Goal: Task Accomplishment & Management: Manage account settings

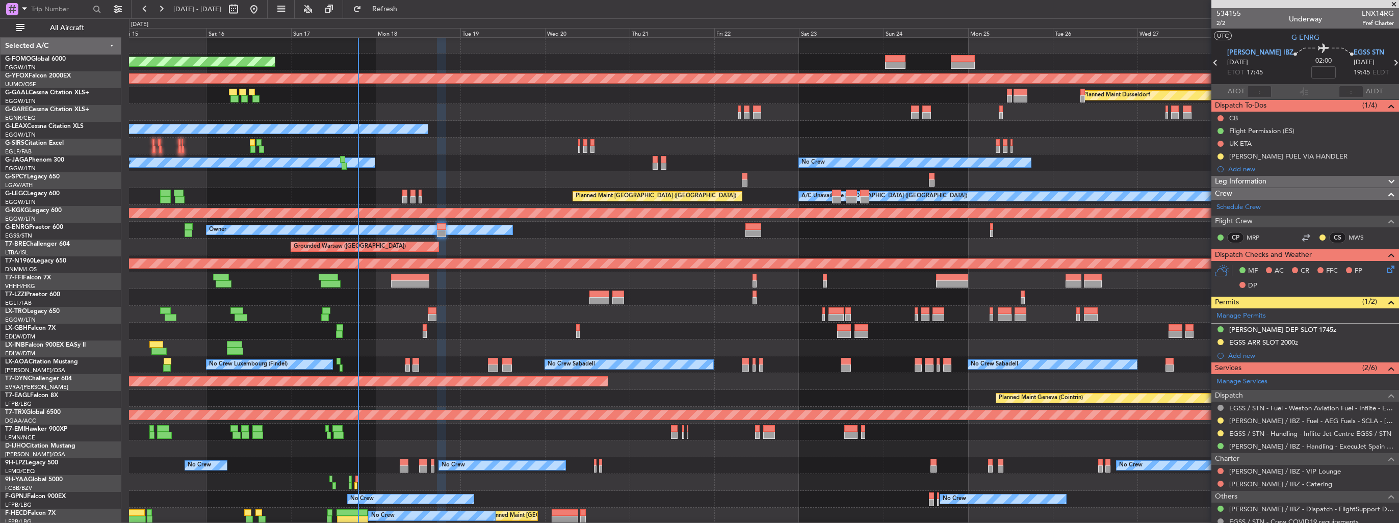
scroll to position [51, 0]
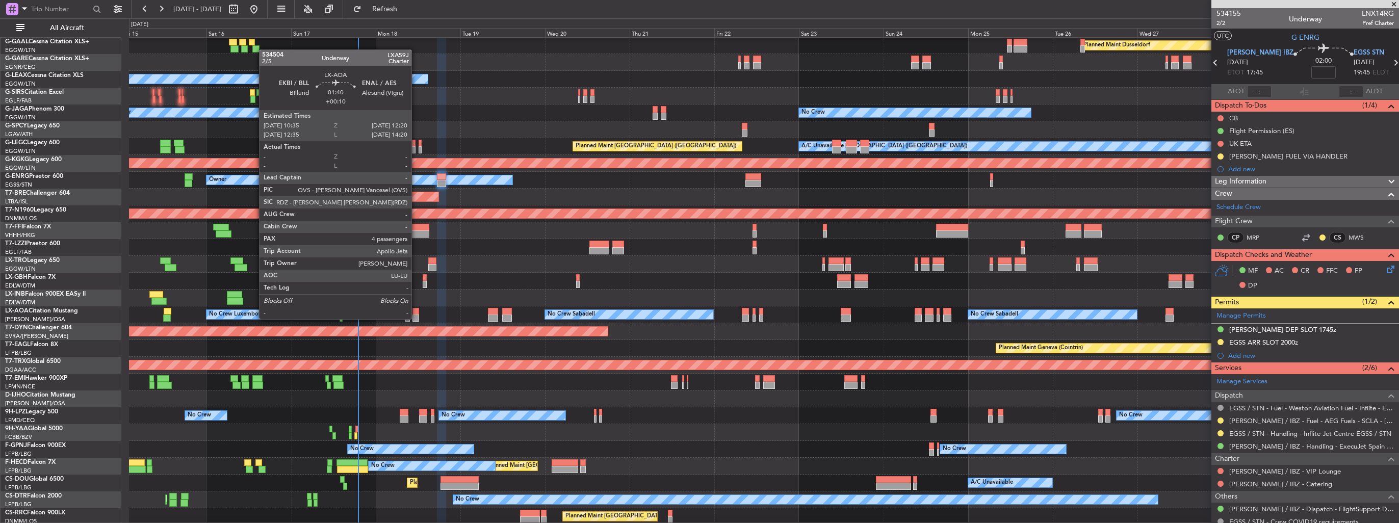
click at [416, 318] on div at bounding box center [416, 318] width 7 height 7
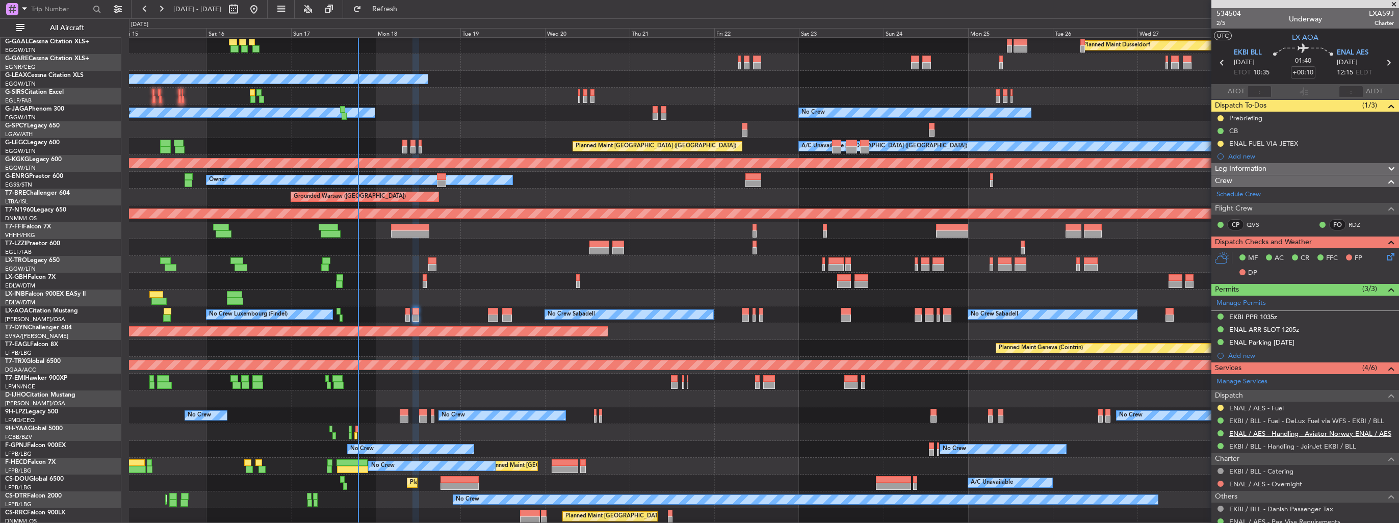
click at [1302, 431] on link "ENAL / AES - Handling - Aviator Norway ENAL / AES" at bounding box center [1311, 433] width 162 height 9
click at [1220, 406] on button at bounding box center [1221, 408] width 6 height 6
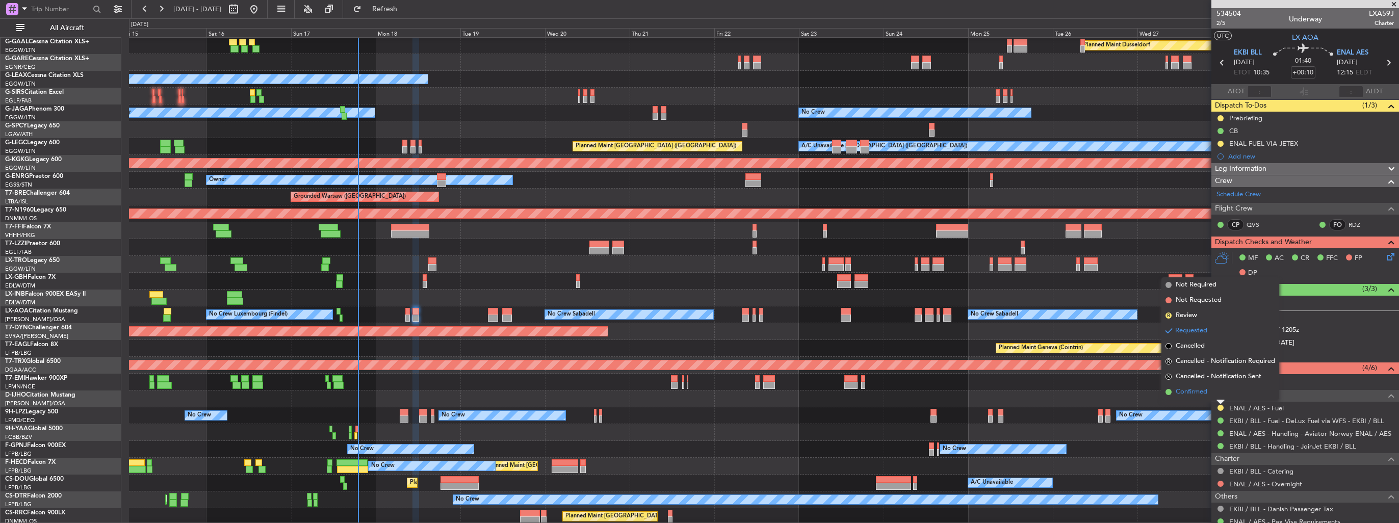
click at [1198, 388] on span "Confirmed" at bounding box center [1192, 392] width 32 height 10
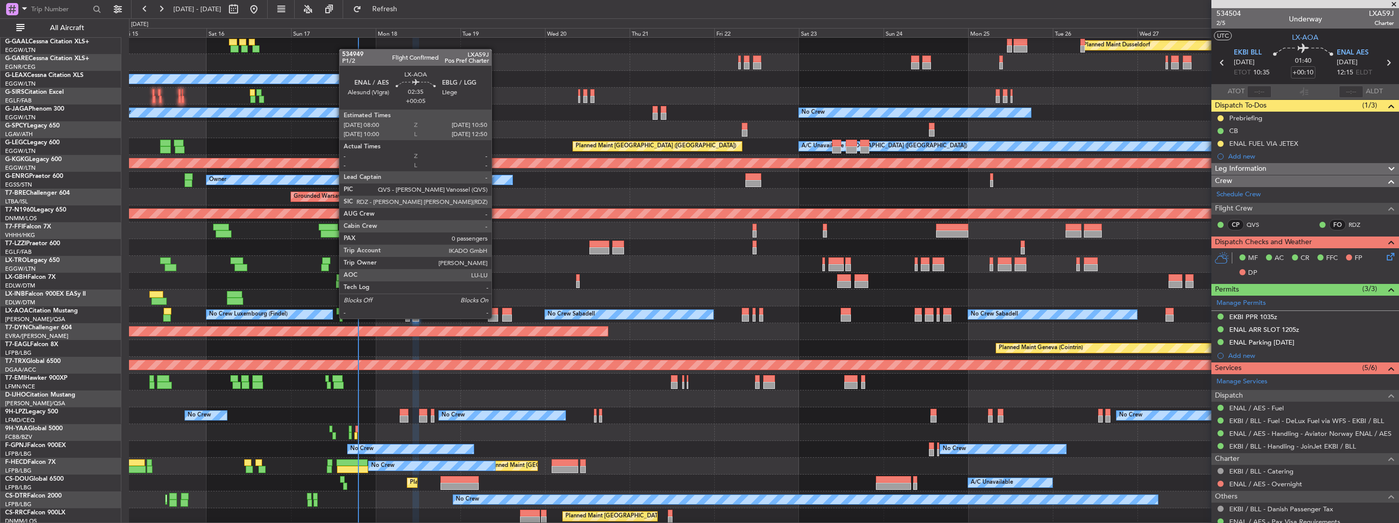
click at [496, 318] on div at bounding box center [493, 318] width 10 height 7
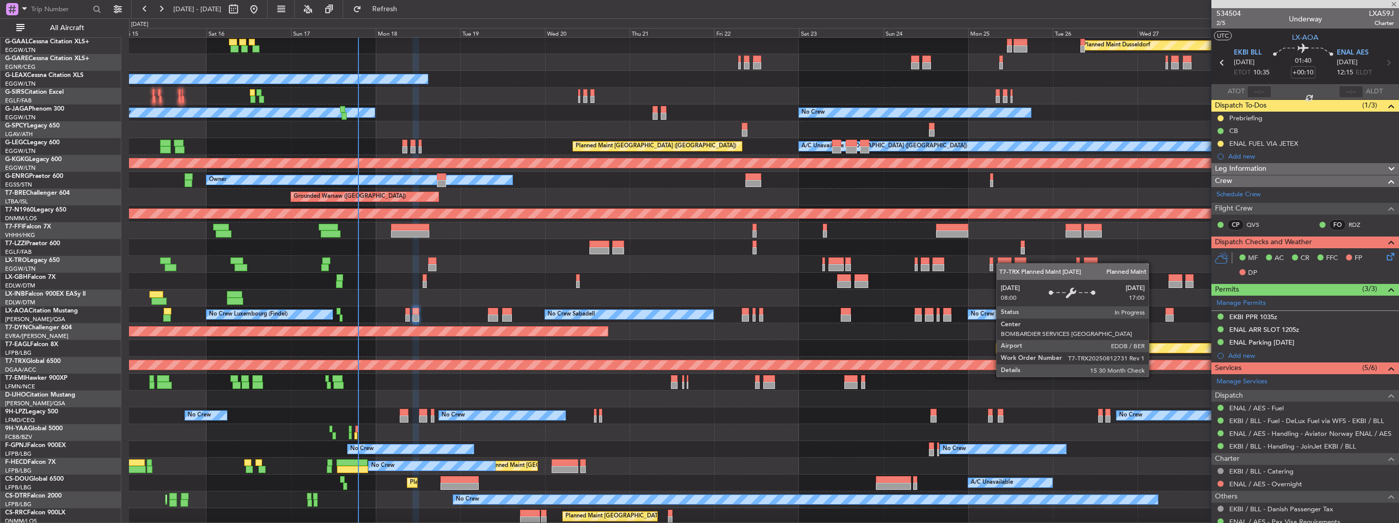
type input "+00:05"
type input "0"
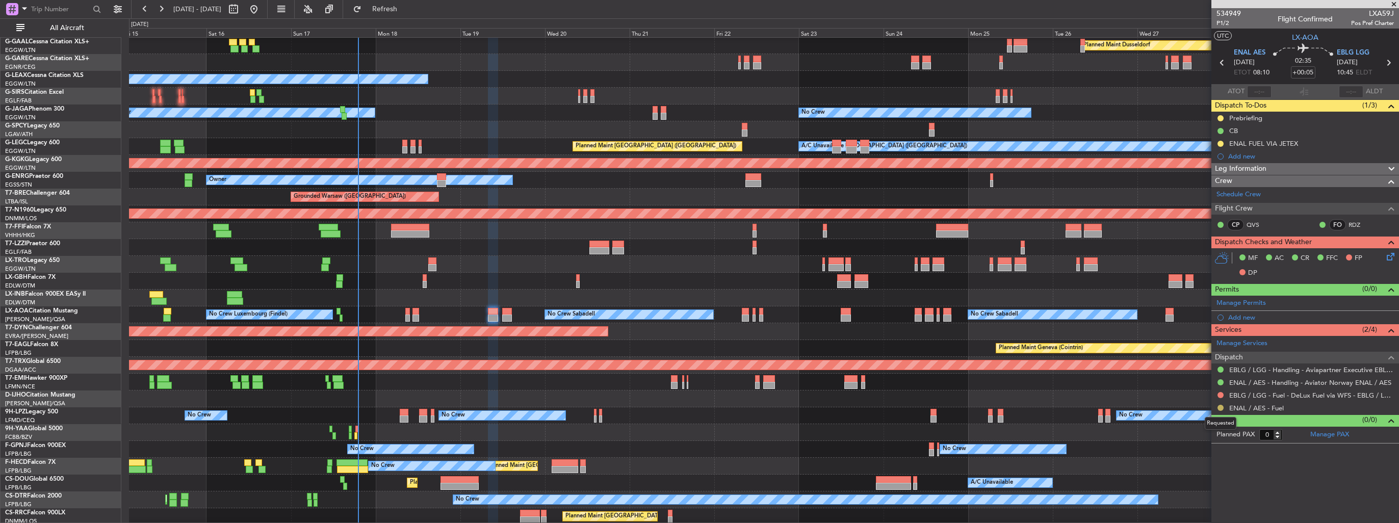
click at [1222, 407] on button at bounding box center [1221, 408] width 6 height 6
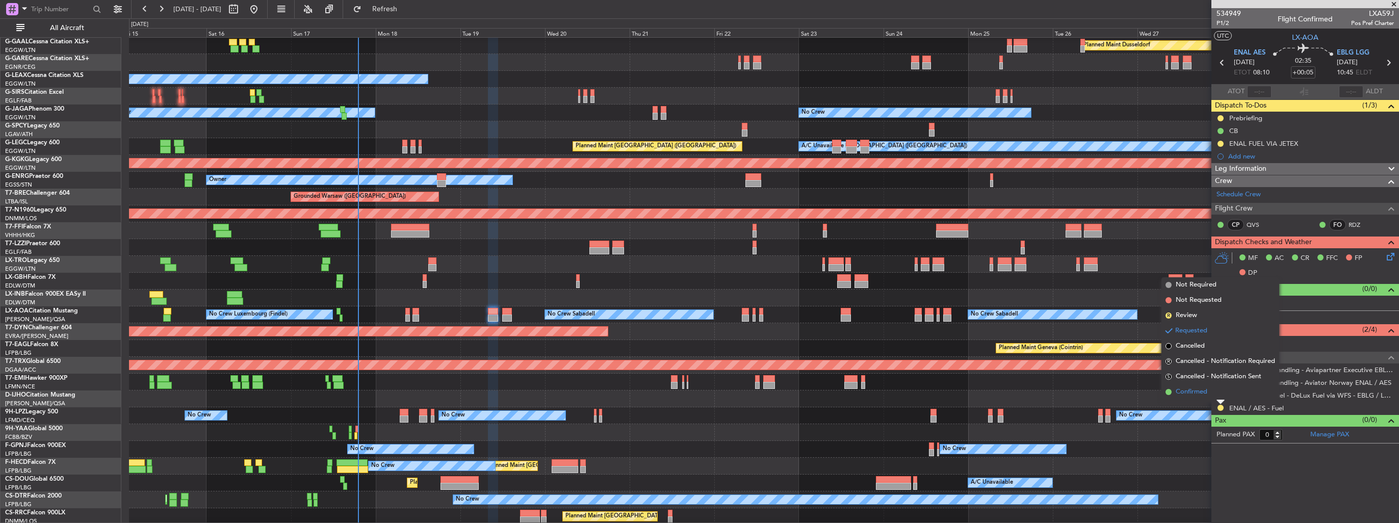
click at [1205, 395] on span "Confirmed" at bounding box center [1192, 392] width 32 height 10
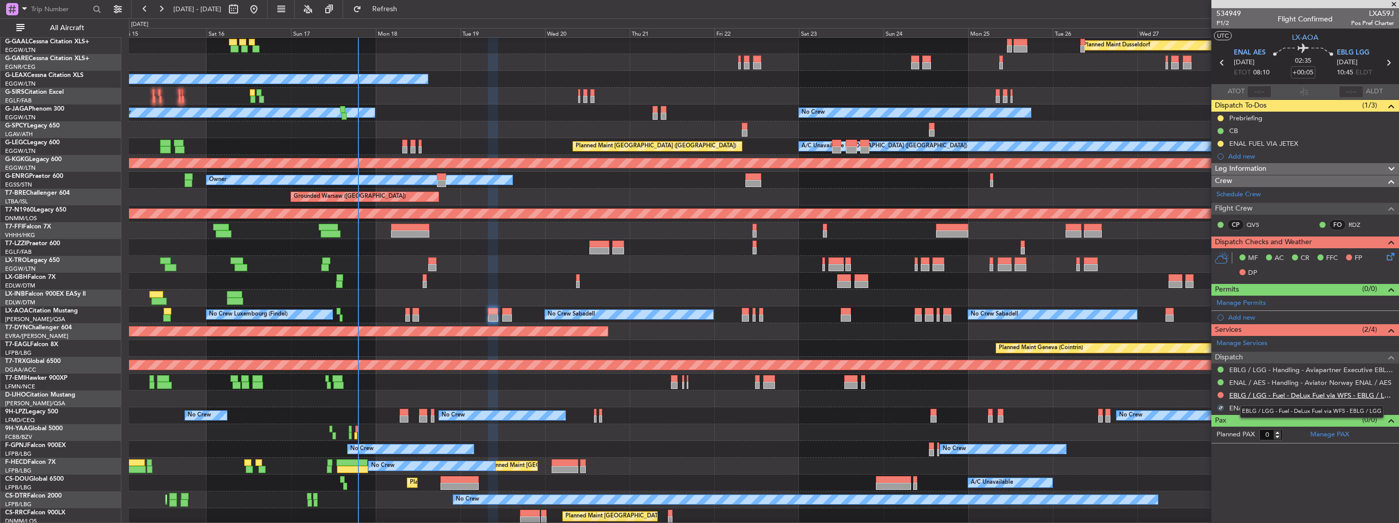
click at [1278, 391] on link "EBLG / LGG - Fuel - DeLux Fuel via WFS - EBLG / LGG" at bounding box center [1312, 395] width 165 height 9
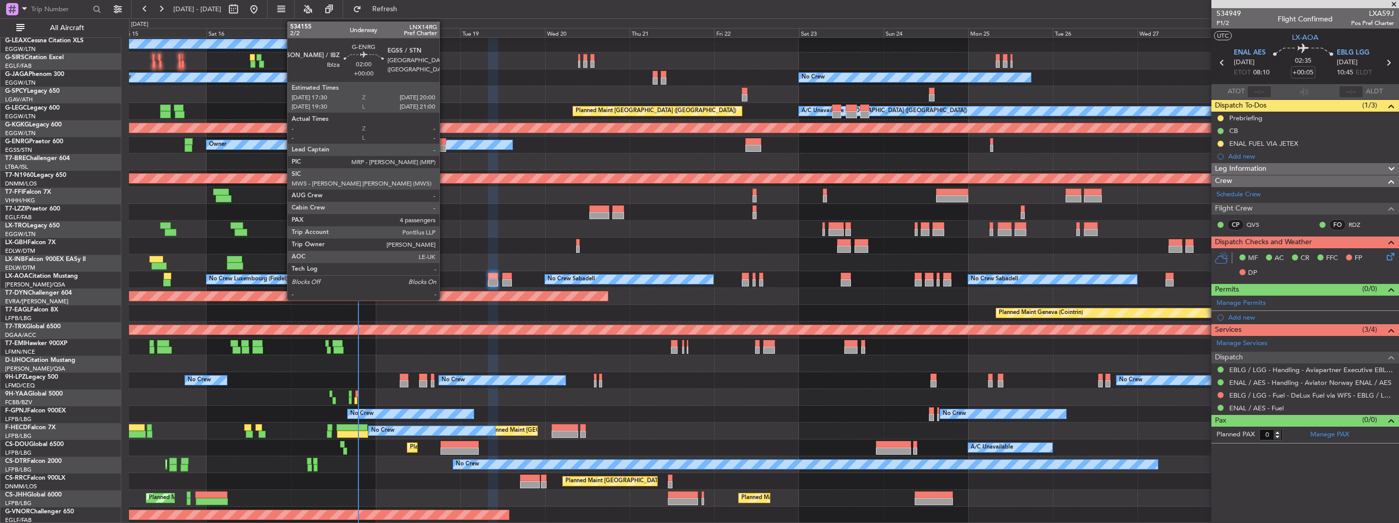
click at [443, 145] on div at bounding box center [441, 148] width 9 height 7
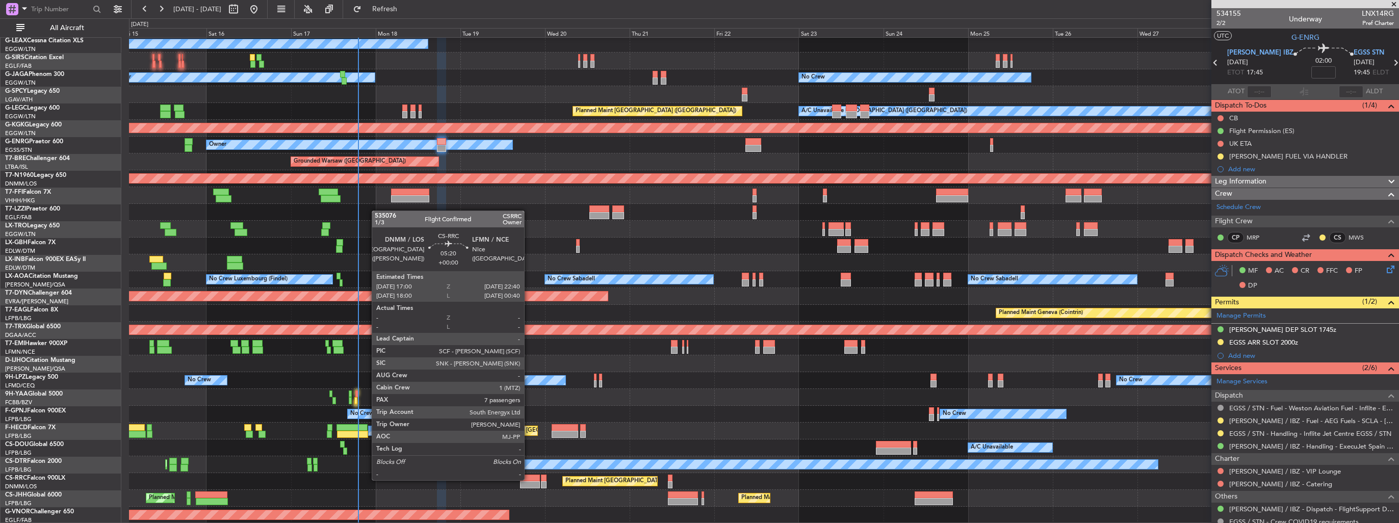
click at [529, 479] on div at bounding box center [530, 478] width 20 height 7
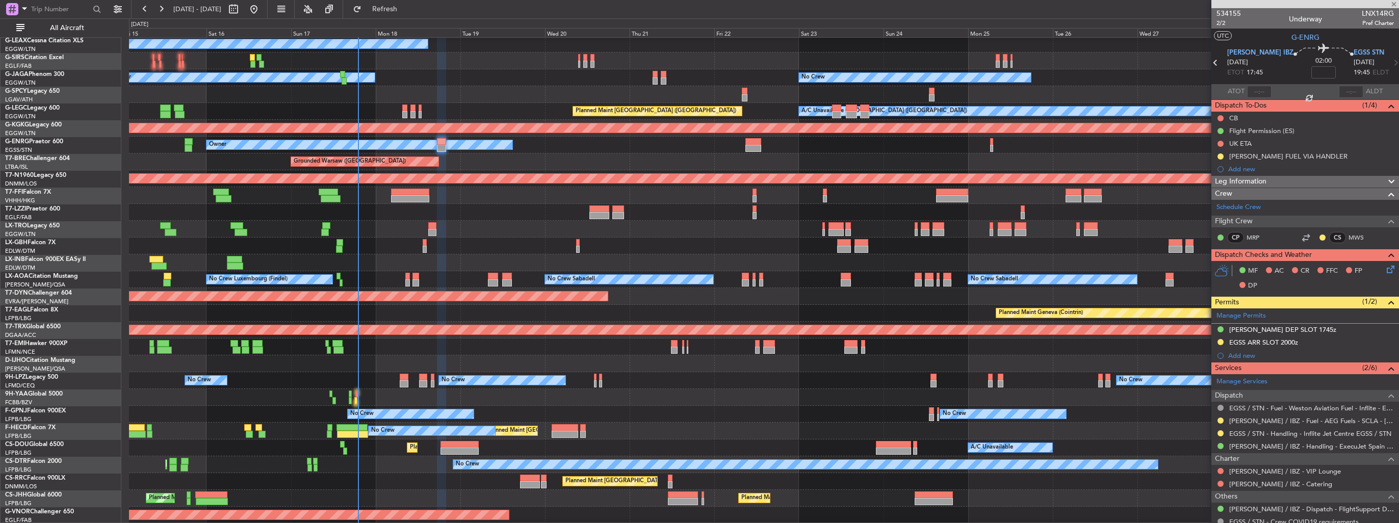
type input "7"
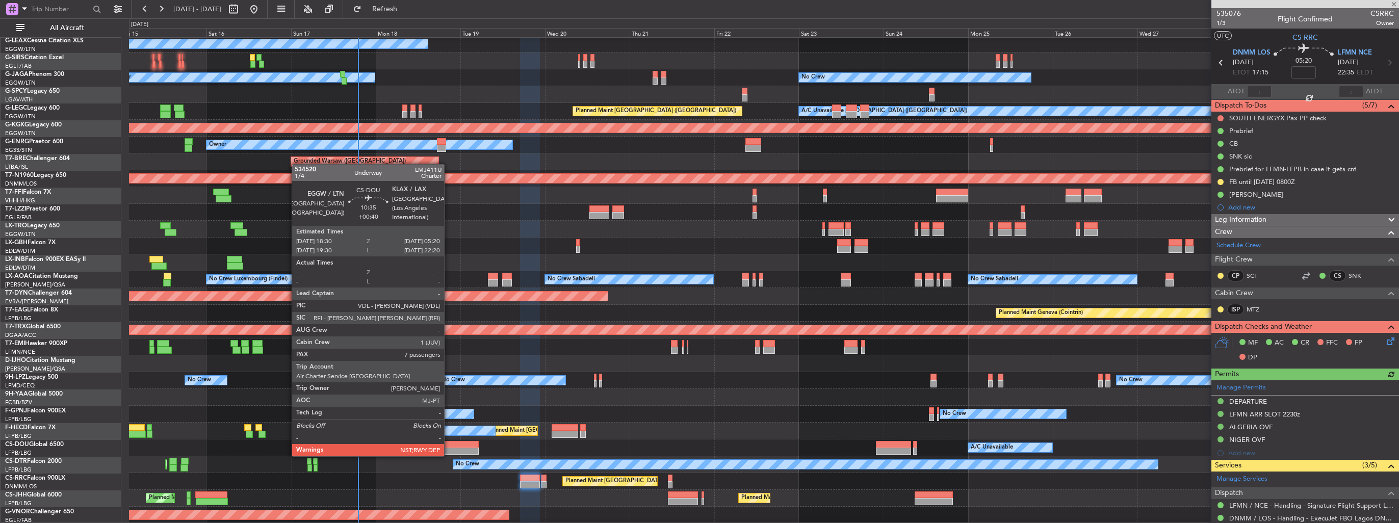
click at [449, 446] on div at bounding box center [460, 444] width 38 height 7
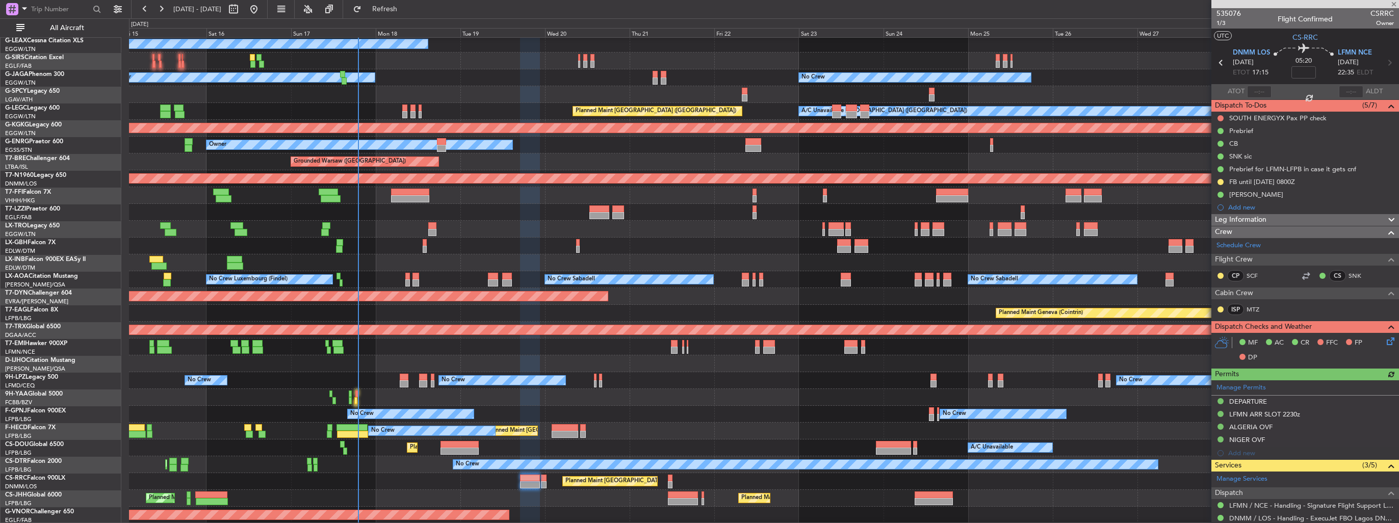
type input "+00:40"
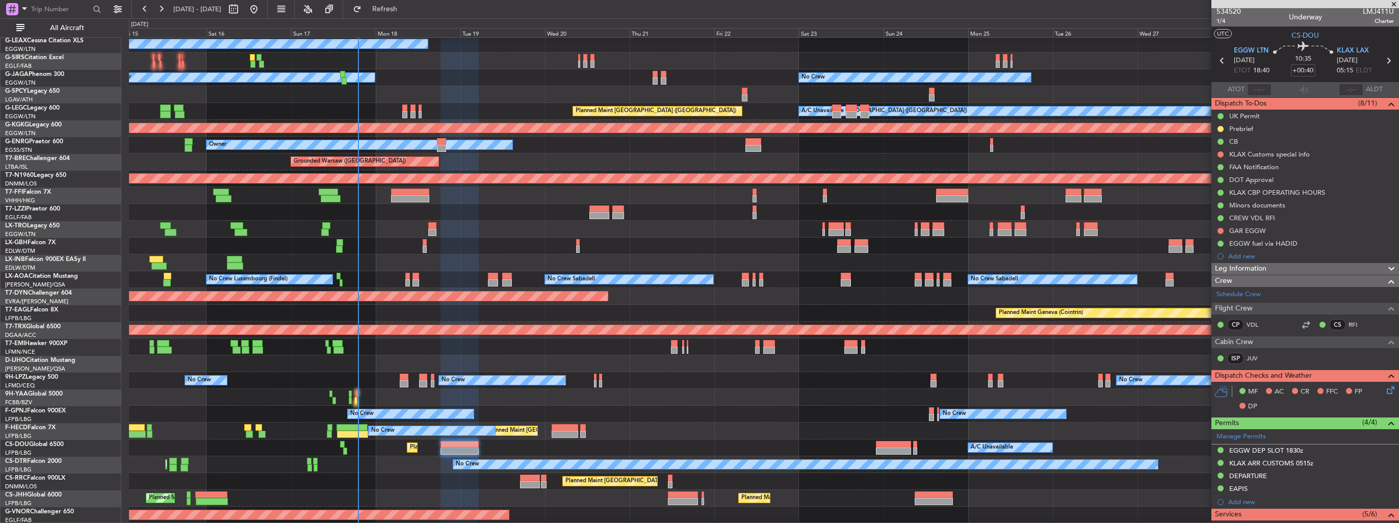
scroll to position [0, 0]
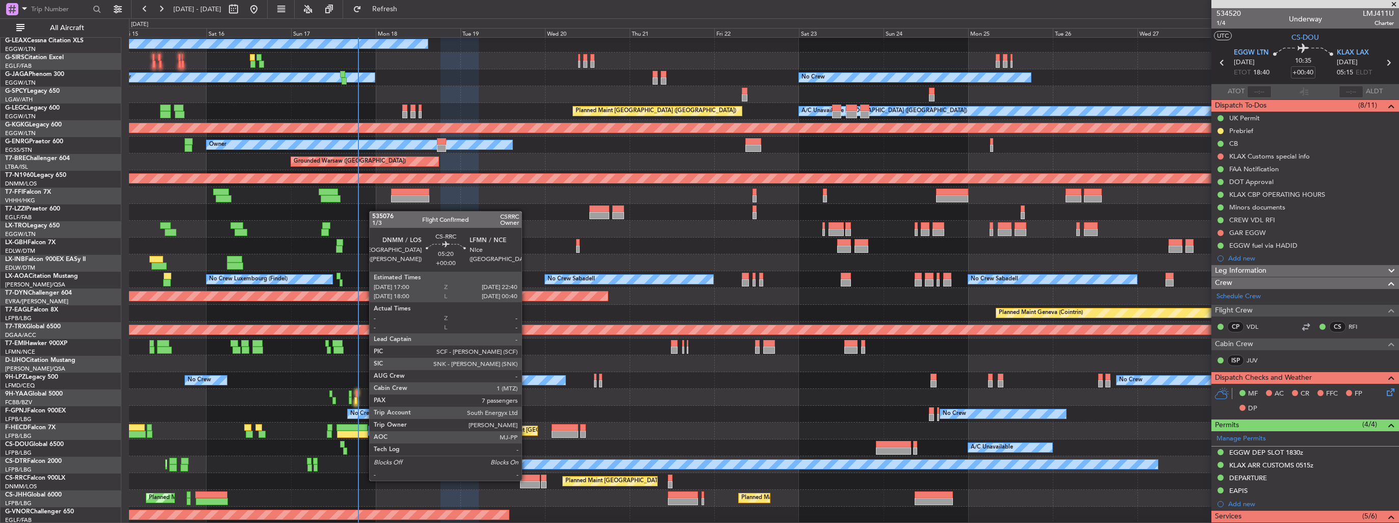
click at [526, 480] on div at bounding box center [530, 478] width 20 height 7
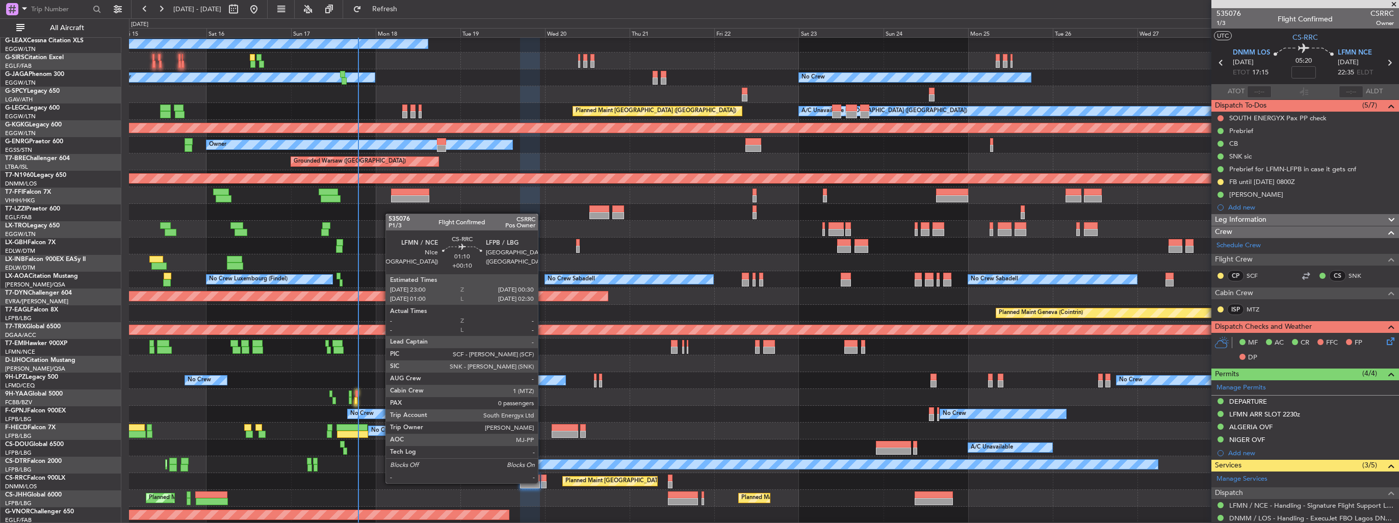
click at [543, 482] on div at bounding box center [544, 484] width 6 height 7
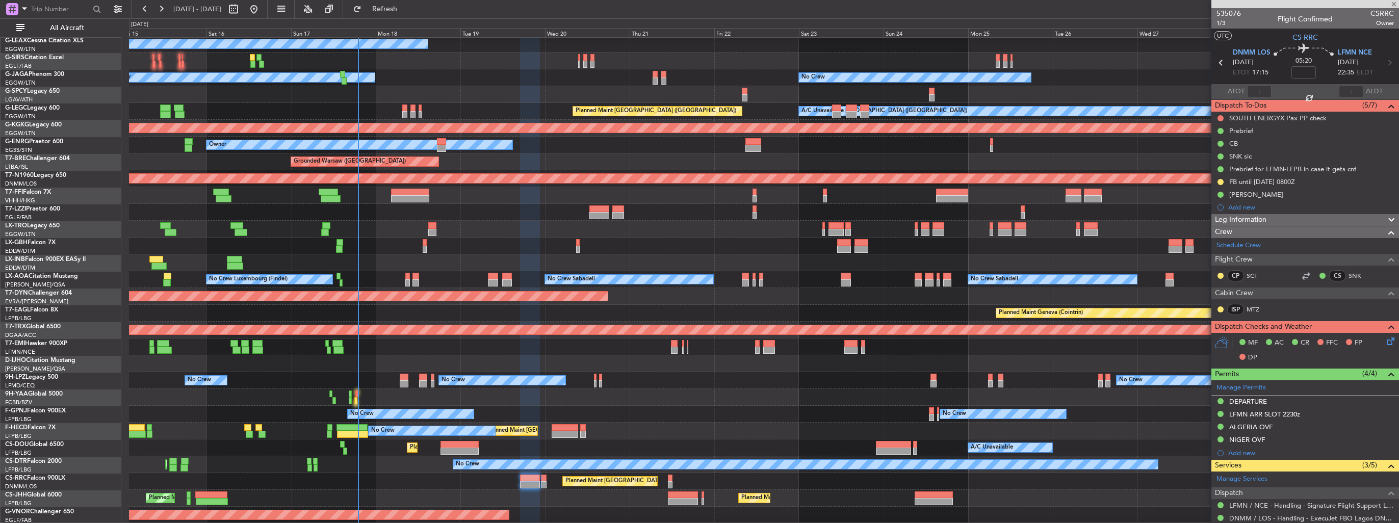
type input "+00:10"
type input "0"
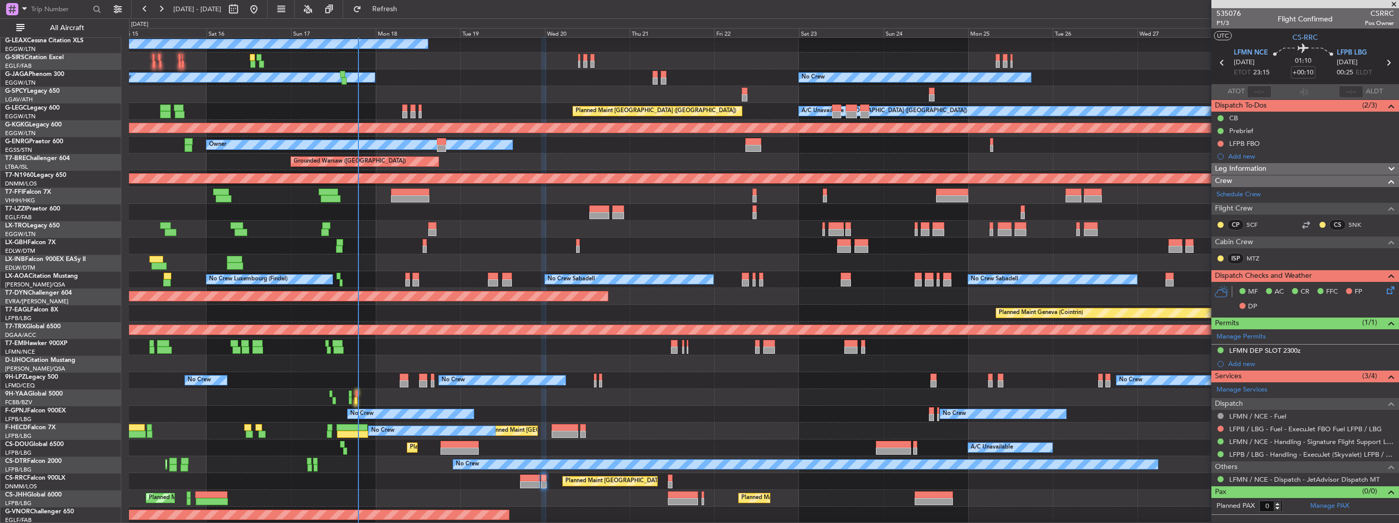
click at [461, 440] on div "Planned Maint [GEOGRAPHIC_DATA] ([GEOGRAPHIC_DATA]) A/C Unavailable Planned Mai…" at bounding box center [764, 448] width 1270 height 17
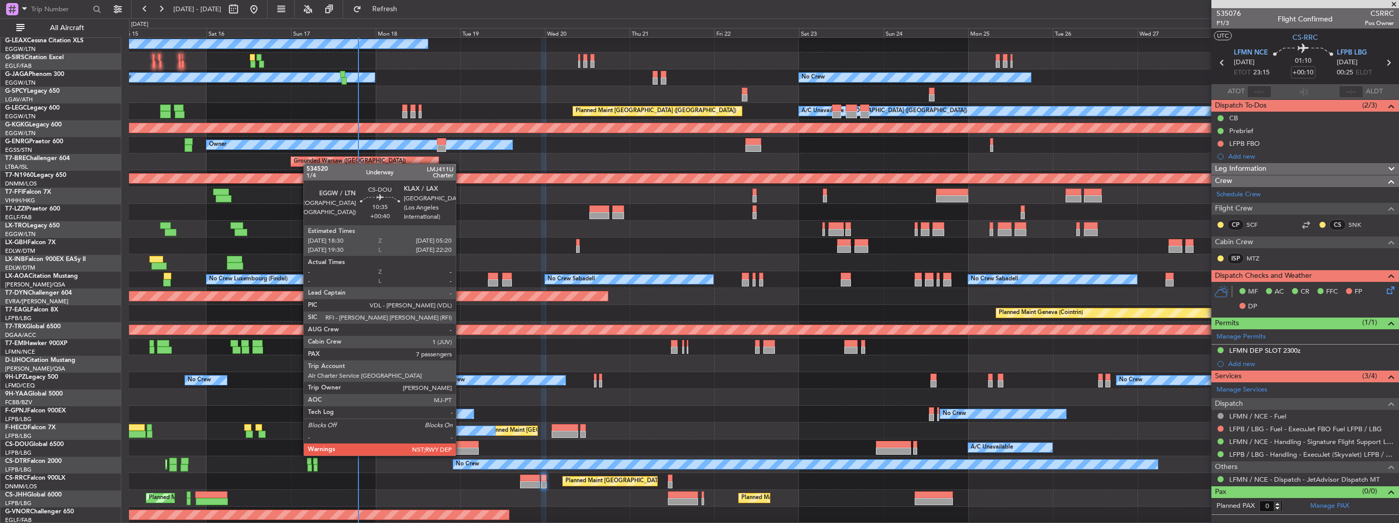
click at [460, 447] on div at bounding box center [460, 444] width 38 height 7
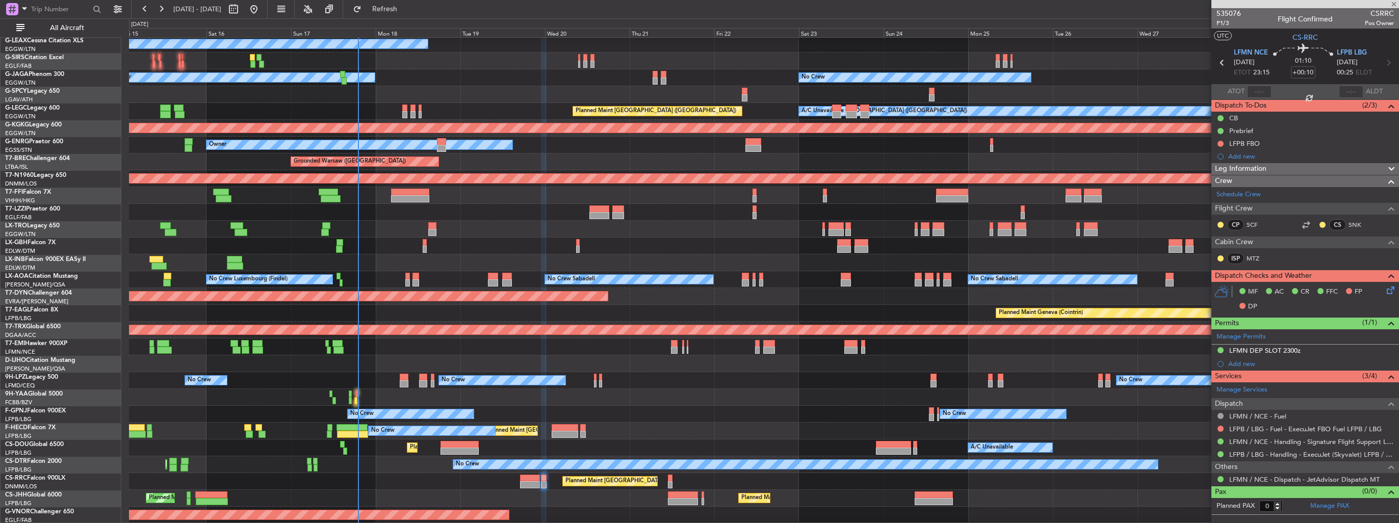
type input "+00:40"
type input "7"
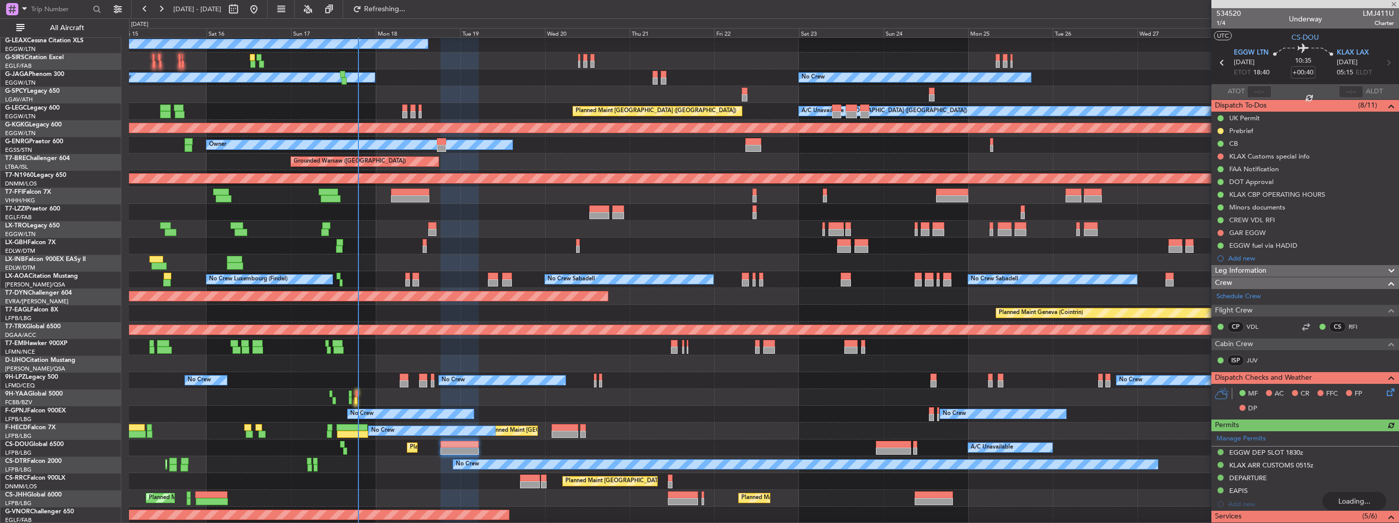
click at [1169, 409] on div "No Crew No Crew No Crew Planned Maint [GEOGRAPHIC_DATA] ([GEOGRAPHIC_DATA]) No …" at bounding box center [764, 414] width 1270 height 17
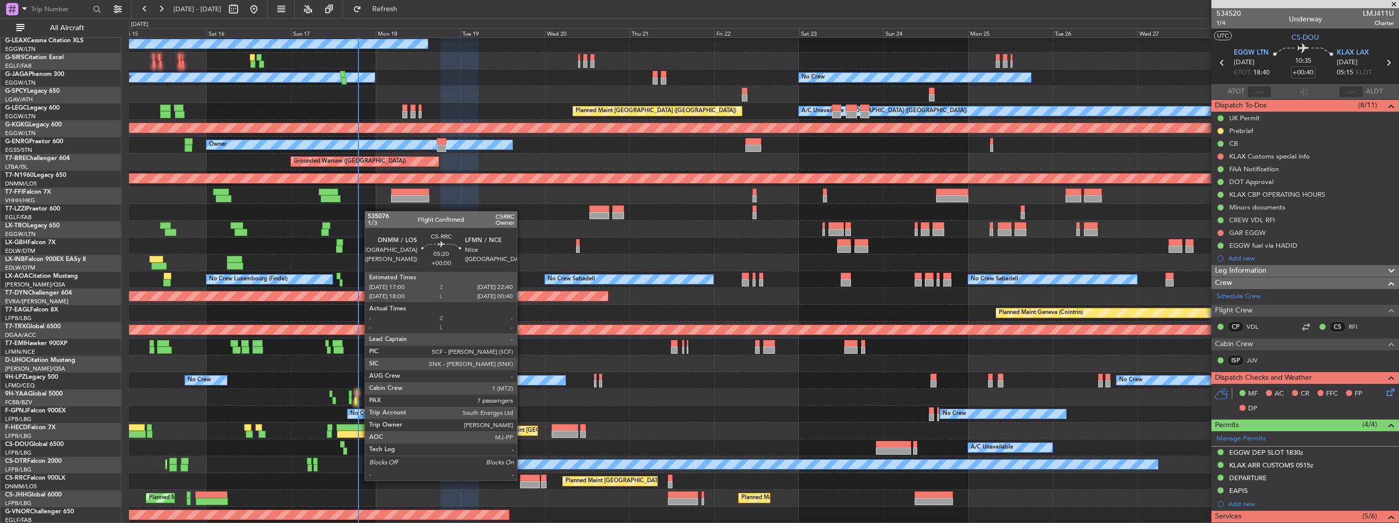
click at [528, 480] on div at bounding box center [530, 478] width 20 height 7
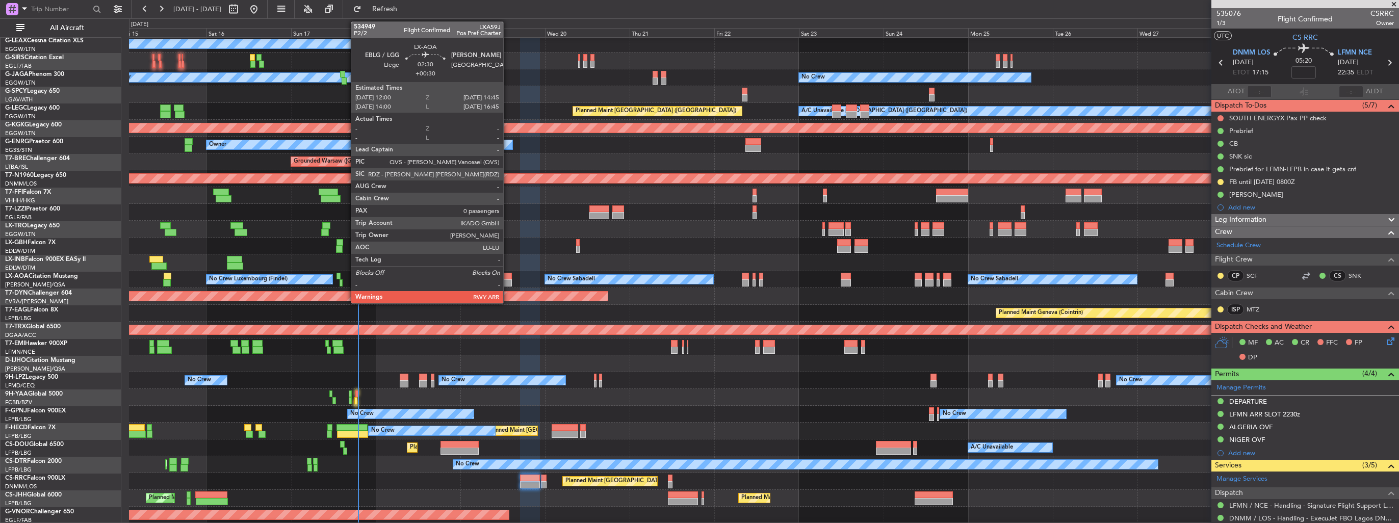
click at [508, 280] on div at bounding box center [507, 282] width 10 height 7
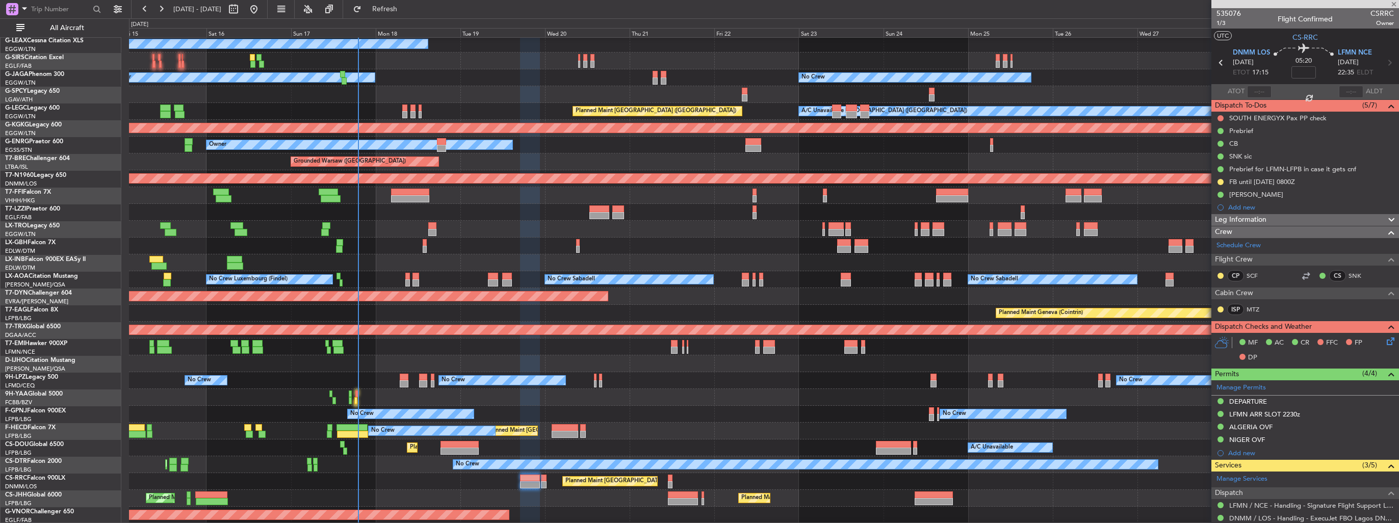
type input "+00:30"
type input "0"
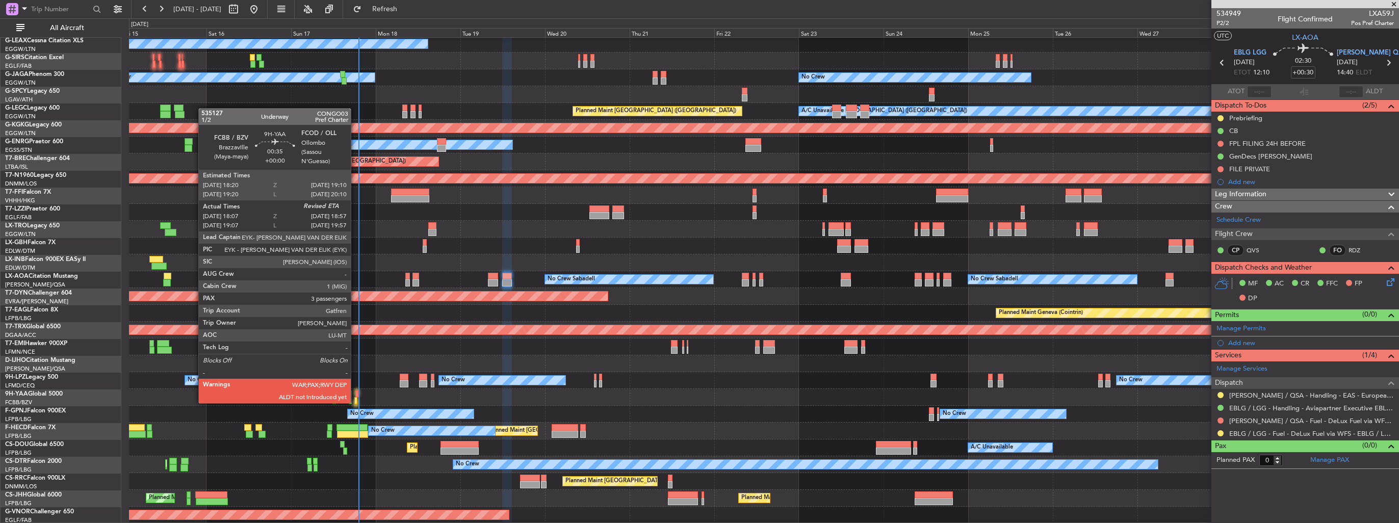
click at [355, 402] on div at bounding box center [355, 400] width 3 height 7
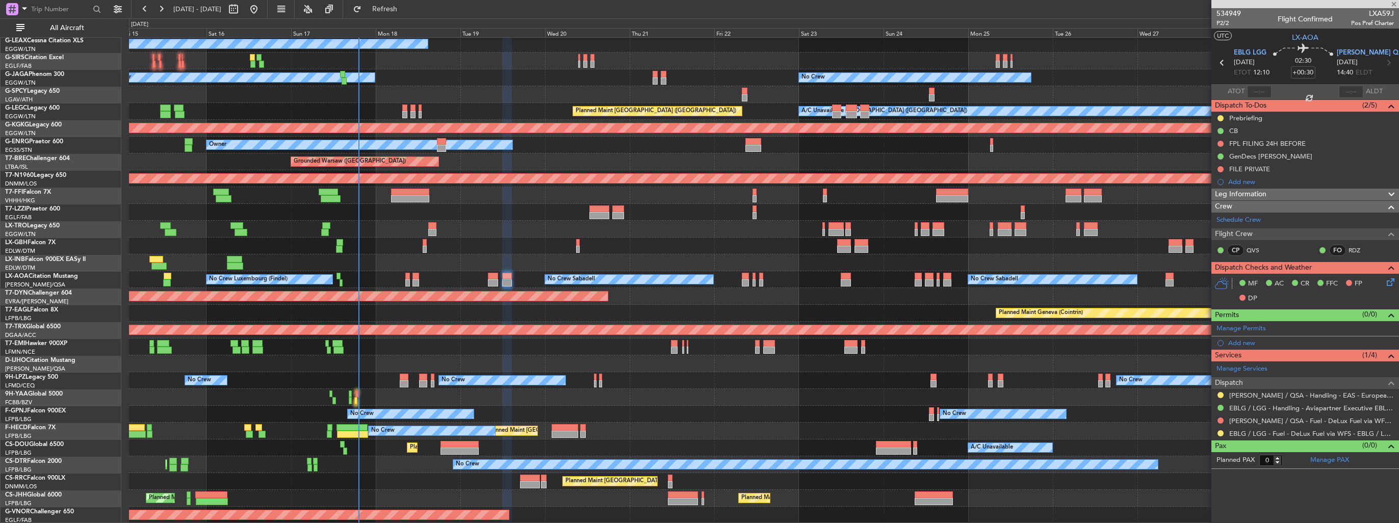
type input "18:17"
type input "3"
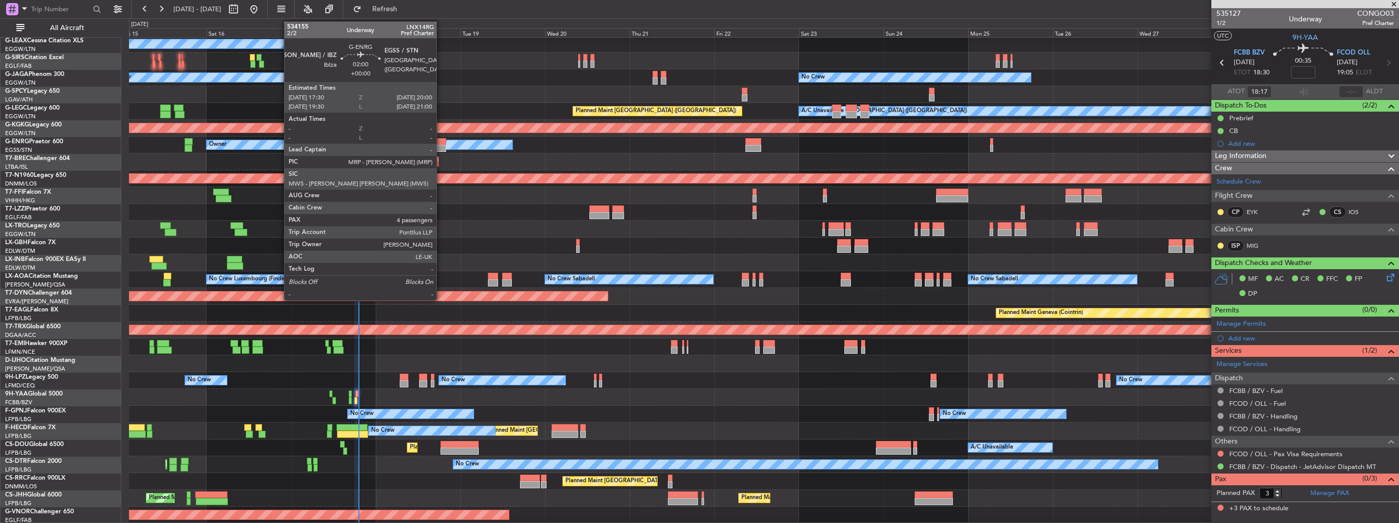
click at [441, 148] on div at bounding box center [441, 148] width 9 height 7
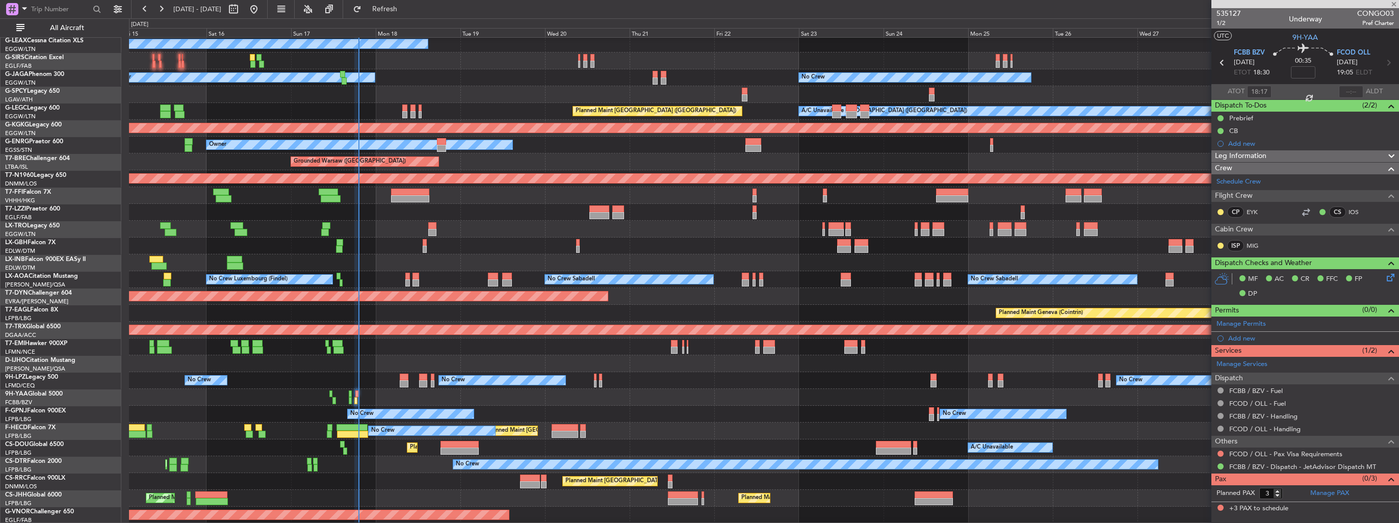
type input "4"
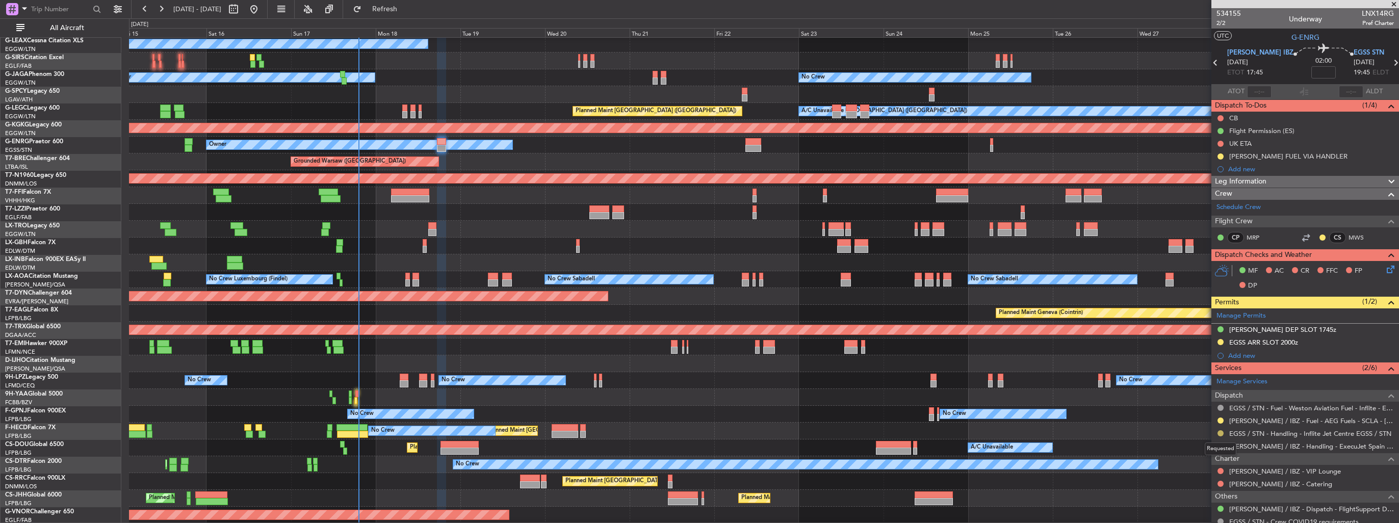
click at [1222, 431] on button at bounding box center [1221, 433] width 6 height 6
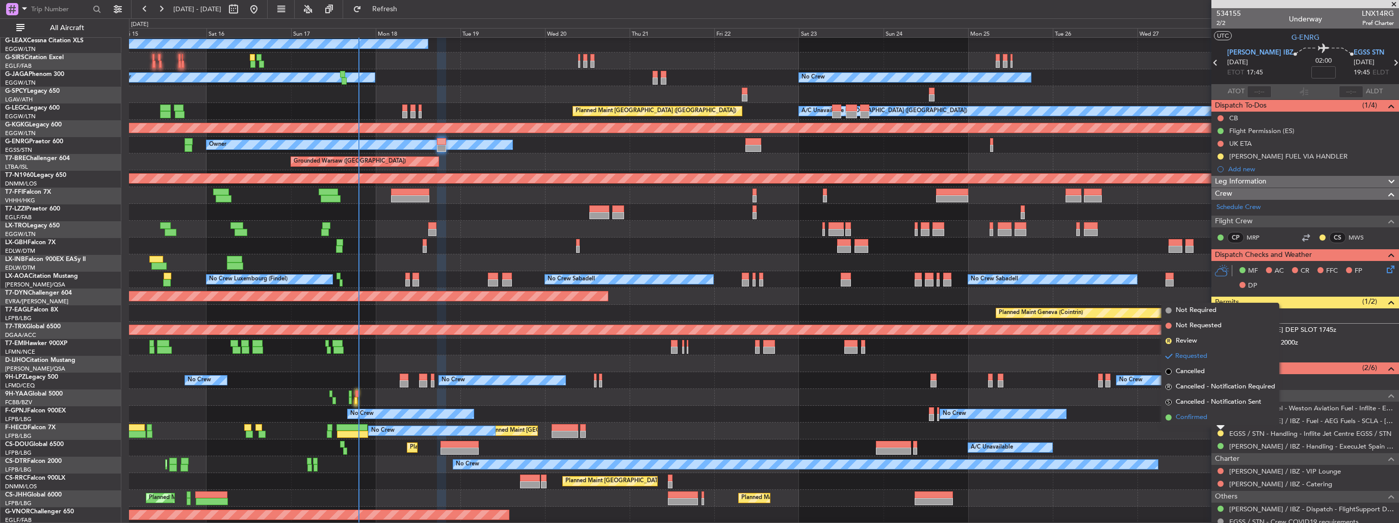
click at [1187, 421] on span "Confirmed" at bounding box center [1192, 418] width 32 height 10
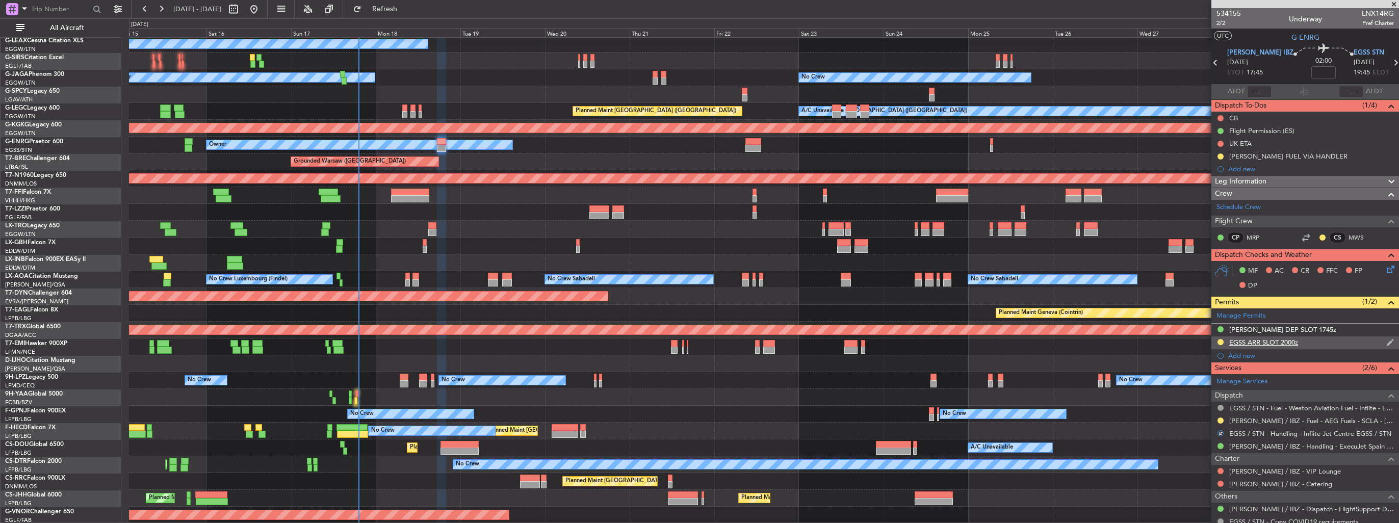
click at [1387, 342] on img at bounding box center [1391, 342] width 8 height 9
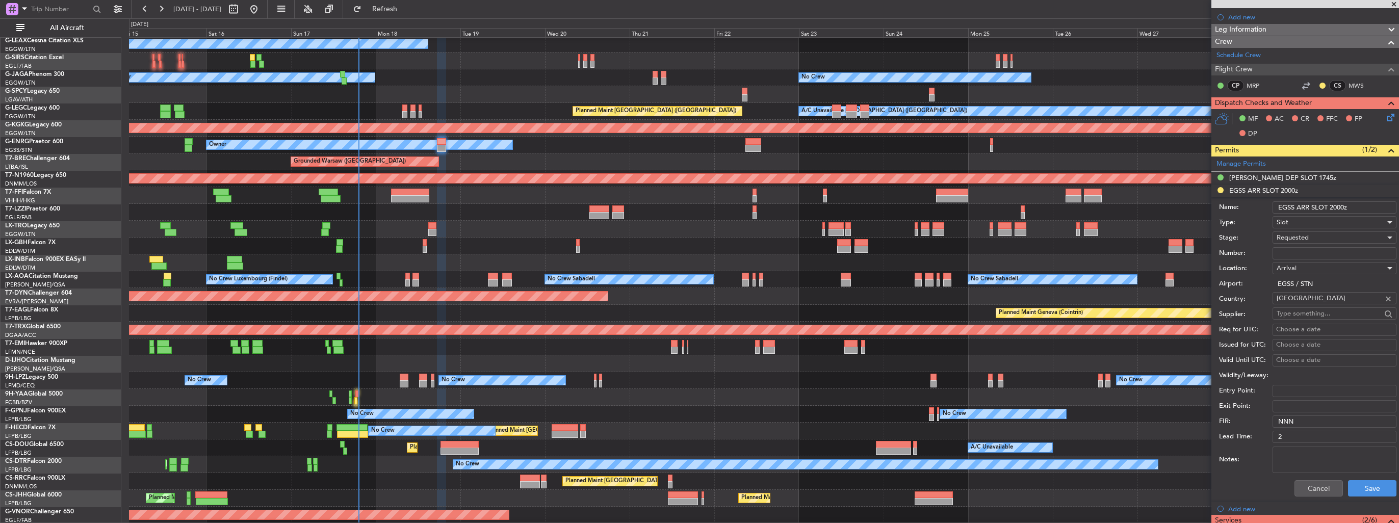
scroll to position [153, 0]
click at [1312, 483] on button "Cancel" at bounding box center [1319, 487] width 48 height 16
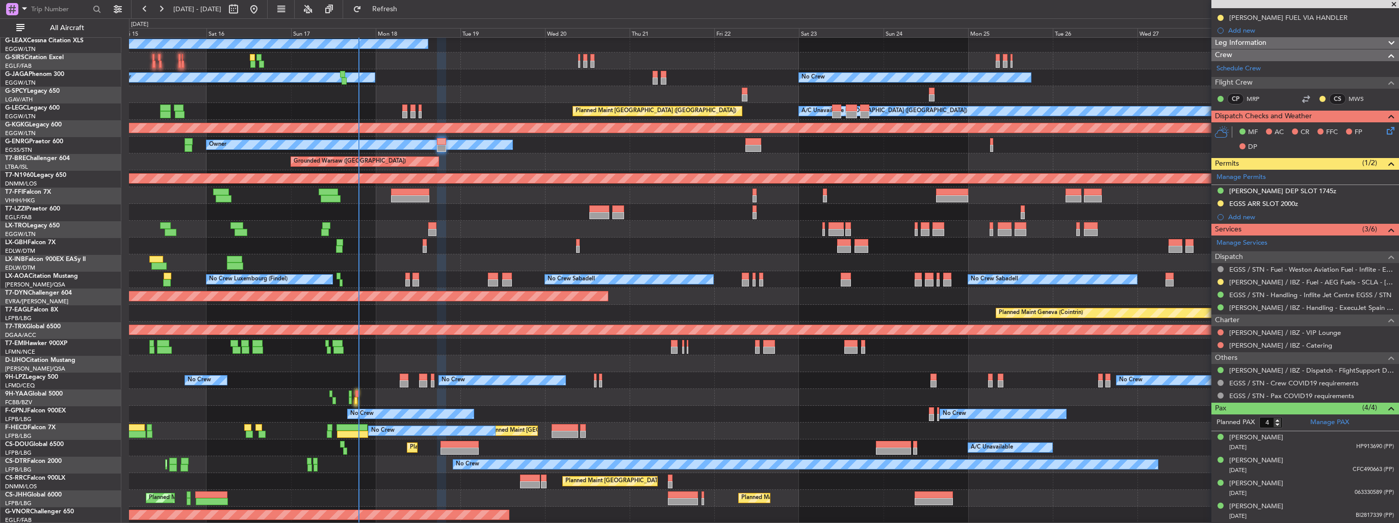
scroll to position [137, 0]
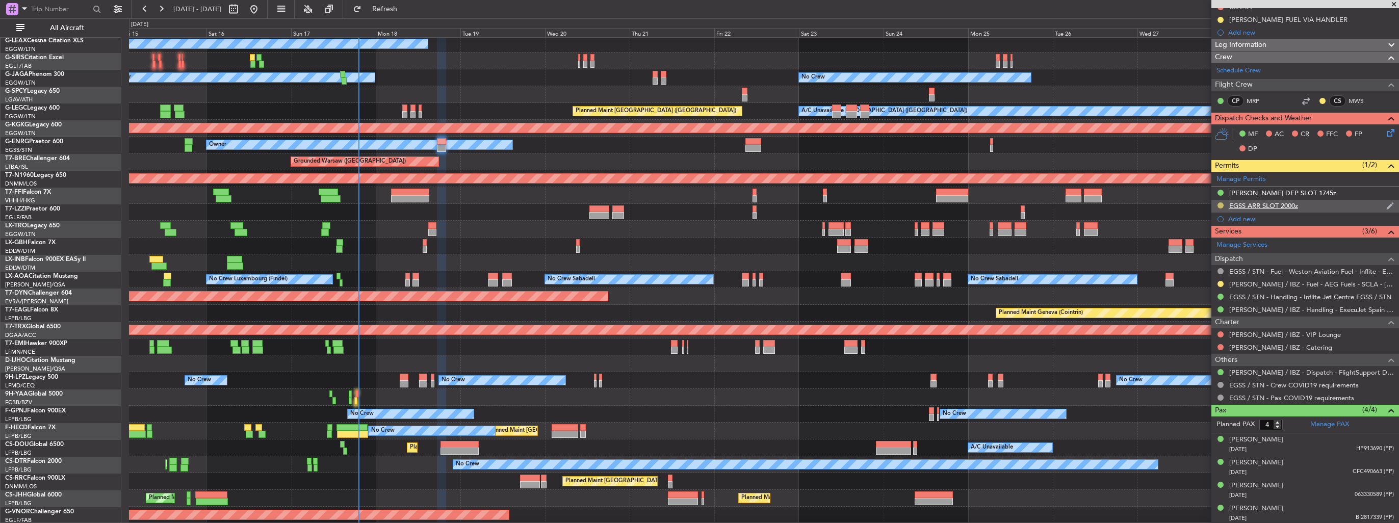
click at [1220, 203] on button at bounding box center [1221, 205] width 6 height 6
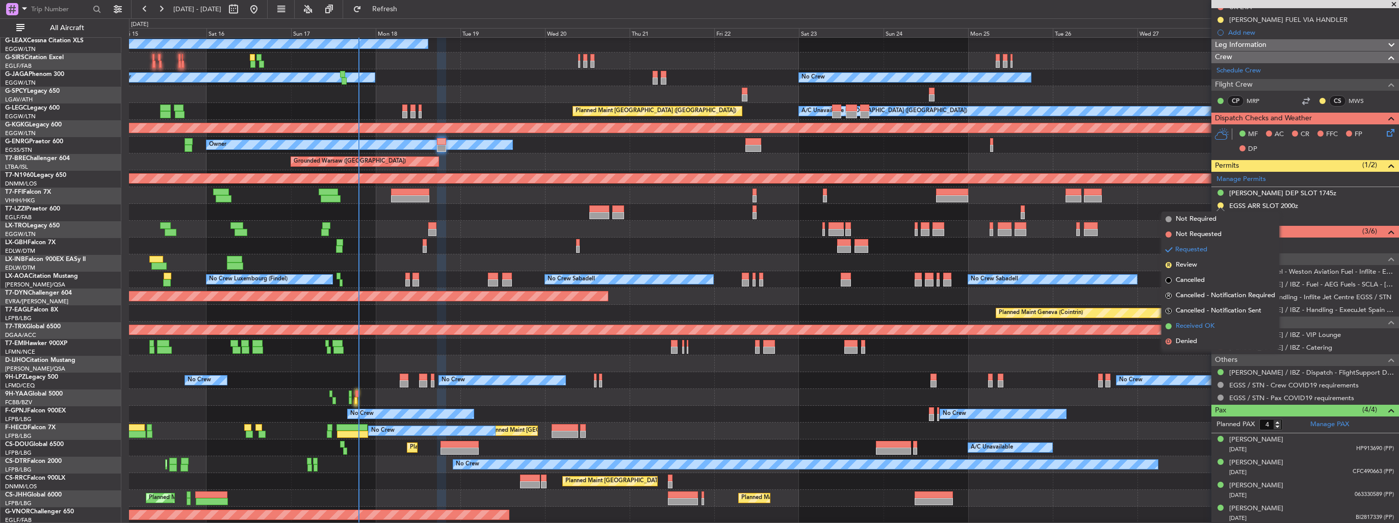
click at [1182, 327] on span "Received OK" at bounding box center [1195, 326] width 39 height 10
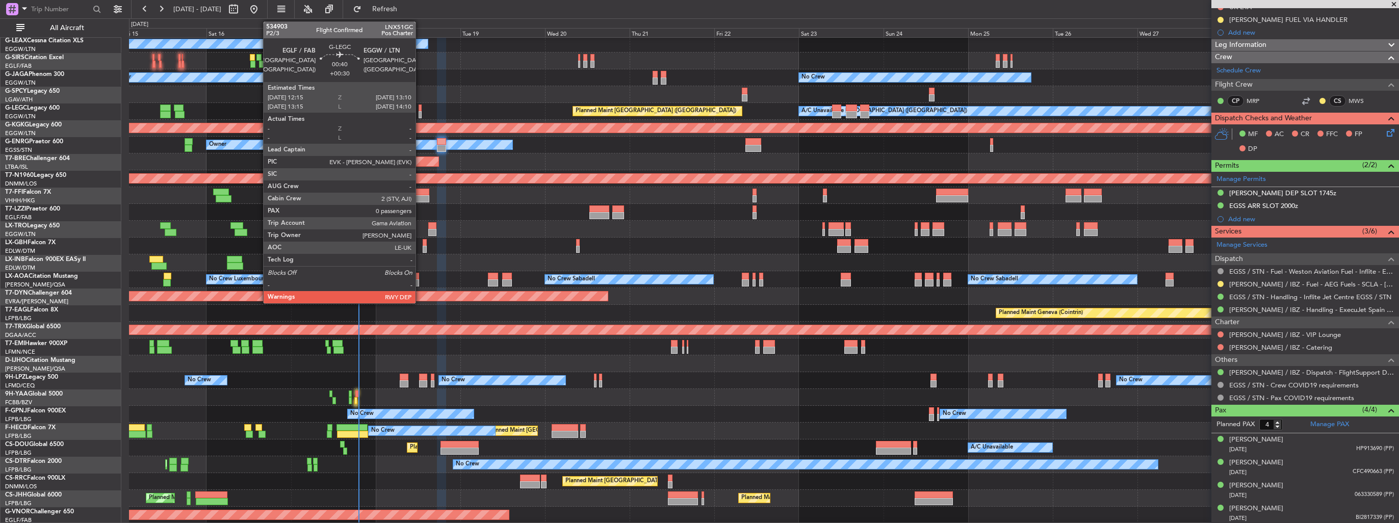
click at [420, 113] on div at bounding box center [421, 114] width 4 height 7
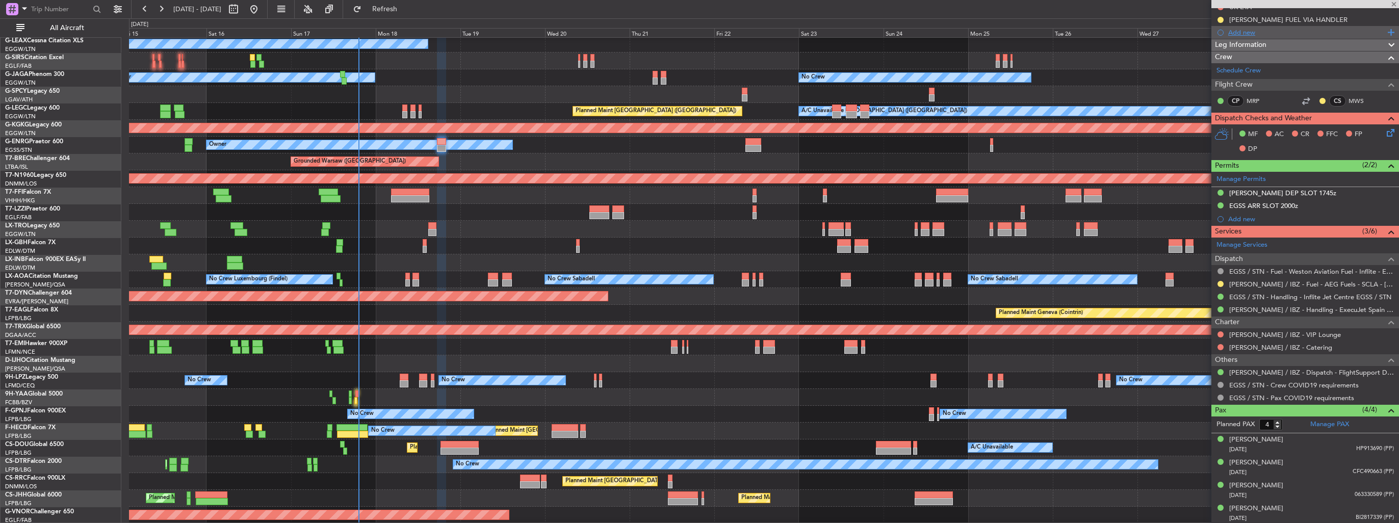
type input "+00:30"
type input "0"
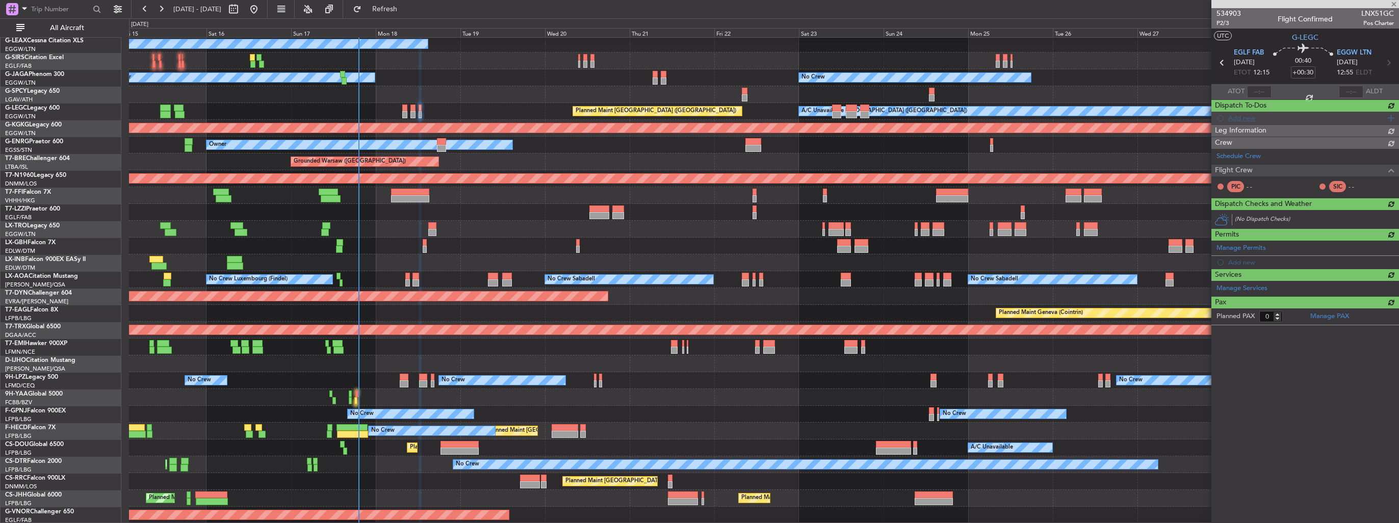
scroll to position [0, 0]
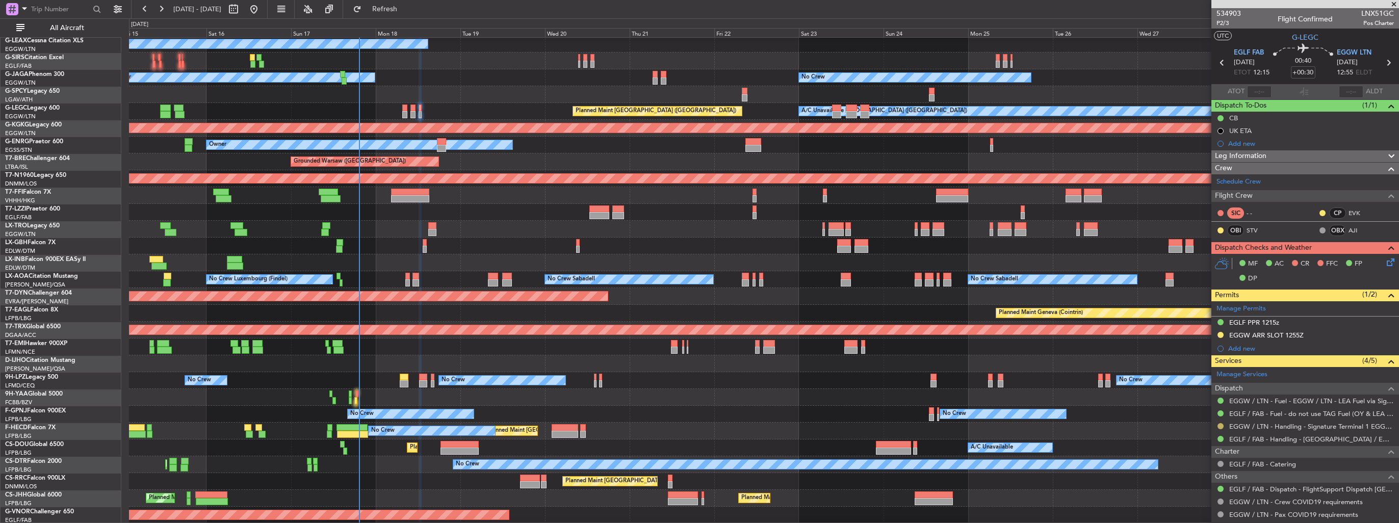
click at [1222, 427] on button at bounding box center [1221, 426] width 6 height 6
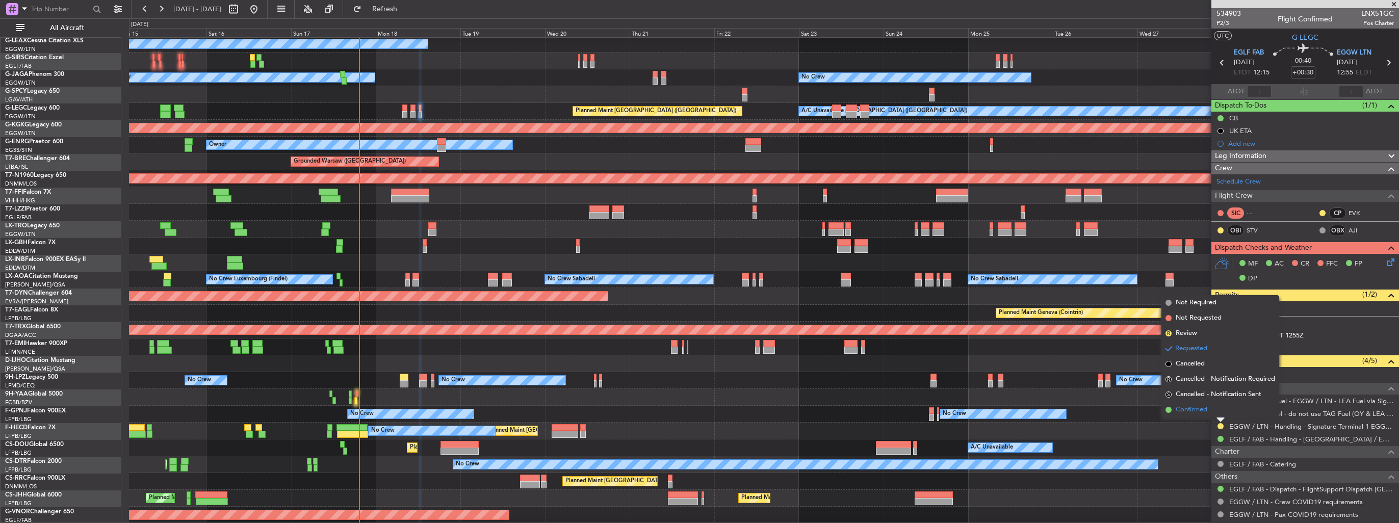
click at [1197, 409] on span "Confirmed" at bounding box center [1192, 410] width 32 height 10
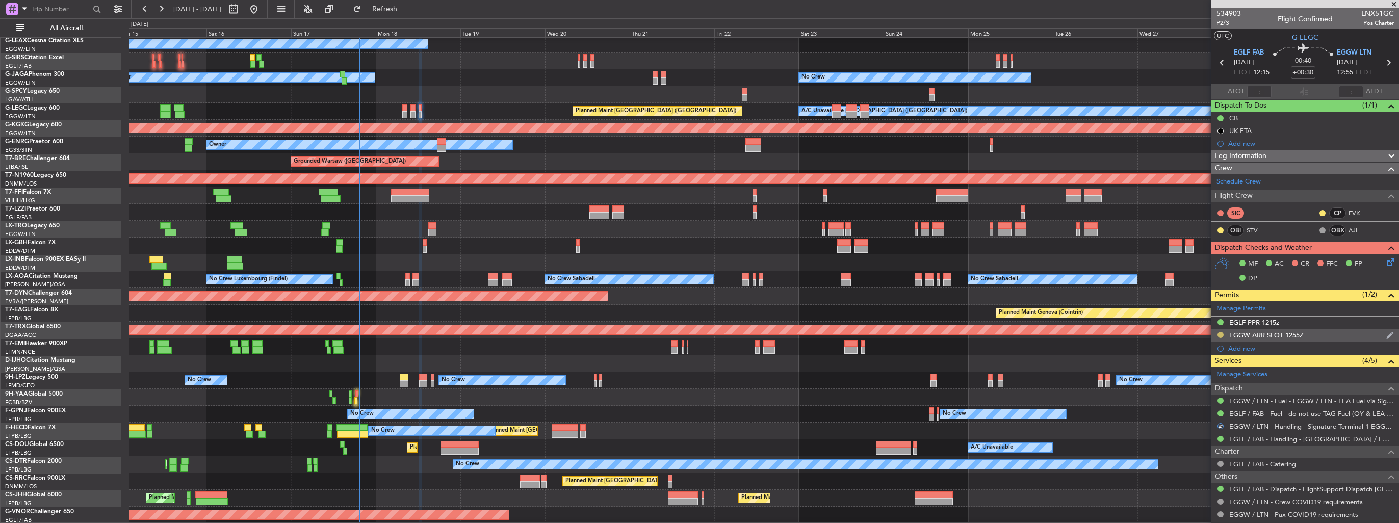
click at [1221, 334] on button at bounding box center [1221, 335] width 6 height 6
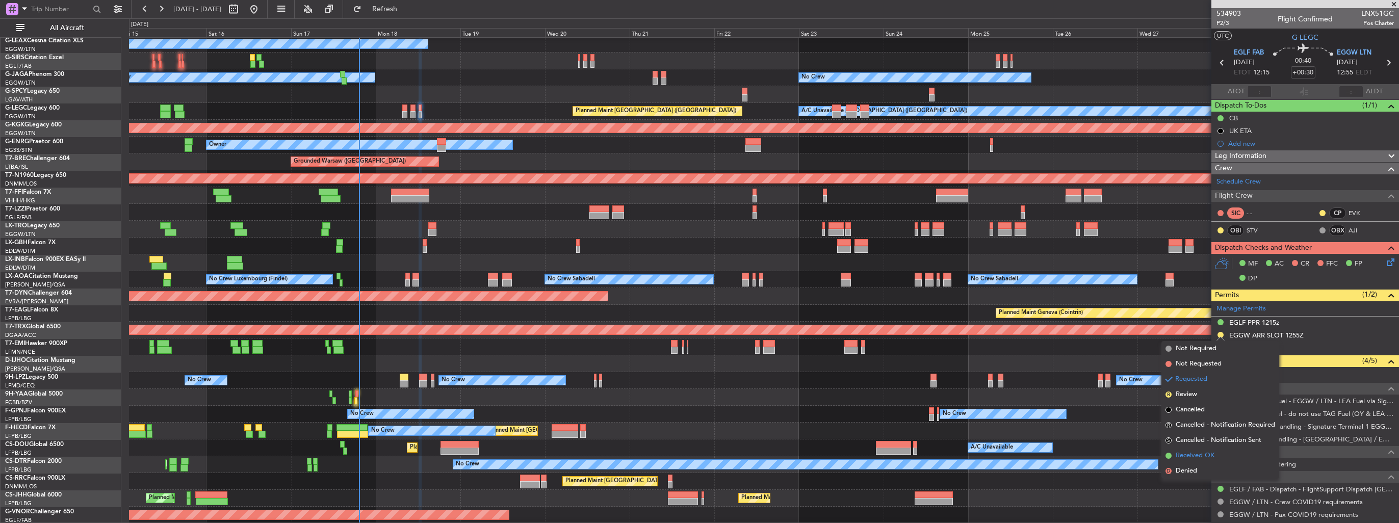
click at [1195, 453] on span "Received OK" at bounding box center [1195, 456] width 39 height 10
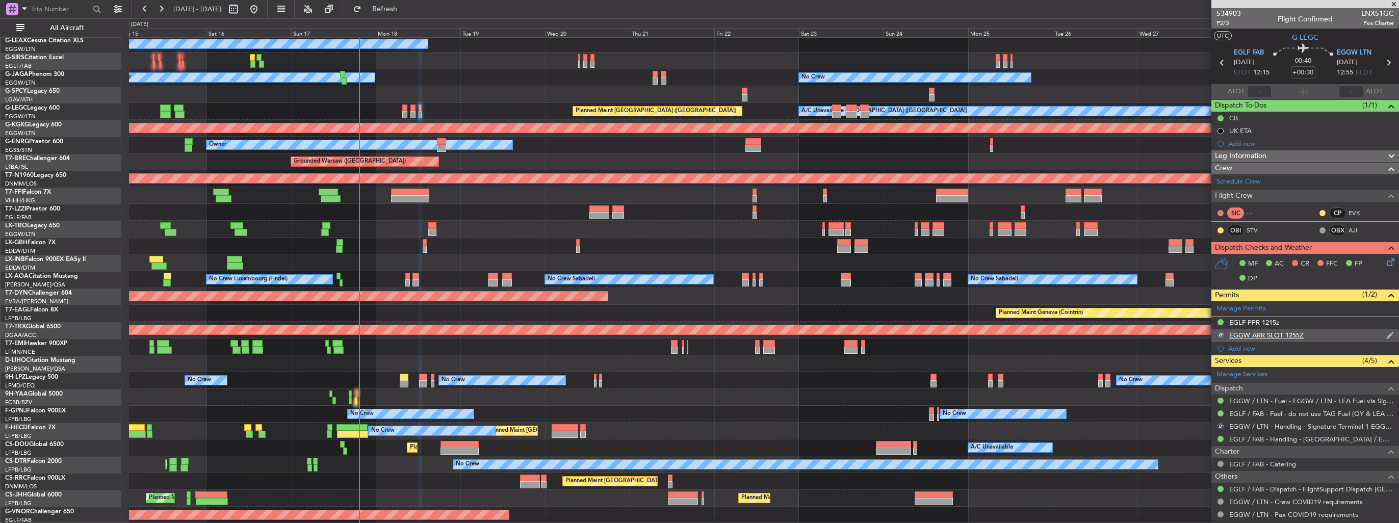
click at [1387, 332] on img at bounding box center [1391, 335] width 8 height 9
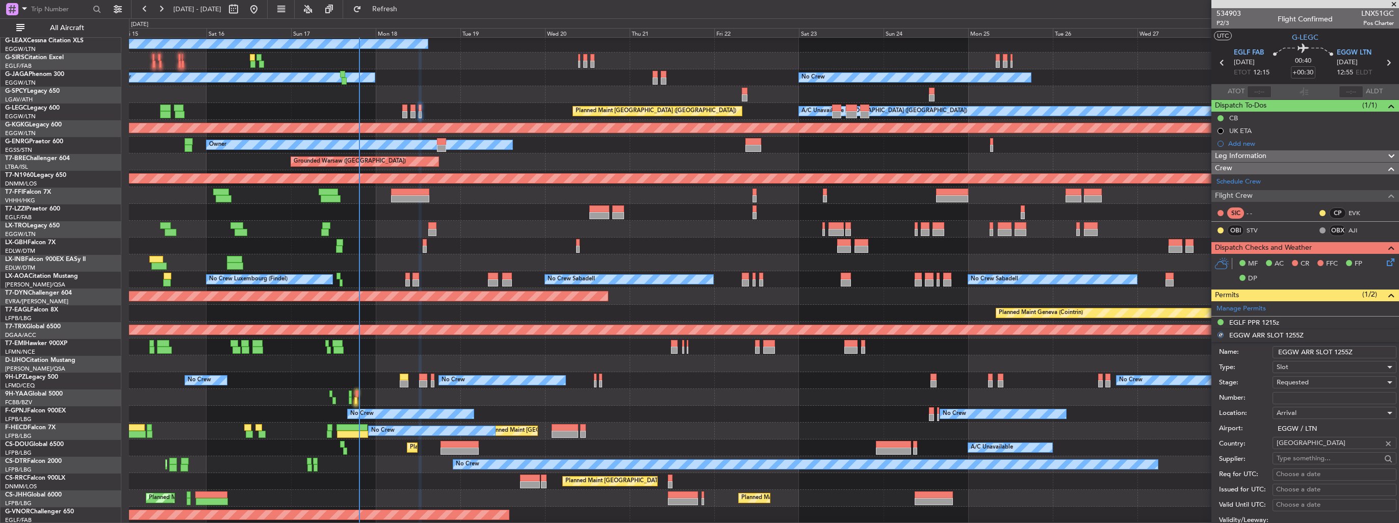
click at [1363, 350] on input "EGGW ARR SLOT 1255Z" at bounding box center [1335, 352] width 124 height 12
type input "EGGW ARR SLOT 1255z"
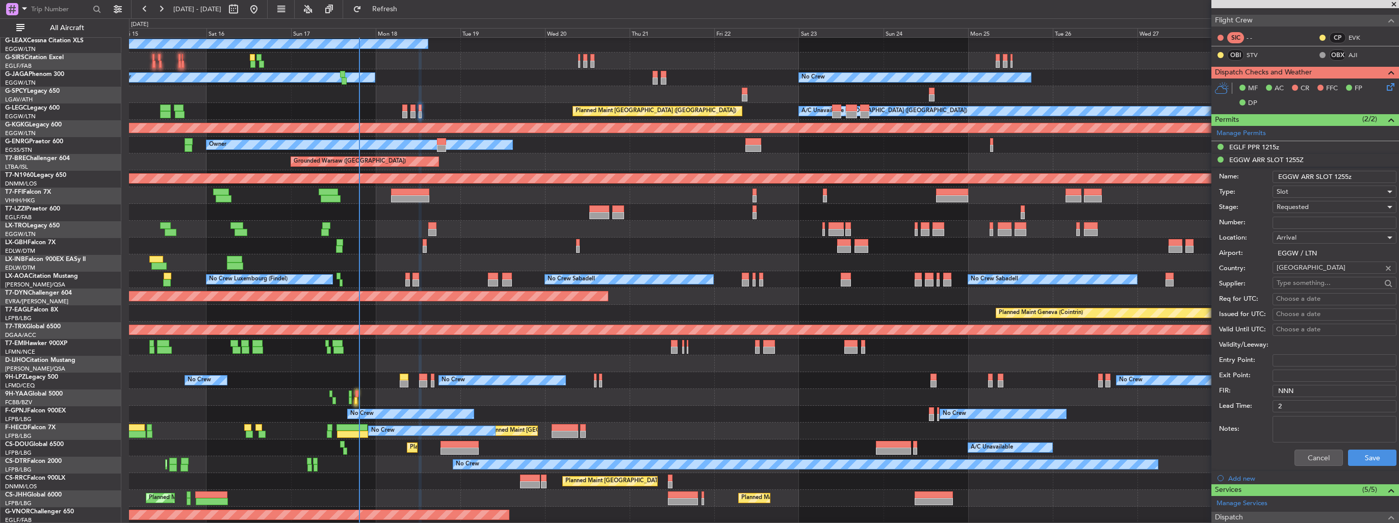
scroll to position [204, 0]
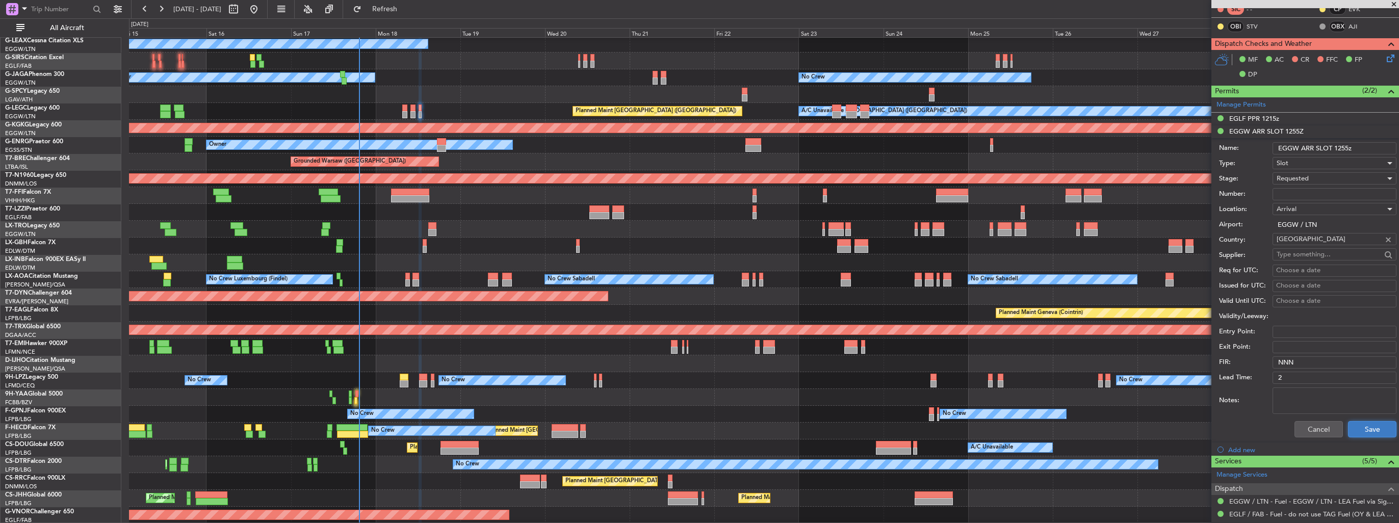
click at [1369, 429] on button "Save" at bounding box center [1372, 429] width 48 height 16
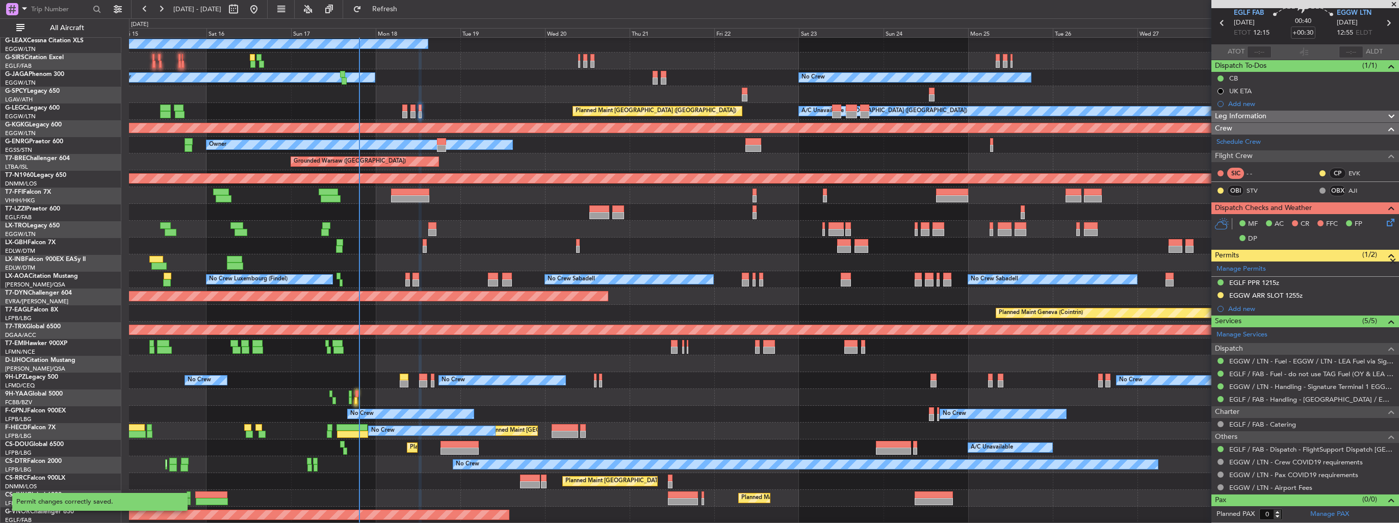
scroll to position [37, 0]
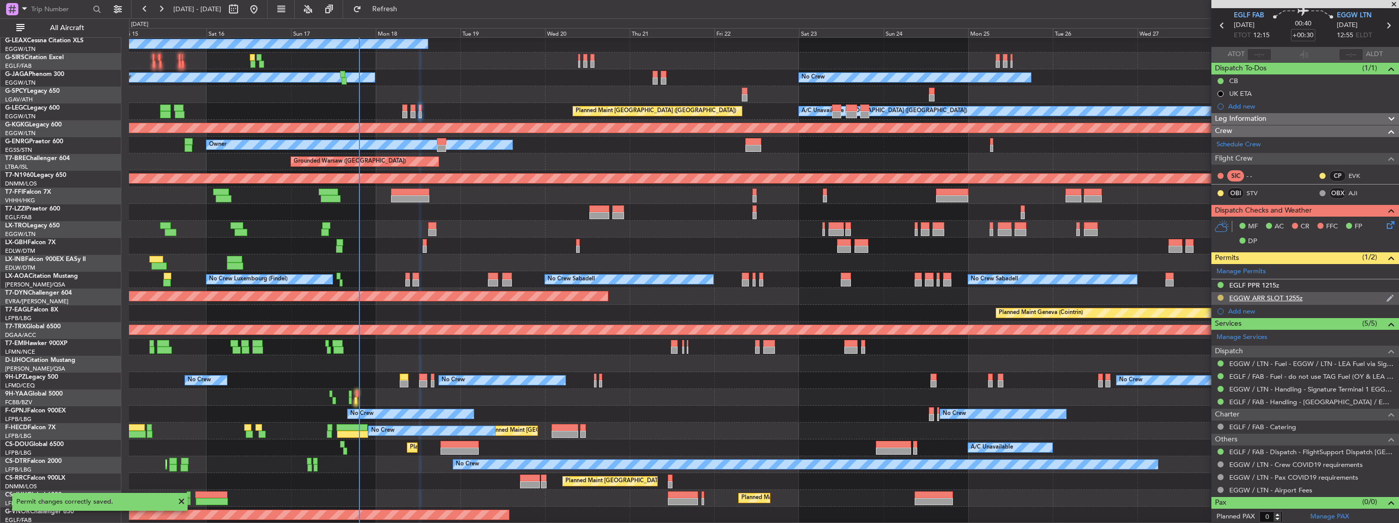
click at [1219, 296] on button at bounding box center [1221, 298] width 6 height 6
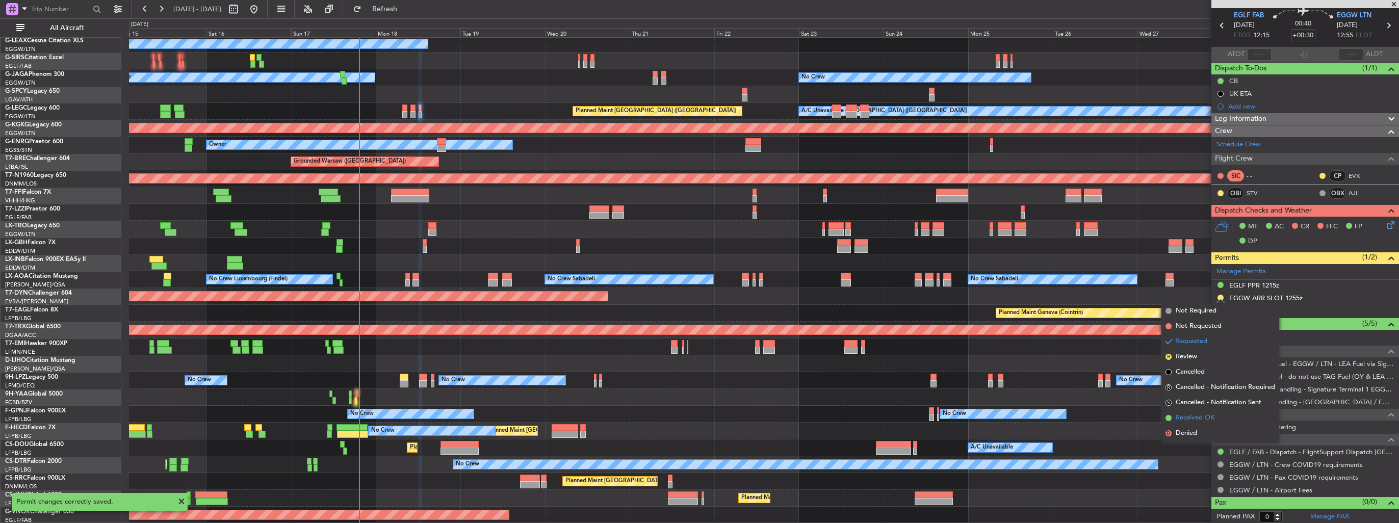
click at [1185, 417] on span "Received OK" at bounding box center [1195, 418] width 39 height 10
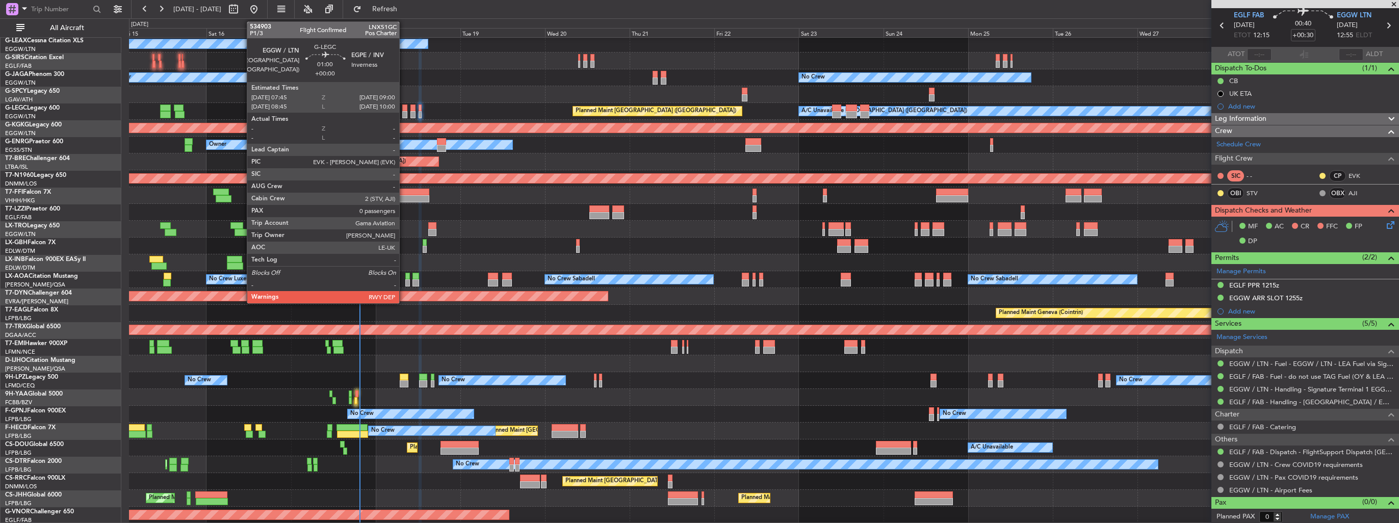
click at [404, 115] on div at bounding box center [404, 114] width 5 height 7
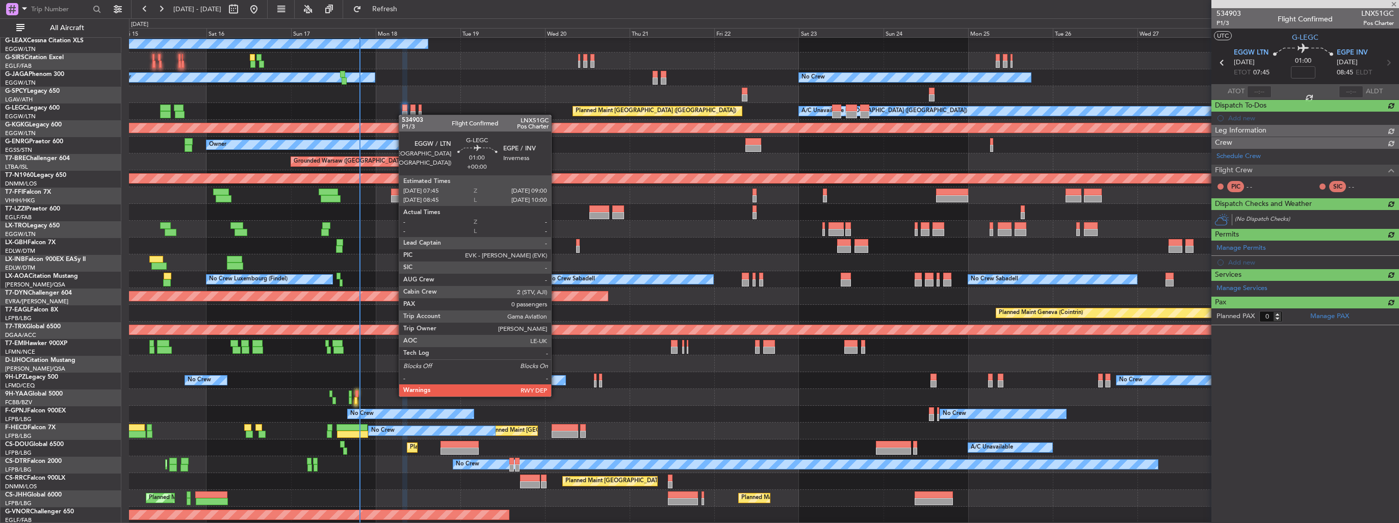
scroll to position [0, 0]
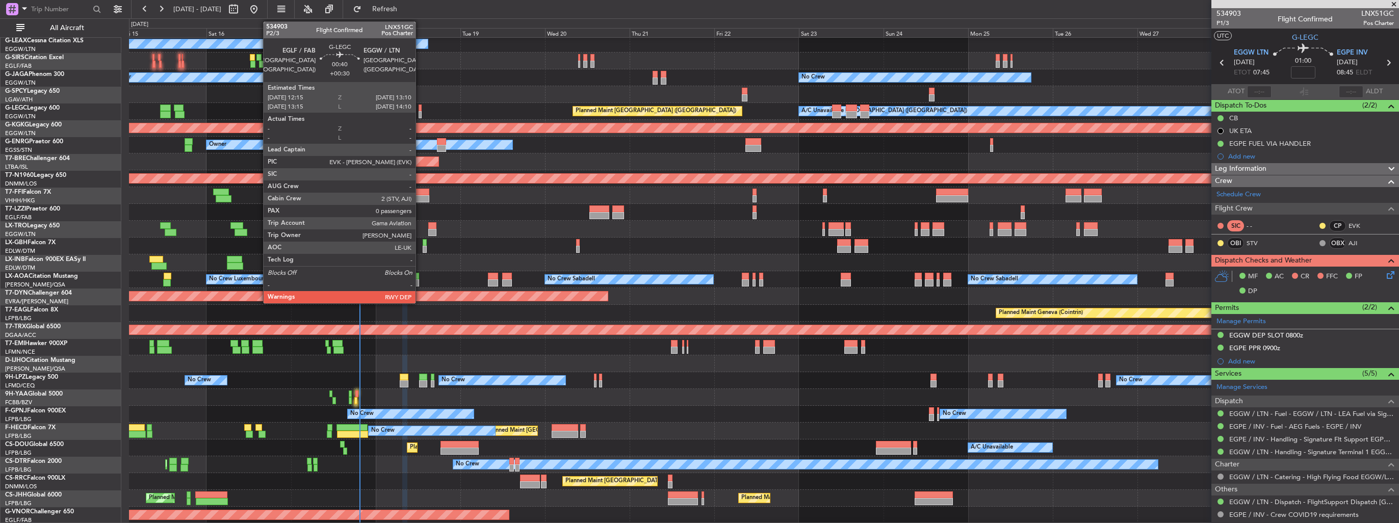
click at [420, 111] on div at bounding box center [421, 114] width 4 height 7
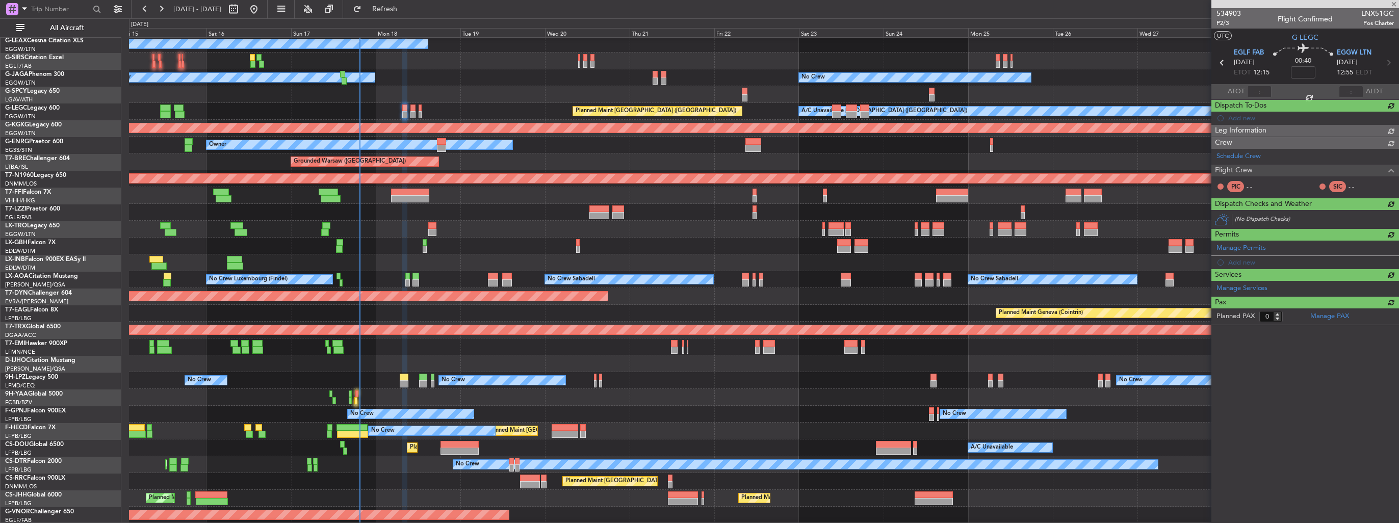
type input "+00:30"
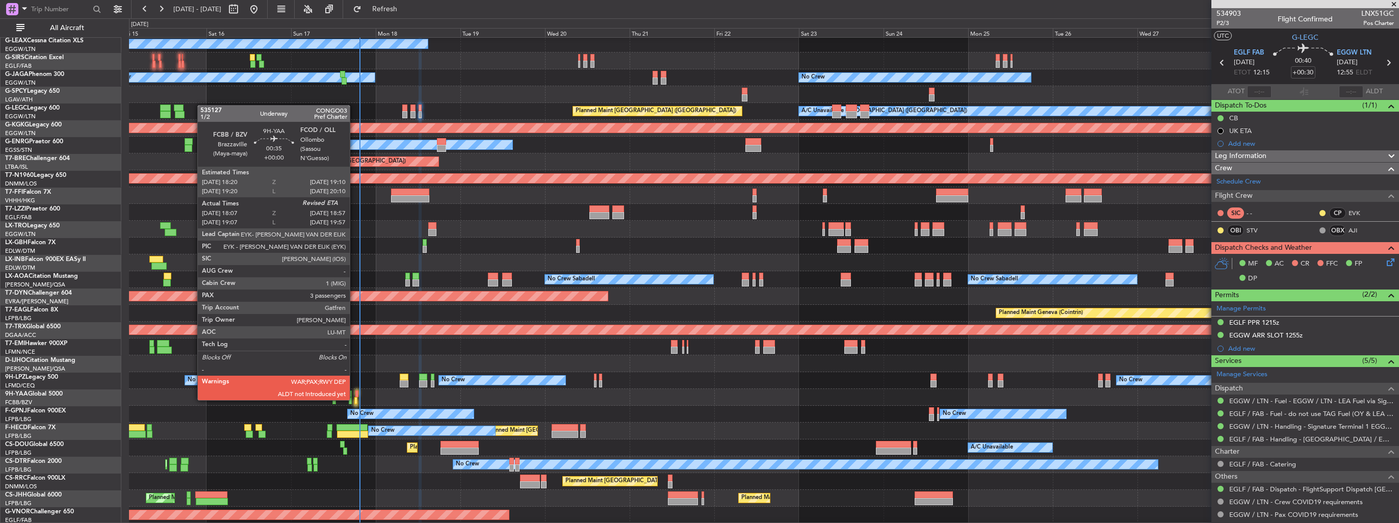
click at [354, 399] on div at bounding box center [355, 400] width 3 height 7
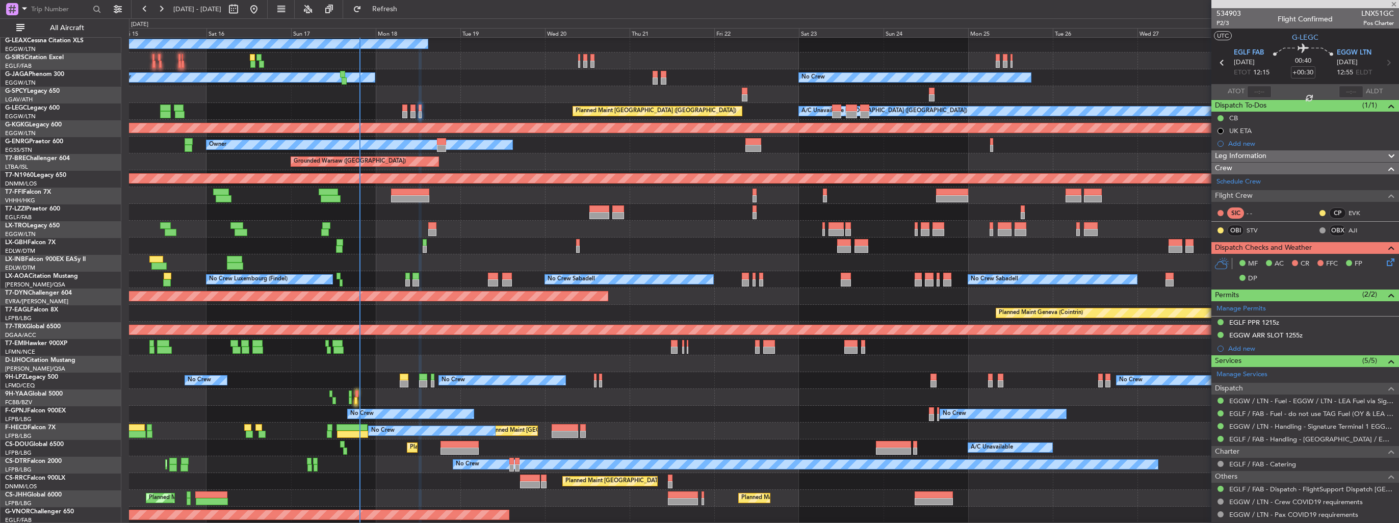
type input "18:17"
type input "3"
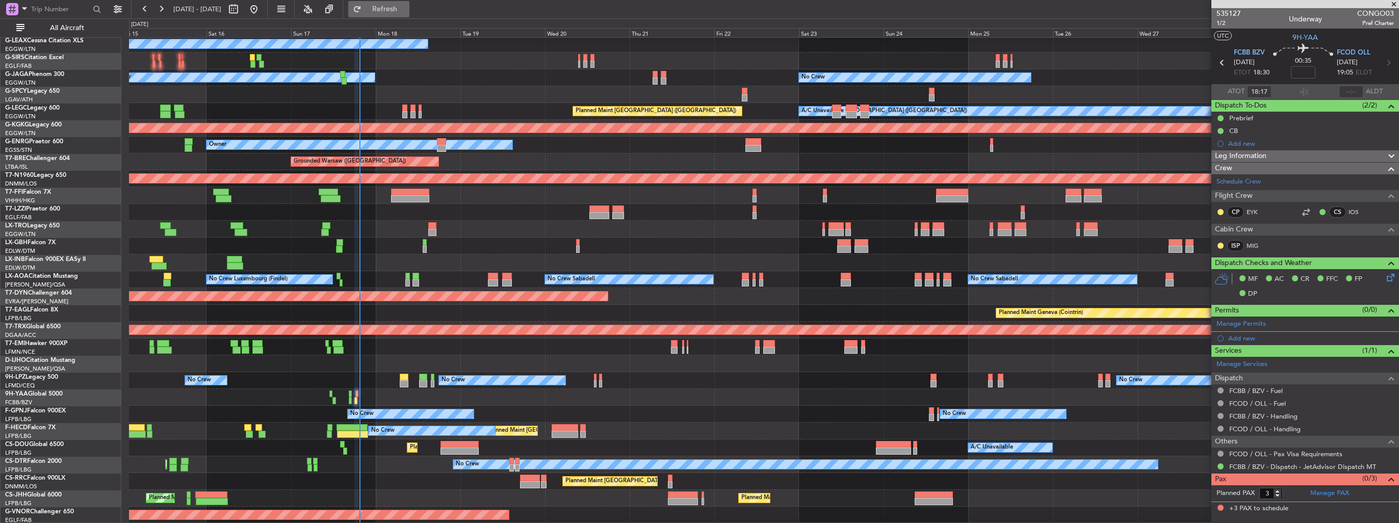
click at [406, 13] on span "Refresh" at bounding box center [385, 9] width 43 height 7
type input "18:57"
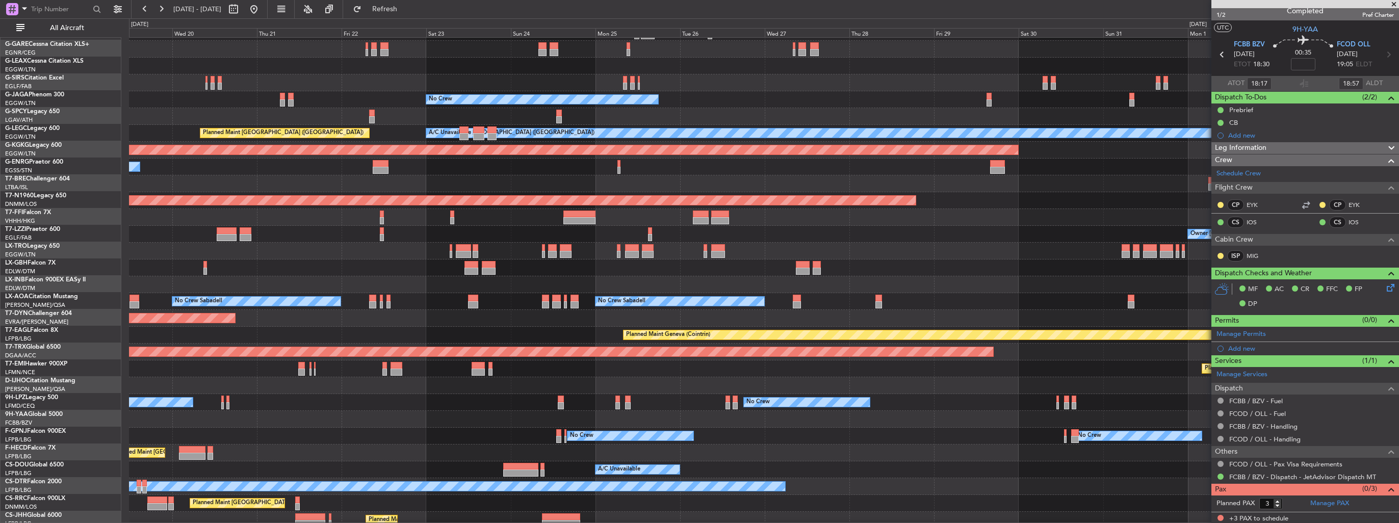
scroll to position [86, 0]
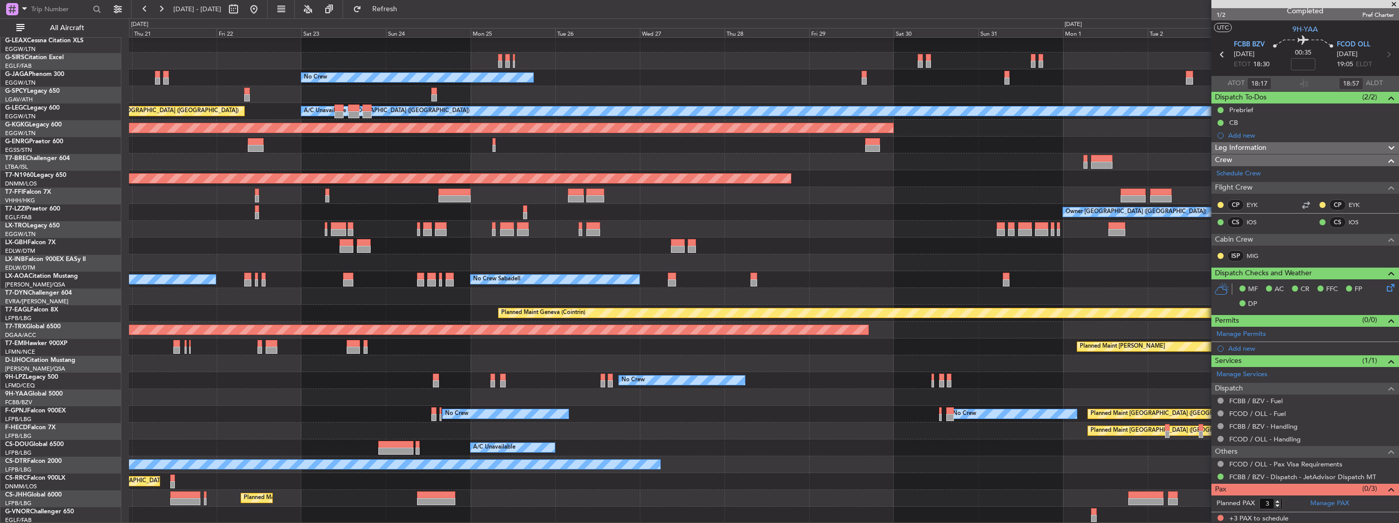
click at [492, 367] on div "Owner No Crew Planned Maint [GEOGRAPHIC_DATA] ([GEOGRAPHIC_DATA]) Owner A/C Una…" at bounding box center [764, 238] width 1270 height 572
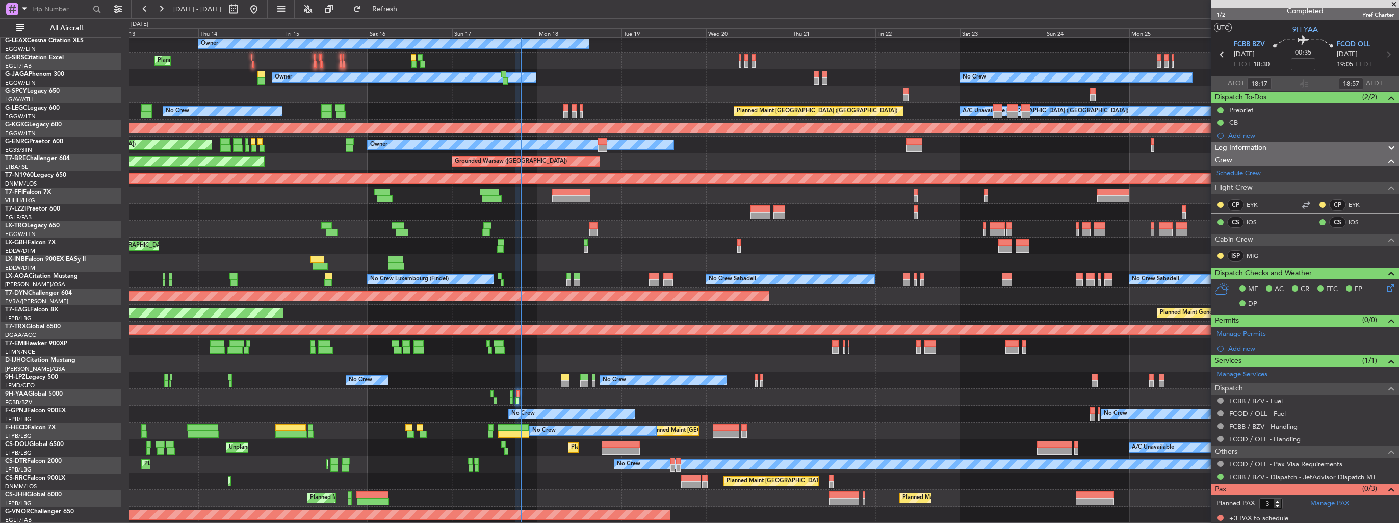
click at [1120, 266] on div "Owner Owner Planned Maint [GEOGRAPHIC_DATA] ([GEOGRAPHIC_DATA]) No Crew Owner A…" at bounding box center [764, 238] width 1270 height 572
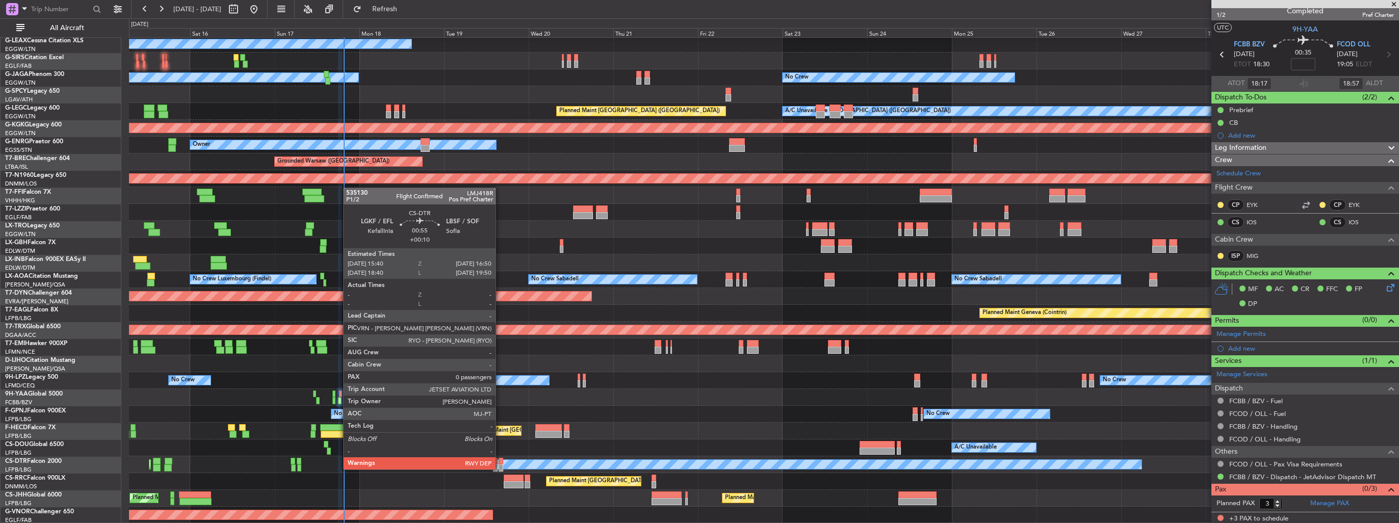
click at [500, 469] on div at bounding box center [501, 468] width 5 height 7
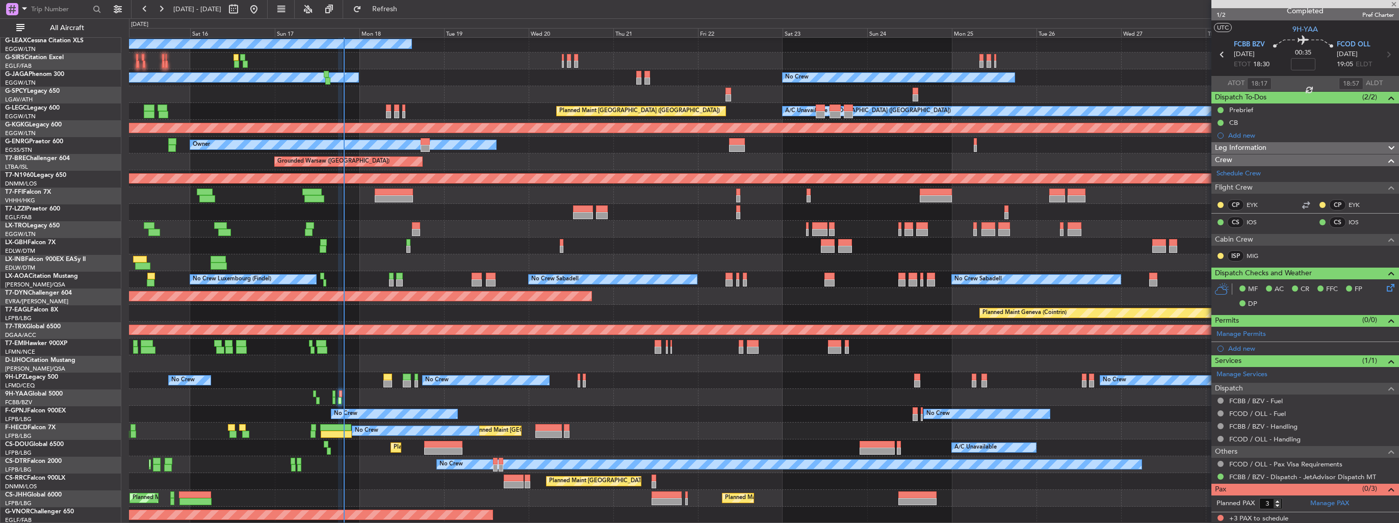
type input "+00:10"
type input "0"
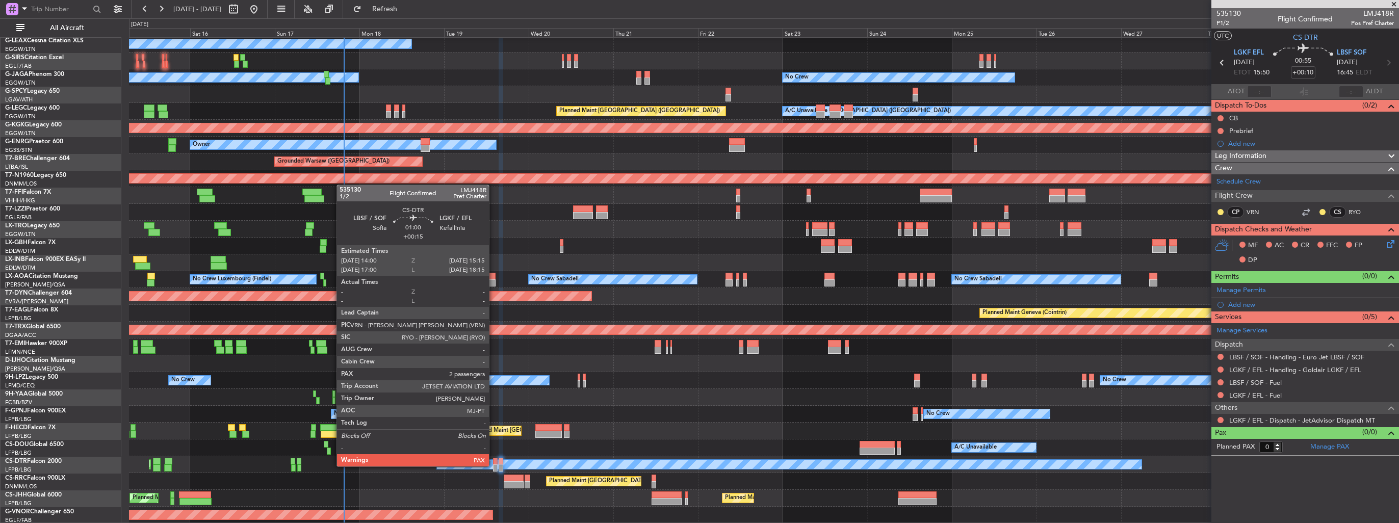
click at [494, 466] on div at bounding box center [495, 468] width 5 height 7
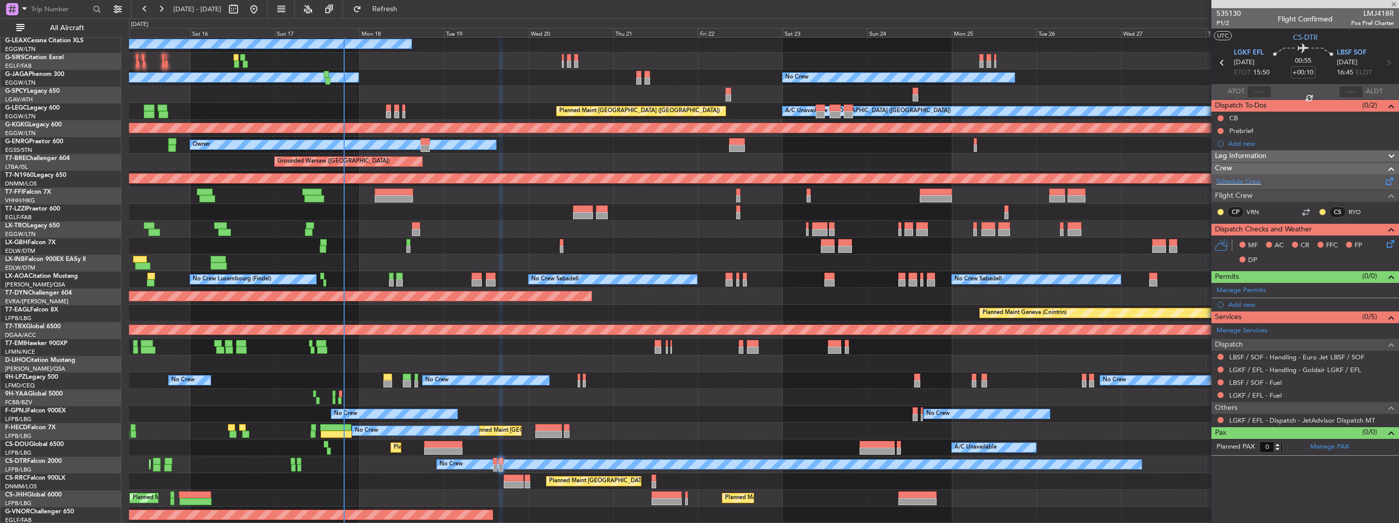
type input "+00:15"
type input "3"
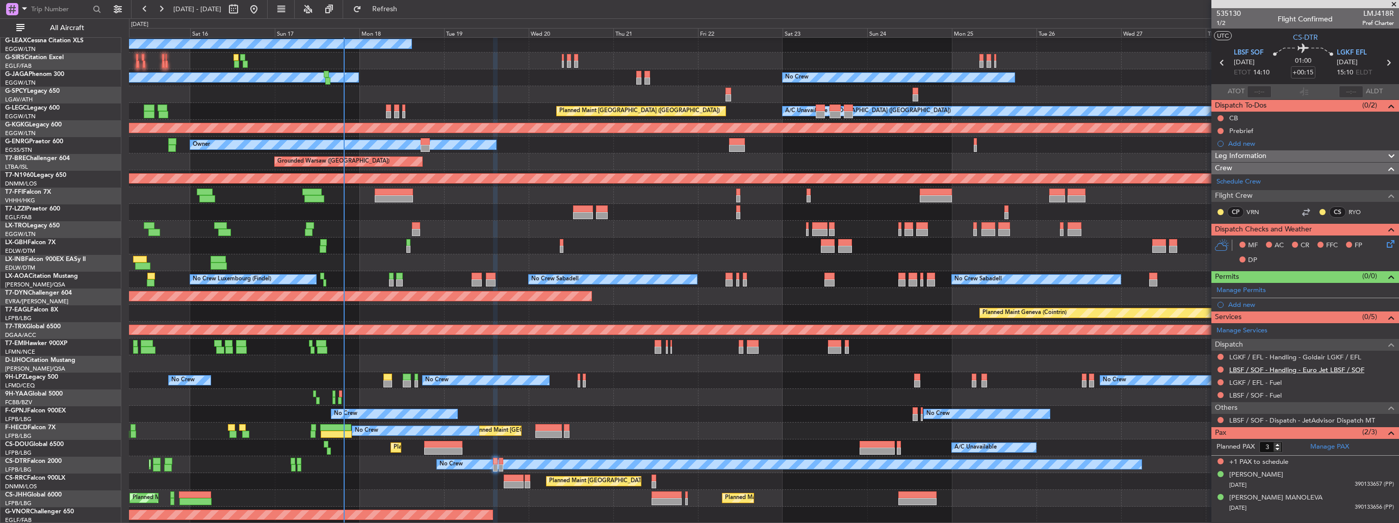
click at [1248, 366] on link "LBSF / SOF - Handling - Euro Jet LBSF / SOF" at bounding box center [1297, 370] width 135 height 9
click at [1283, 354] on link "LGKF / EFL - Handling - Goldair LGKF / EFL" at bounding box center [1296, 357] width 132 height 9
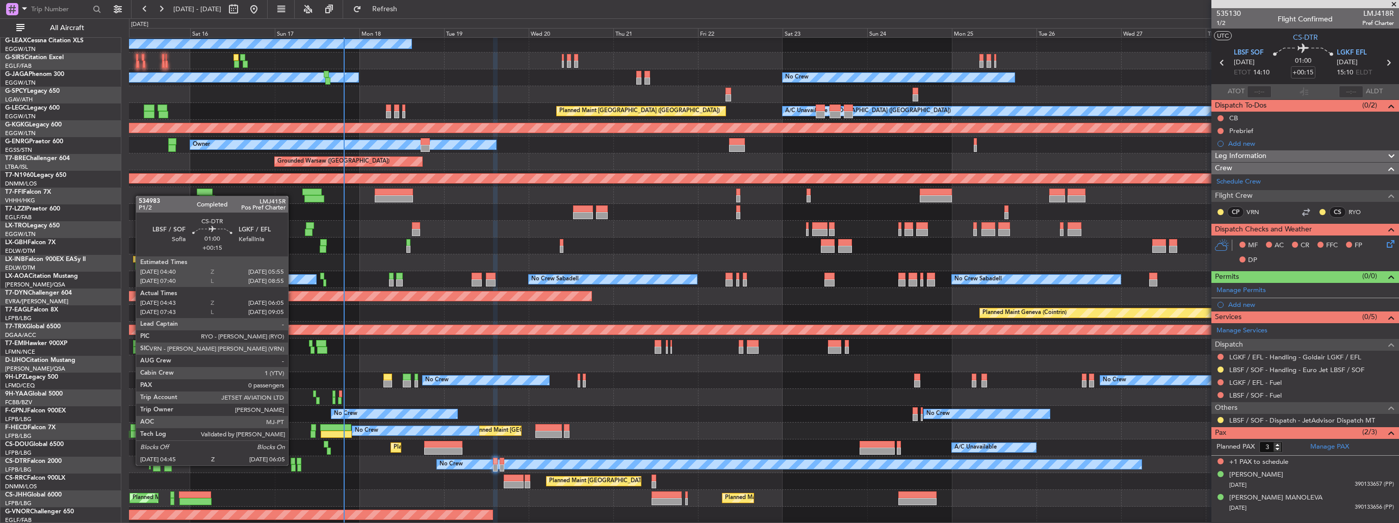
click at [293, 465] on div at bounding box center [293, 468] width 5 height 7
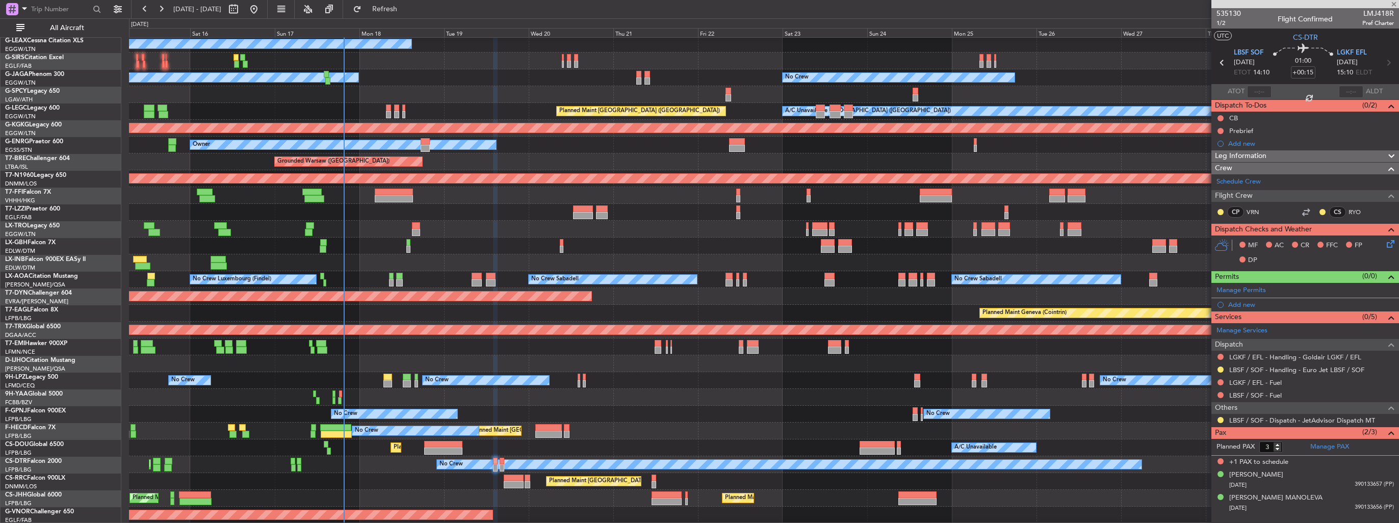
type input "04:53"
type input "06:00"
type input "0"
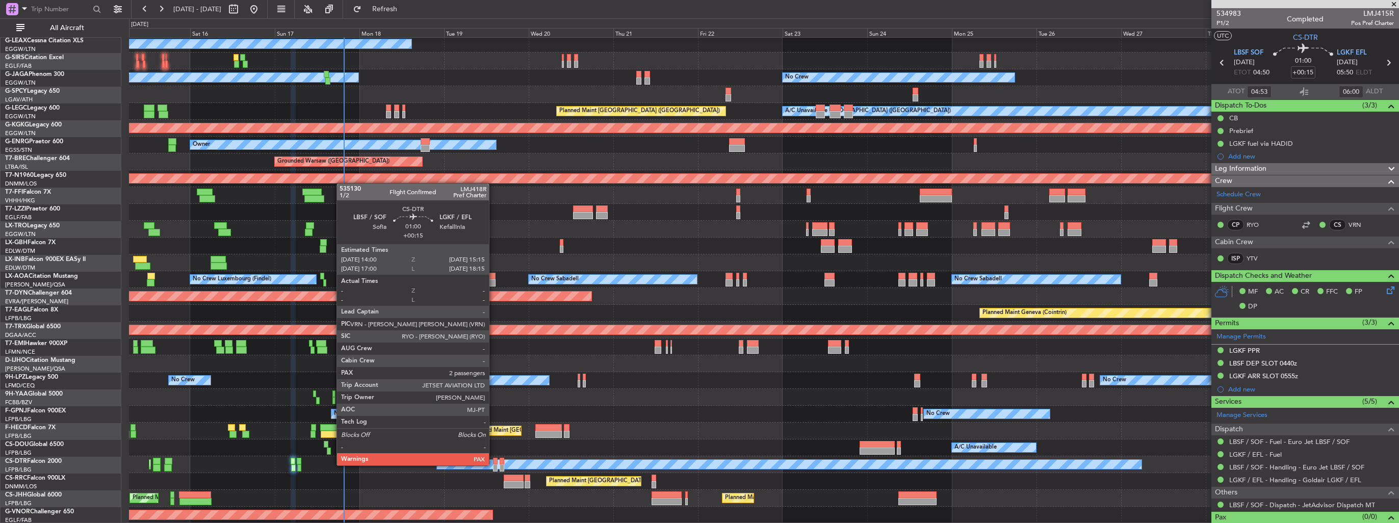
click at [494, 465] on div at bounding box center [495, 468] width 5 height 7
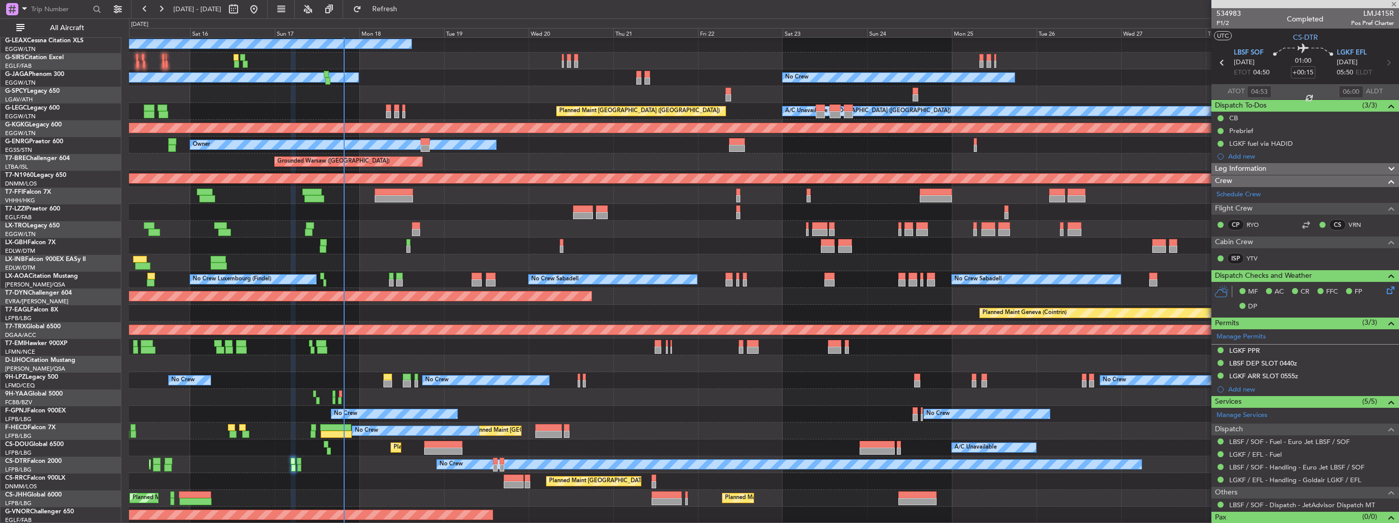
type input "3"
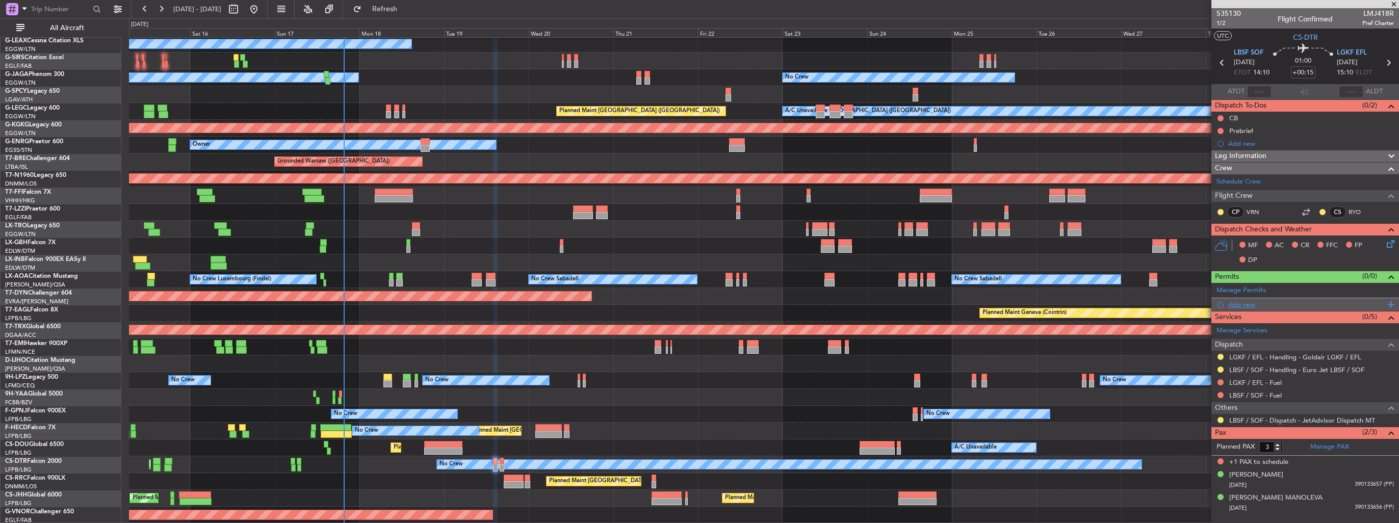
click at [1248, 305] on div "Add new" at bounding box center [1307, 304] width 157 height 9
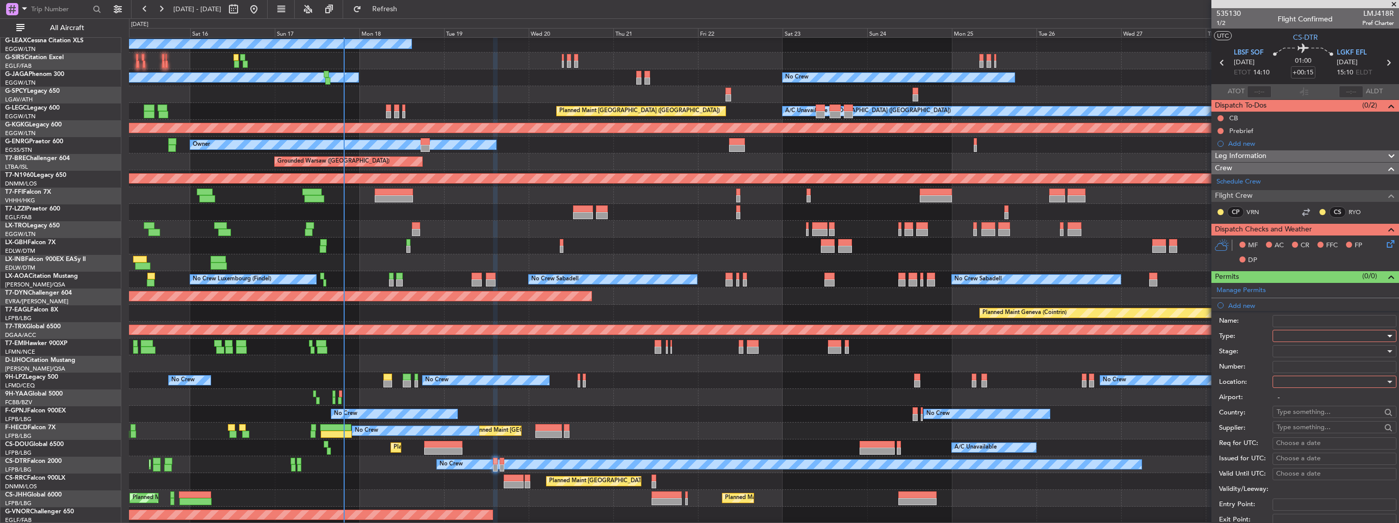
click at [1299, 336] on div at bounding box center [1331, 335] width 109 height 15
click at [1307, 432] on span "Slot" at bounding box center [1331, 431] width 107 height 15
click at [1310, 383] on div at bounding box center [1331, 381] width 109 height 15
click at [1309, 400] on span "Departure" at bounding box center [1331, 401] width 107 height 15
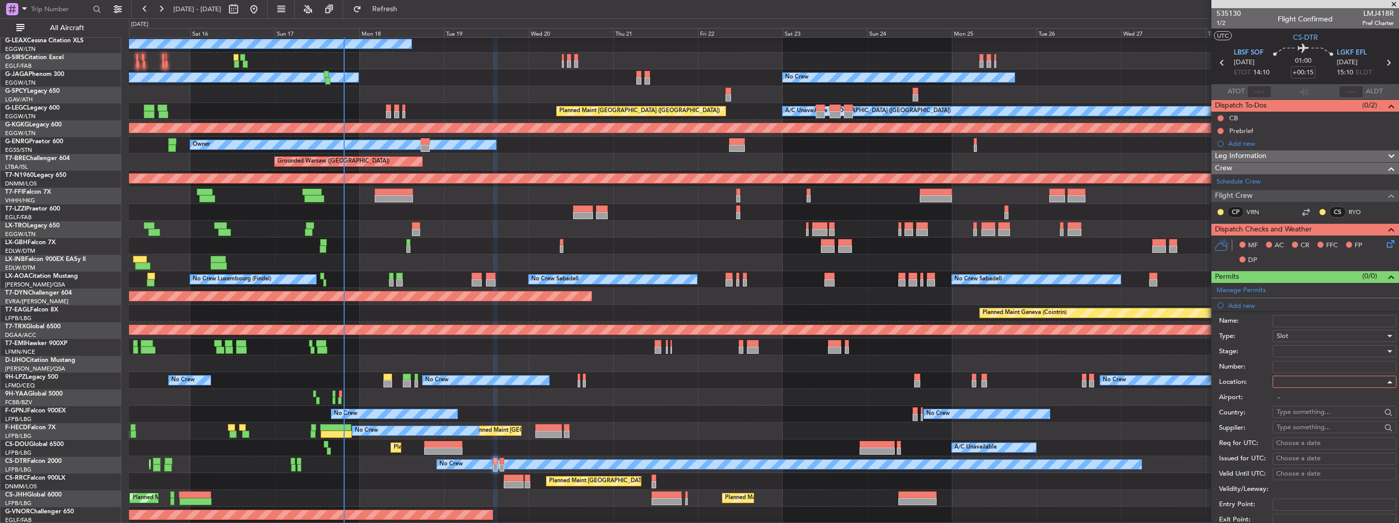
type input "LBSF / SOF"
click at [1314, 352] on div at bounding box center [1331, 351] width 109 height 15
click at [1311, 412] on span "Requested" at bounding box center [1331, 417] width 107 height 15
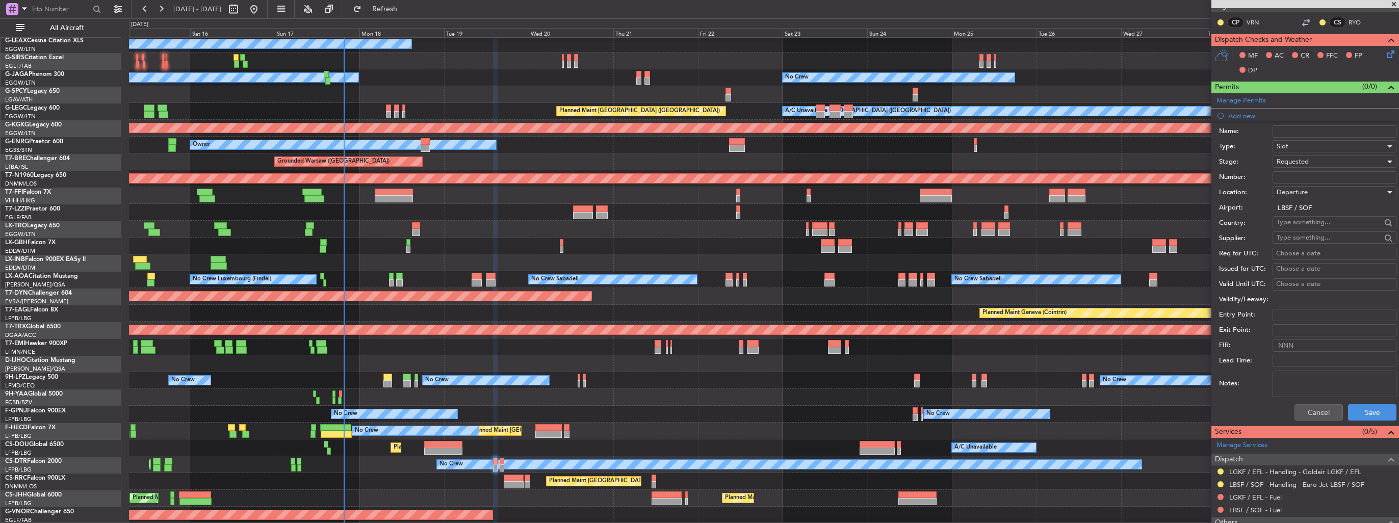
scroll to position [204, 0]
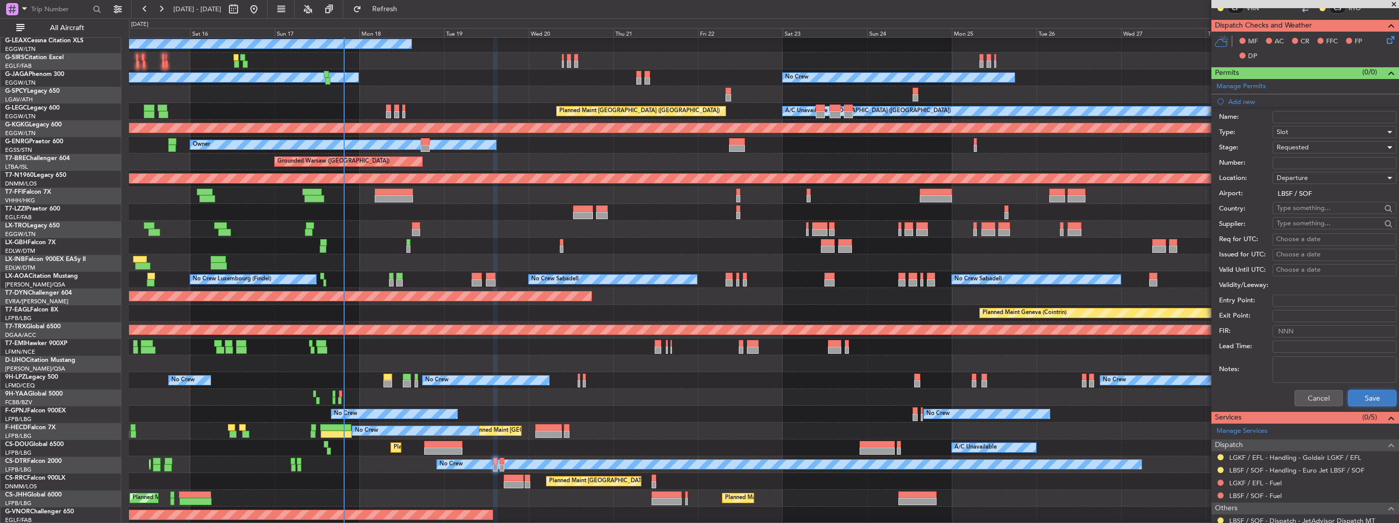
click at [1359, 393] on button "Save" at bounding box center [1372, 398] width 48 height 16
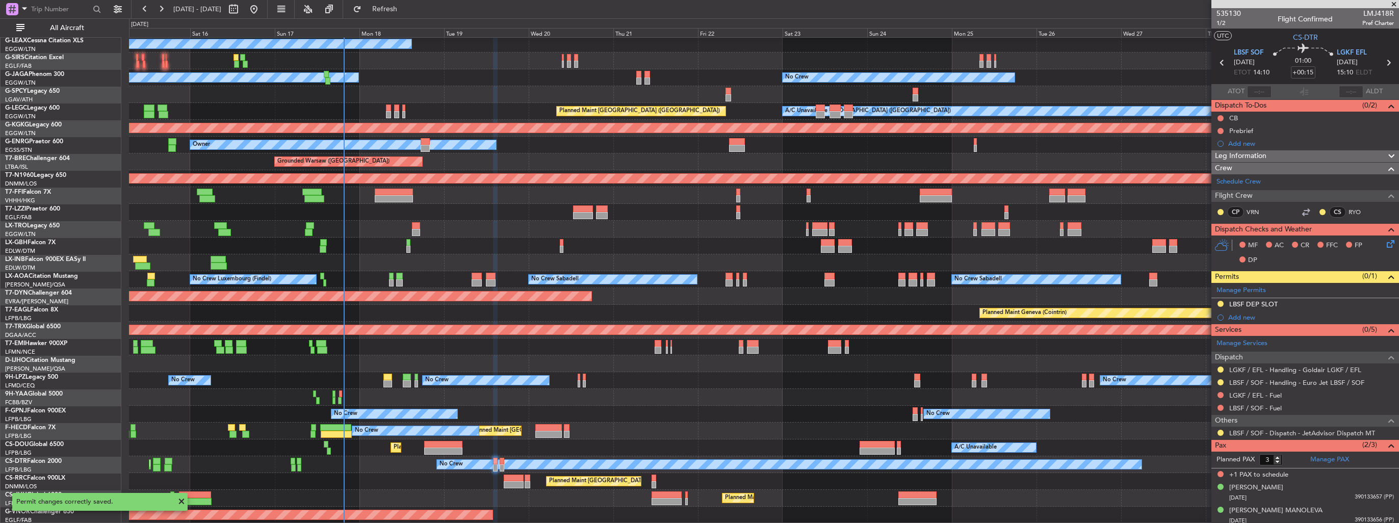
scroll to position [0, 0]
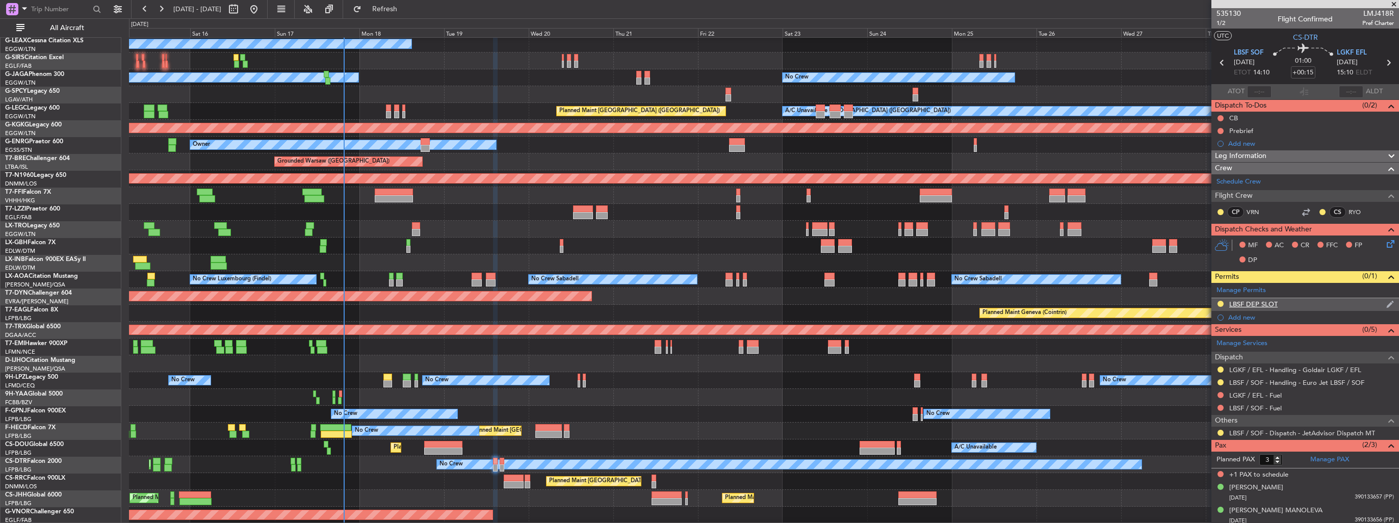
click at [1387, 301] on img at bounding box center [1391, 304] width 8 height 9
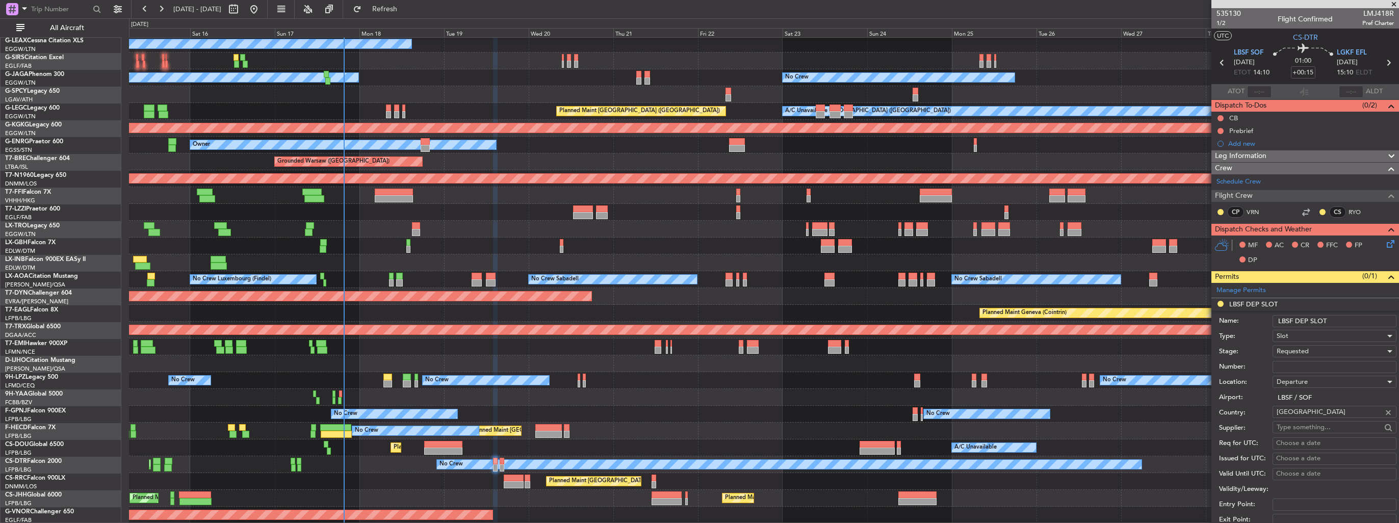
click at [1365, 317] on input "LBSF DEP SLOT" at bounding box center [1335, 321] width 124 height 12
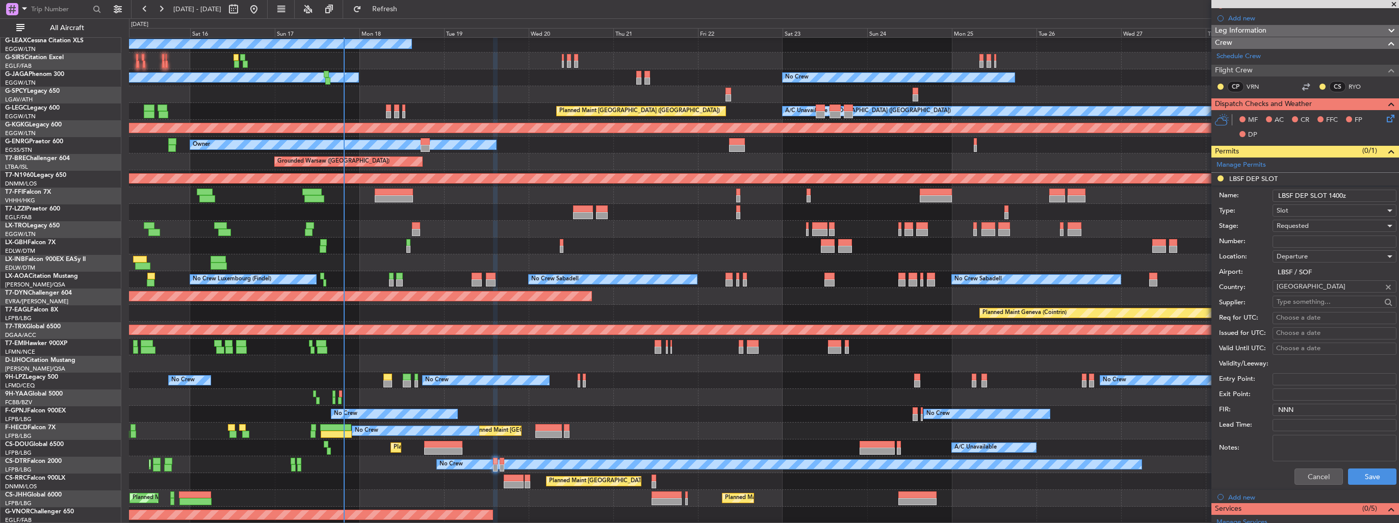
scroll to position [204, 0]
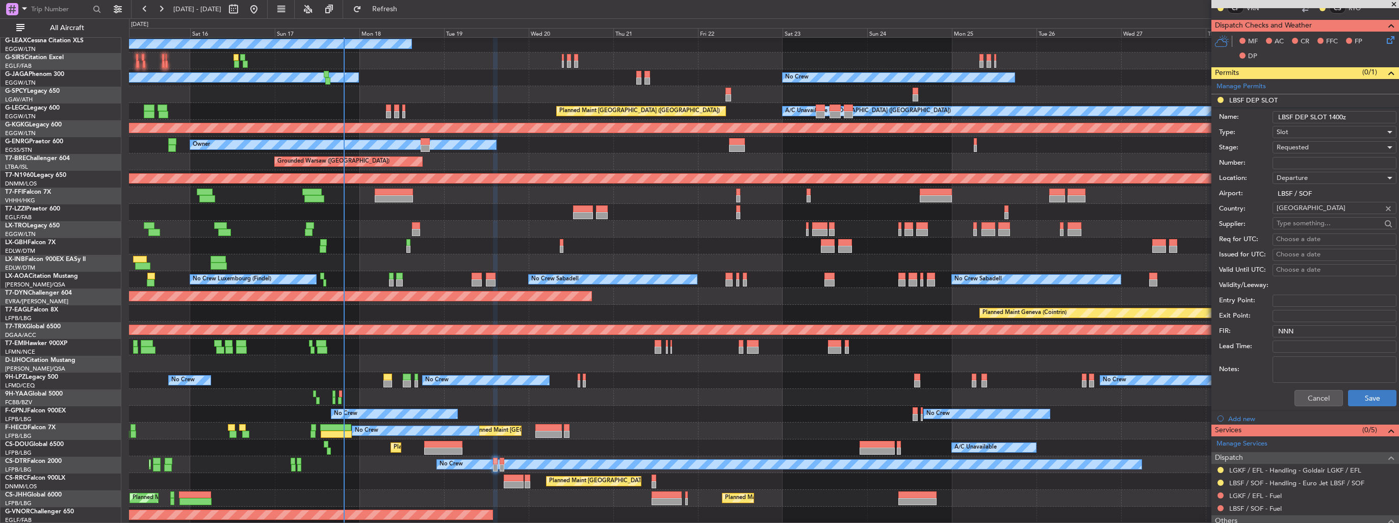
type input "LBSF DEP SLOT 1400z"
click at [1357, 392] on button "Save" at bounding box center [1372, 398] width 48 height 16
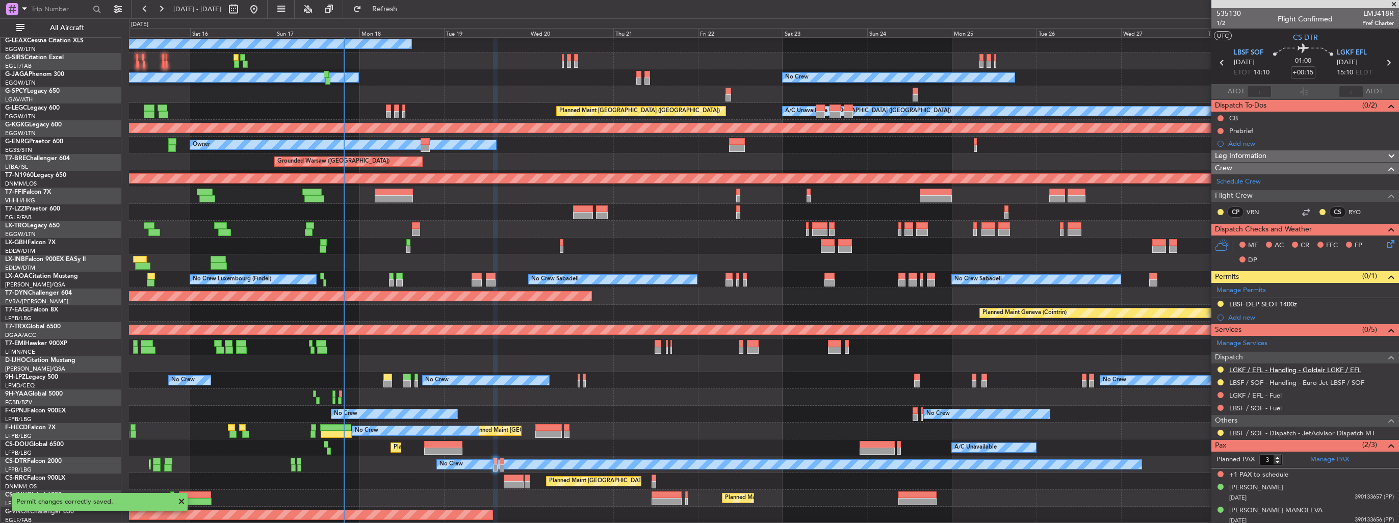
scroll to position [0, 0]
click at [1244, 315] on div "Add new" at bounding box center [1307, 317] width 157 height 9
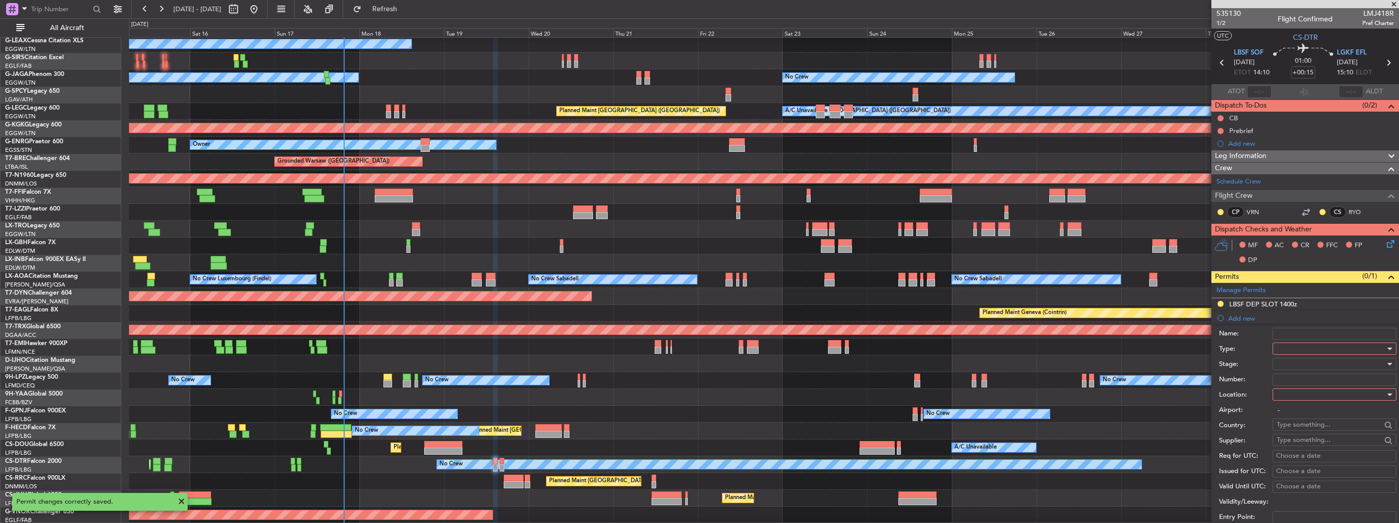
click at [1312, 352] on div at bounding box center [1331, 348] width 109 height 15
click at [1305, 396] on span "PPR" at bounding box center [1331, 398] width 107 height 15
click at [1301, 393] on div at bounding box center [1331, 394] width 109 height 15
click at [1303, 444] on span "Arrival" at bounding box center [1331, 445] width 107 height 15
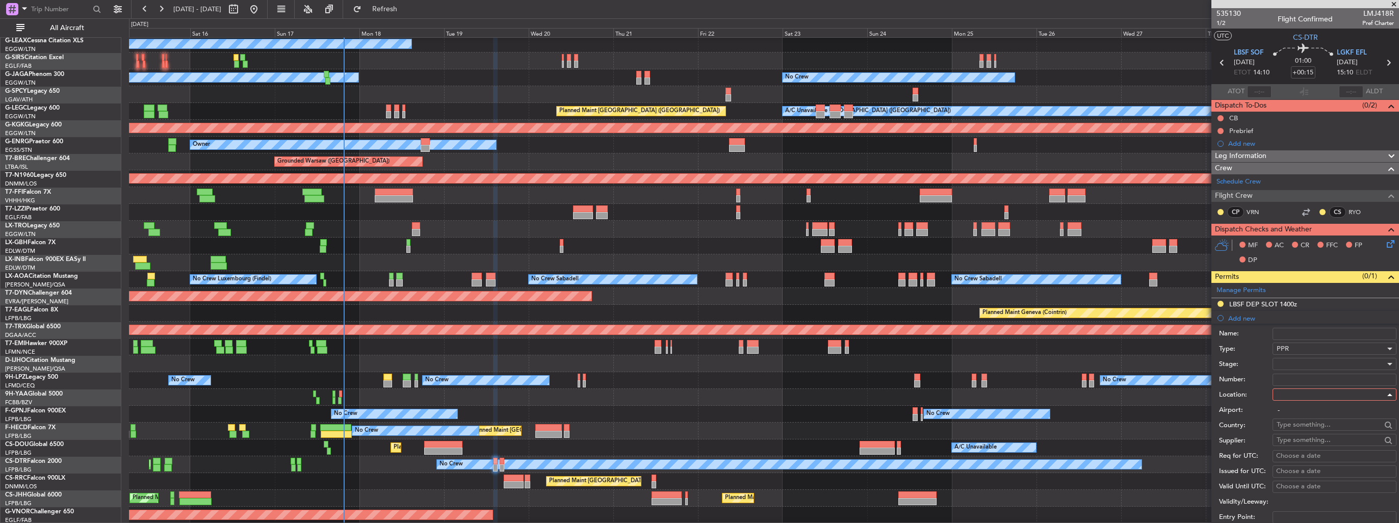
type input "LGKF / EFL"
click at [1303, 362] on div at bounding box center [1331, 363] width 109 height 15
click at [1314, 429] on span "Requested" at bounding box center [1331, 429] width 107 height 15
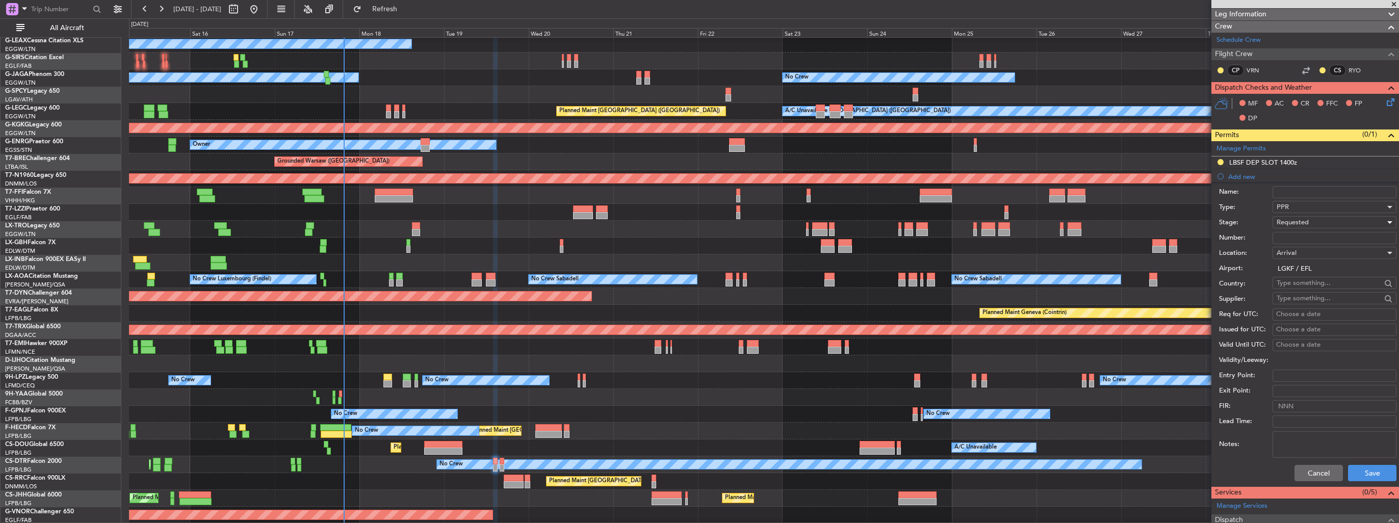
scroll to position [204, 0]
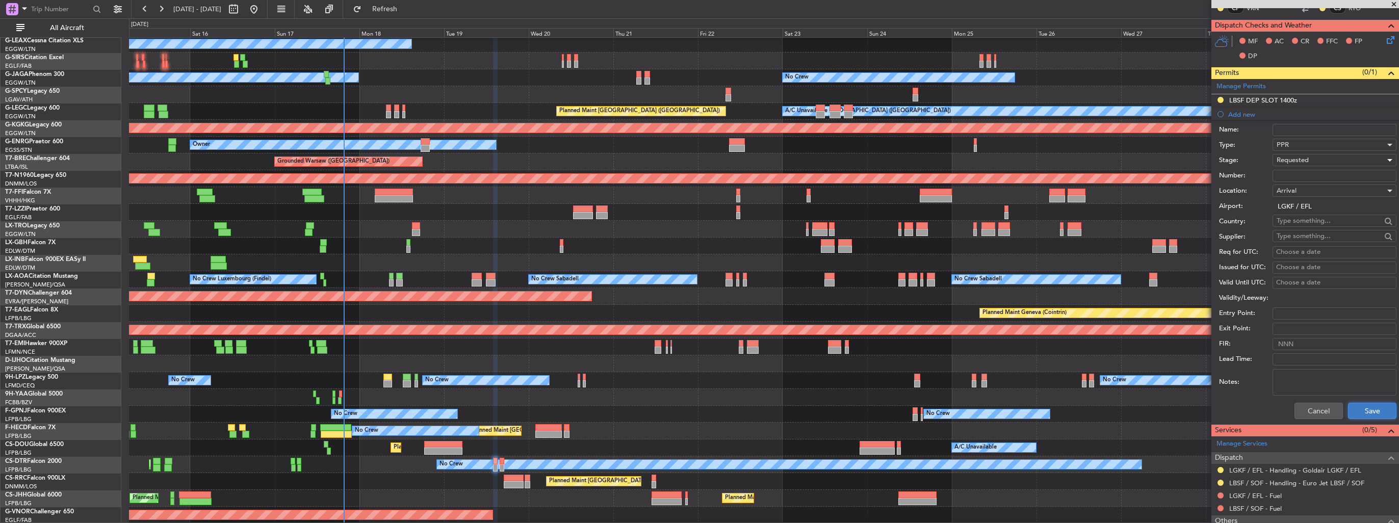
click at [1366, 404] on button "Save" at bounding box center [1372, 411] width 48 height 16
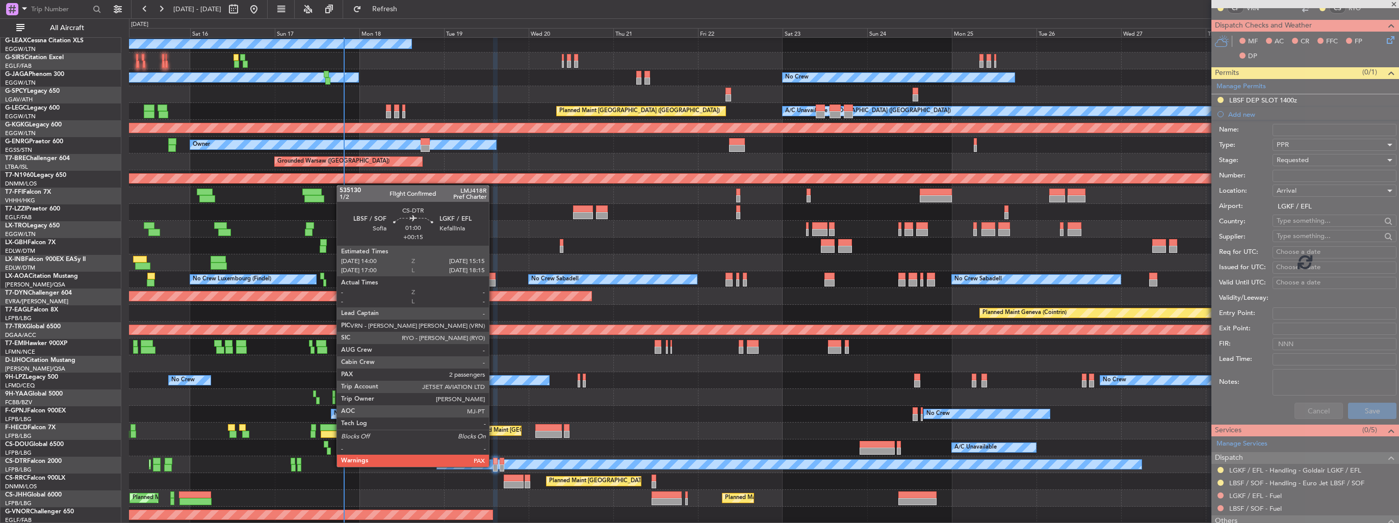
scroll to position [15, 0]
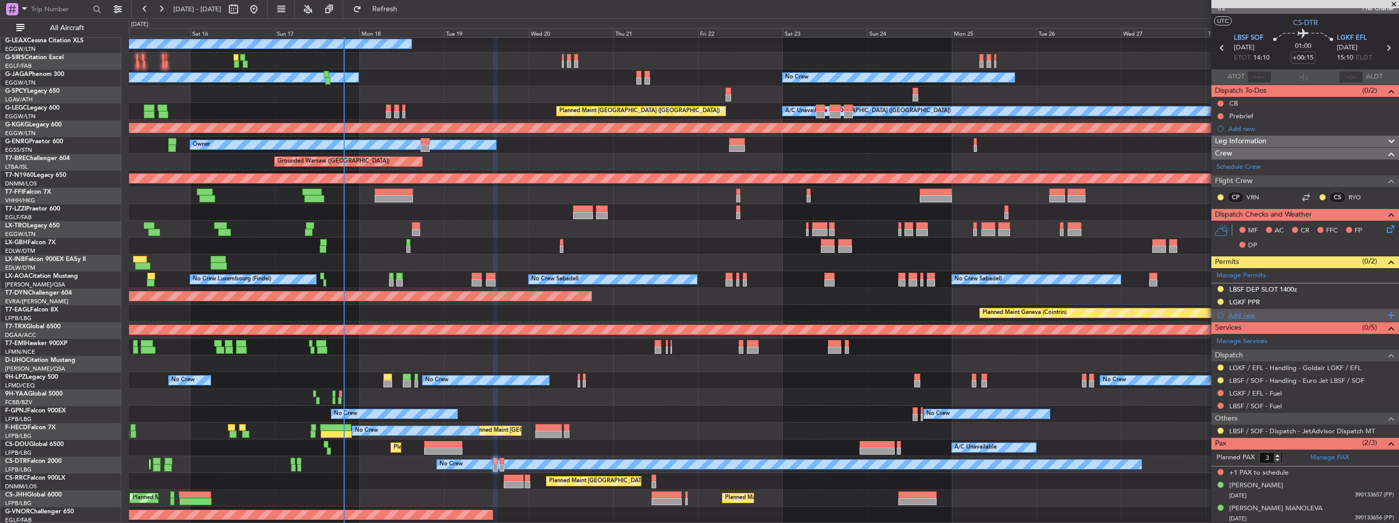
click at [1228, 317] on div "Add new" at bounding box center [1306, 315] width 188 height 13
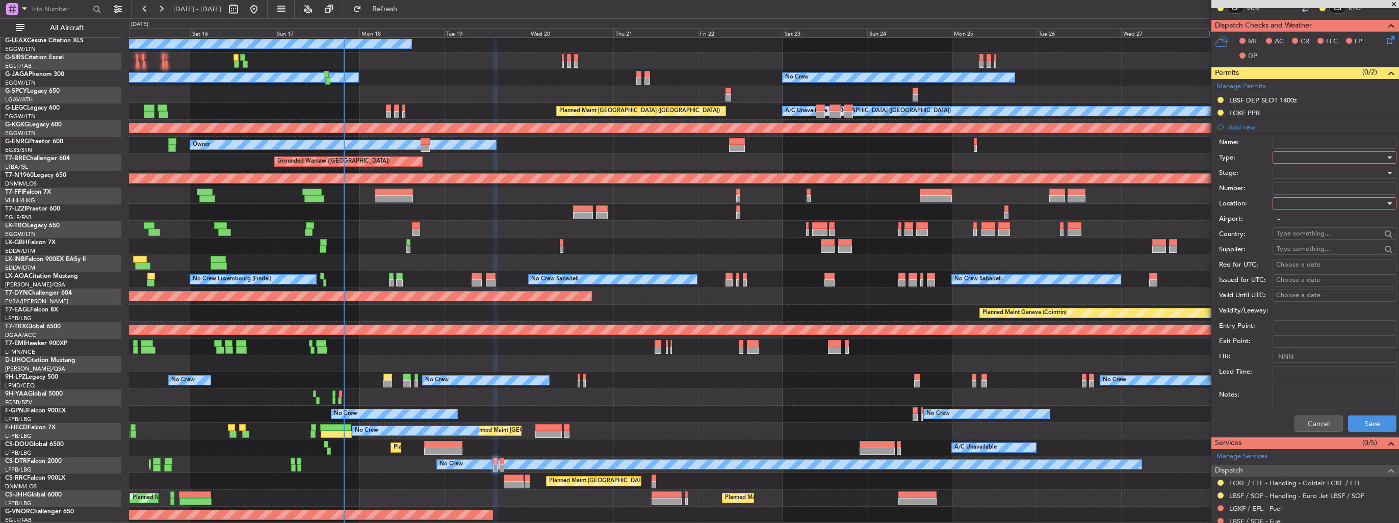
click at [1288, 159] on div at bounding box center [1331, 157] width 109 height 15
click at [1318, 252] on span "Slot" at bounding box center [1331, 253] width 107 height 15
click at [1308, 201] on div at bounding box center [1331, 203] width 109 height 15
click at [1306, 254] on span "Arrival" at bounding box center [1331, 253] width 107 height 15
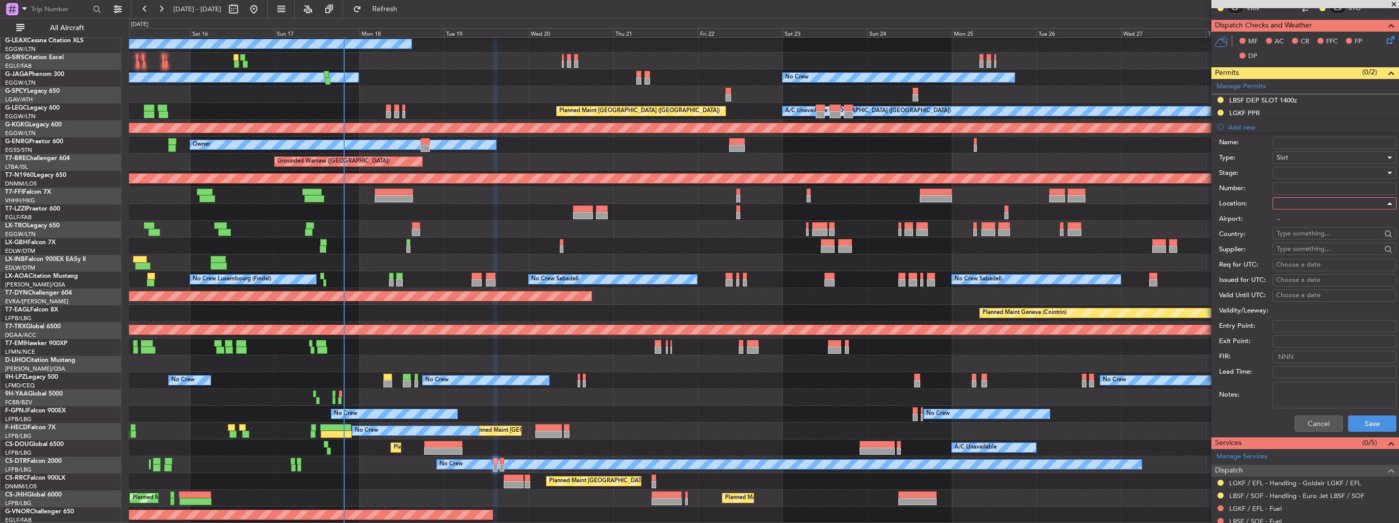
type input "LGKF / EFL"
click at [1299, 169] on div at bounding box center [1331, 172] width 109 height 15
click at [1302, 242] on span "Requested" at bounding box center [1331, 238] width 107 height 15
click at [1381, 421] on button "Save" at bounding box center [1372, 424] width 48 height 16
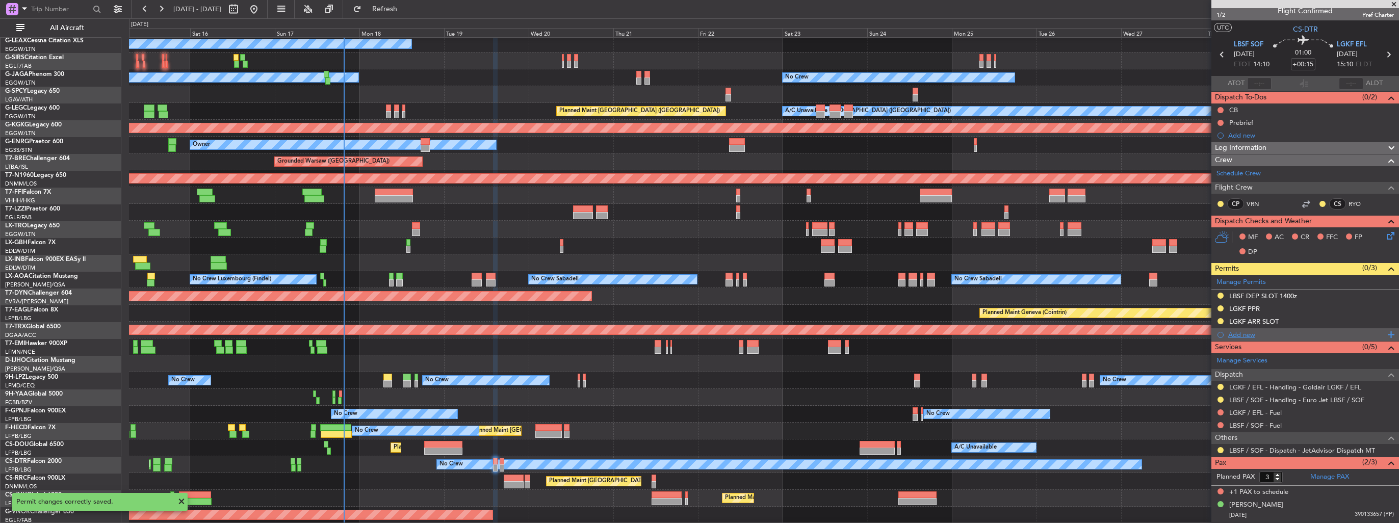
scroll to position [0, 0]
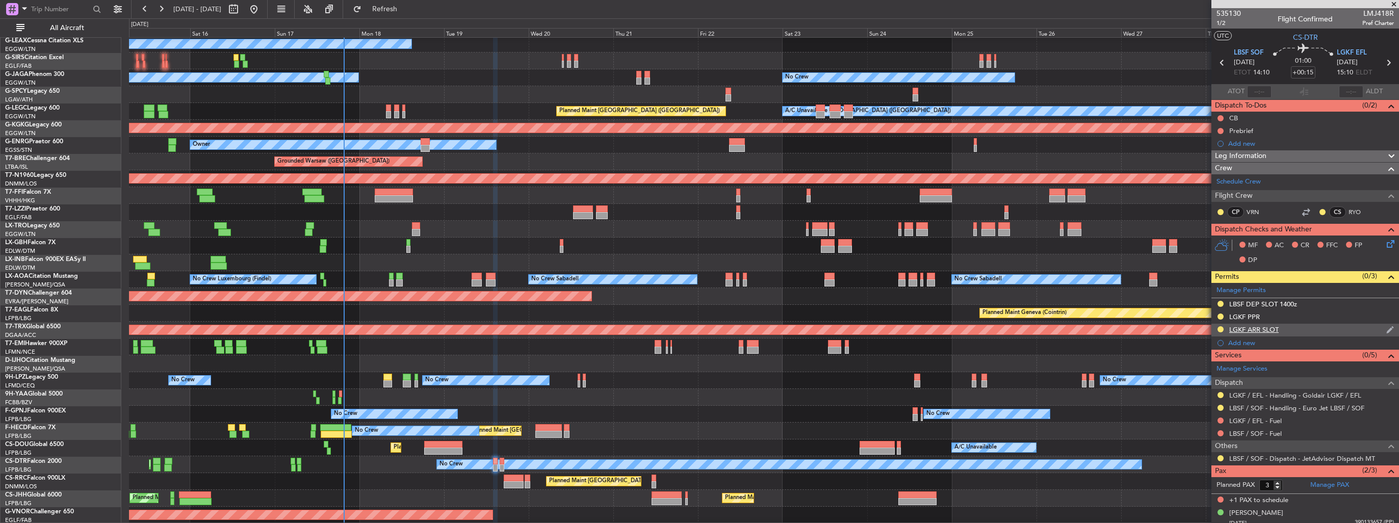
click at [1387, 329] on img at bounding box center [1391, 329] width 8 height 9
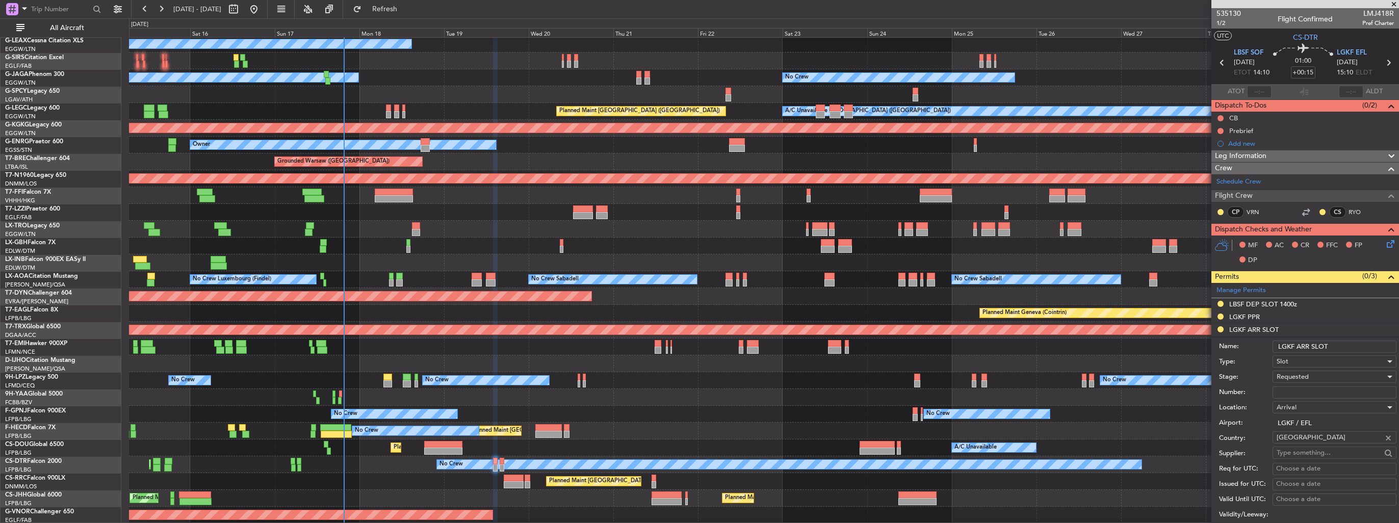
click at [1366, 349] on input "LGKF ARR SLOT" at bounding box center [1335, 347] width 124 height 12
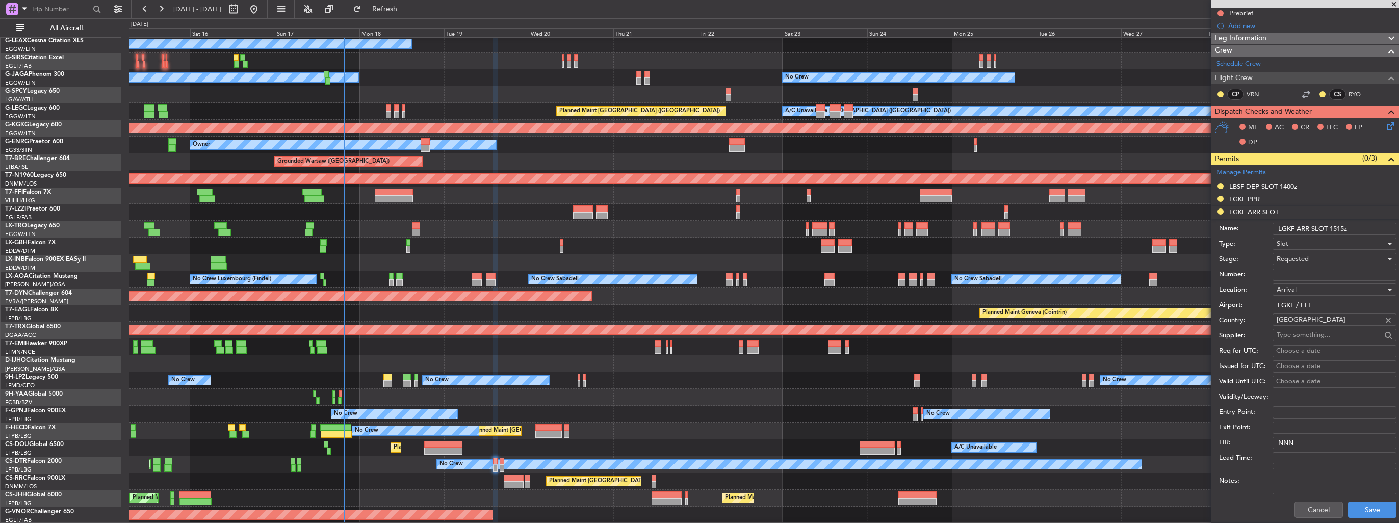
scroll to position [153, 0]
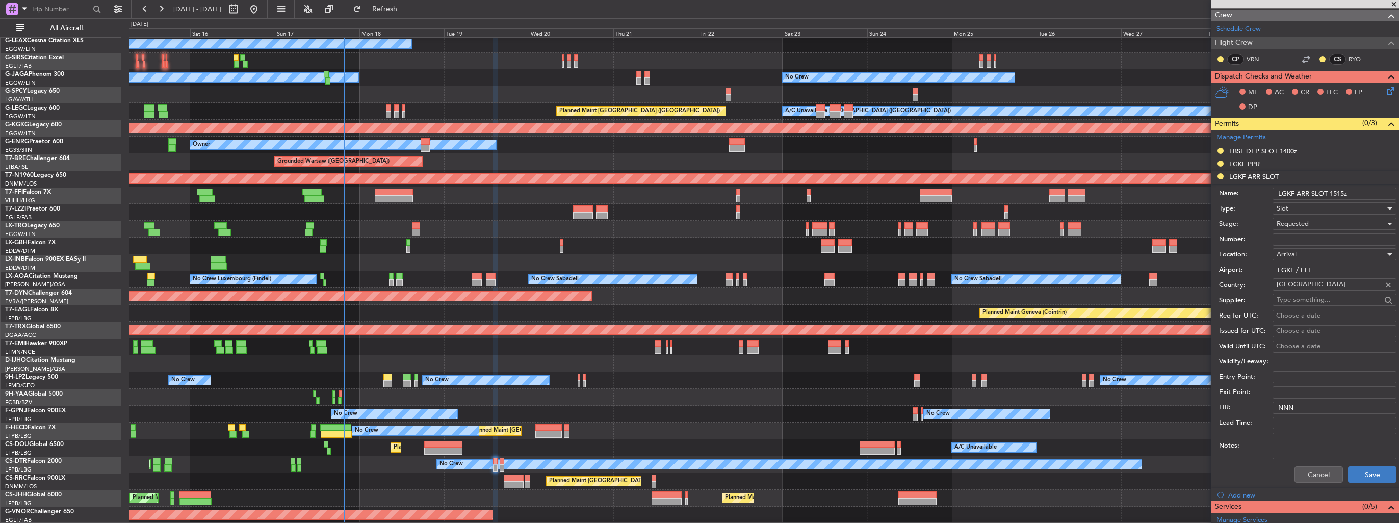
type input "LGKF ARR SLOT 1515z"
click at [1364, 479] on button "Save" at bounding box center [1372, 475] width 48 height 16
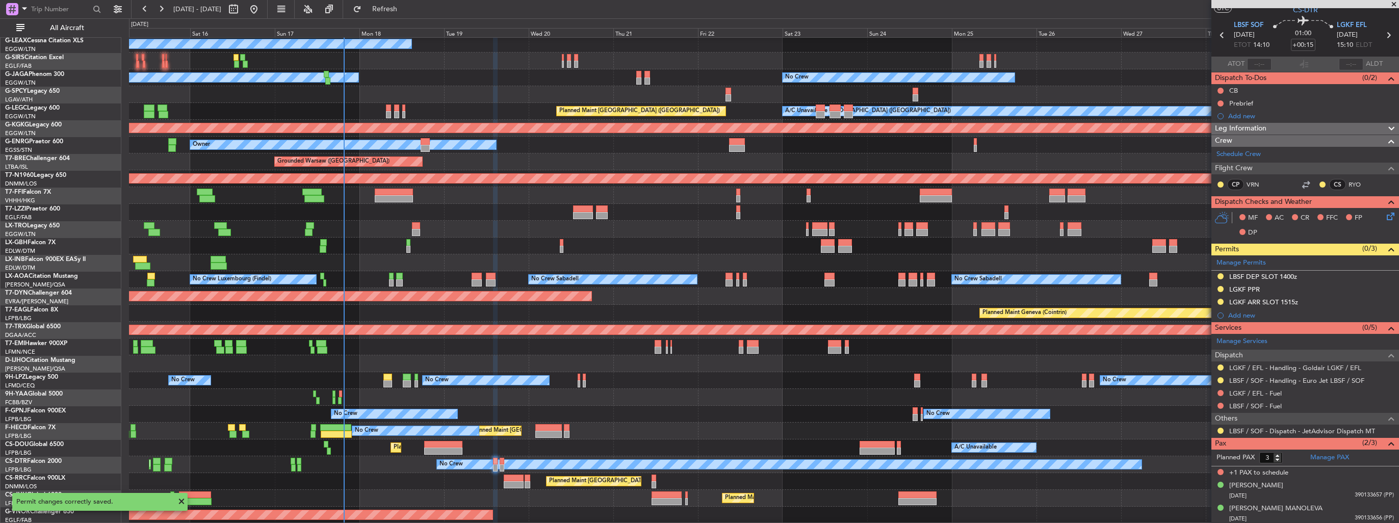
scroll to position [0, 0]
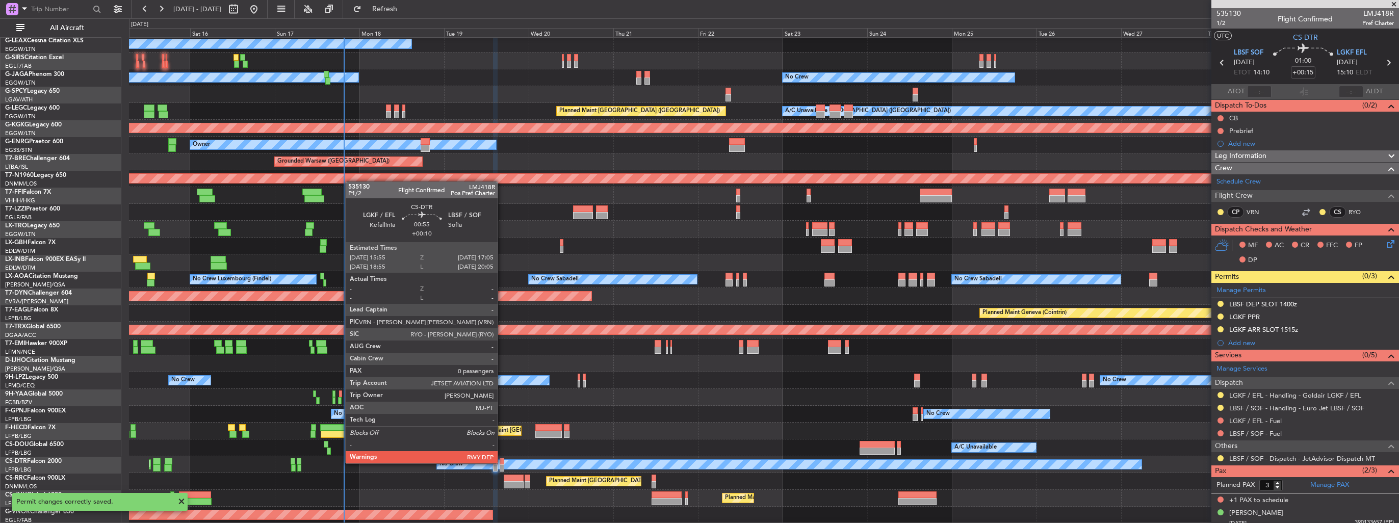
click at [502, 463] on div at bounding box center [502, 461] width 5 height 7
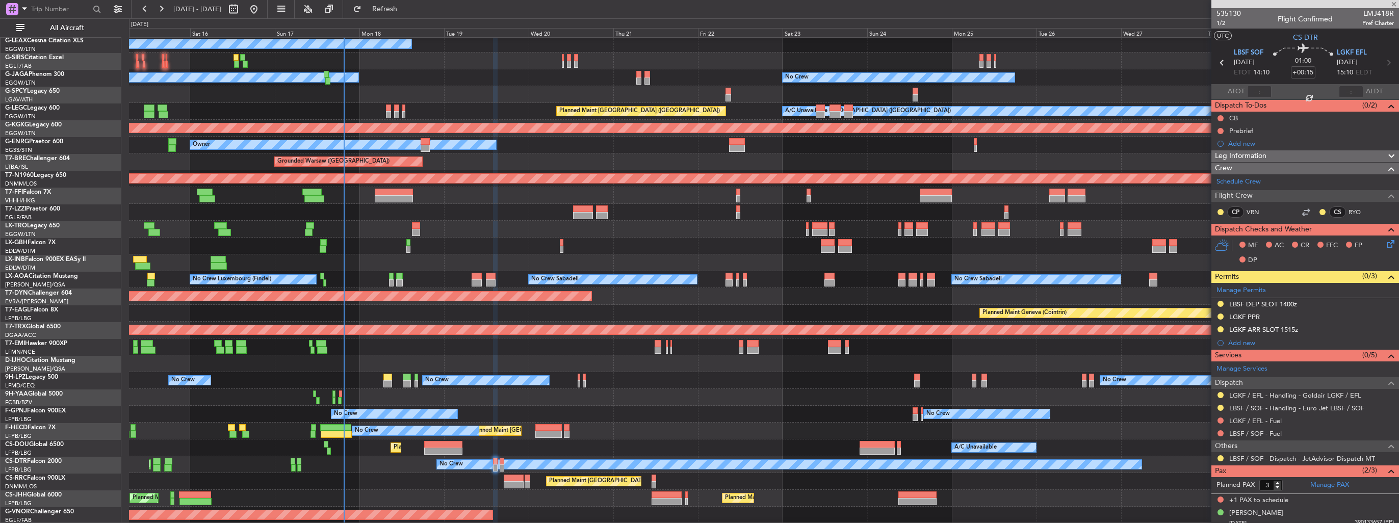
type input "+00:10"
type input "0"
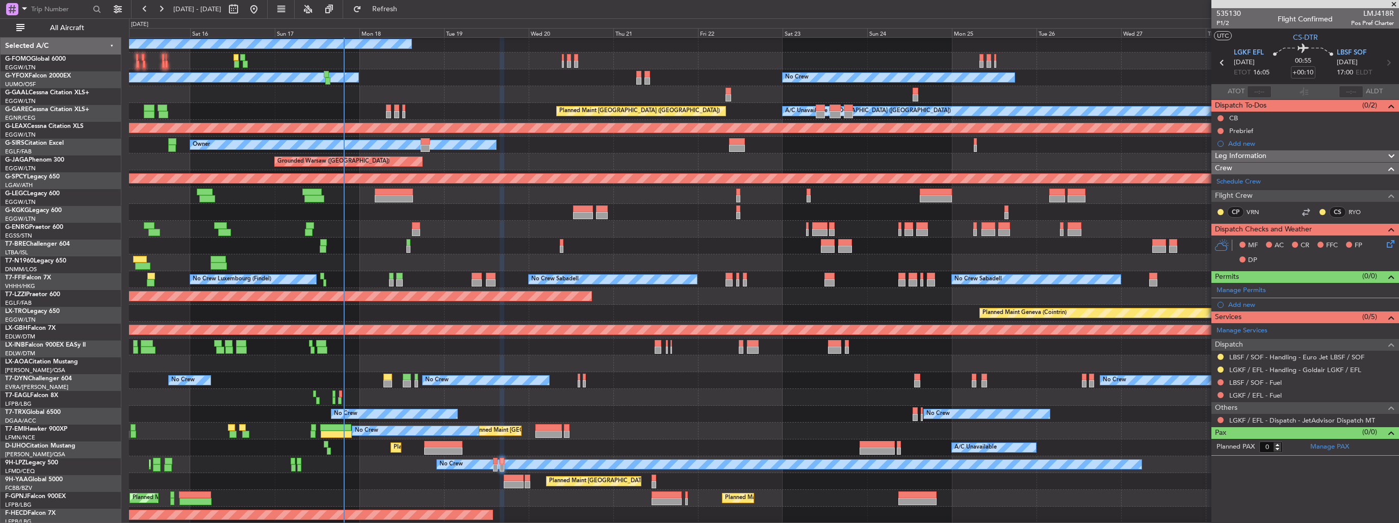
scroll to position [86, 0]
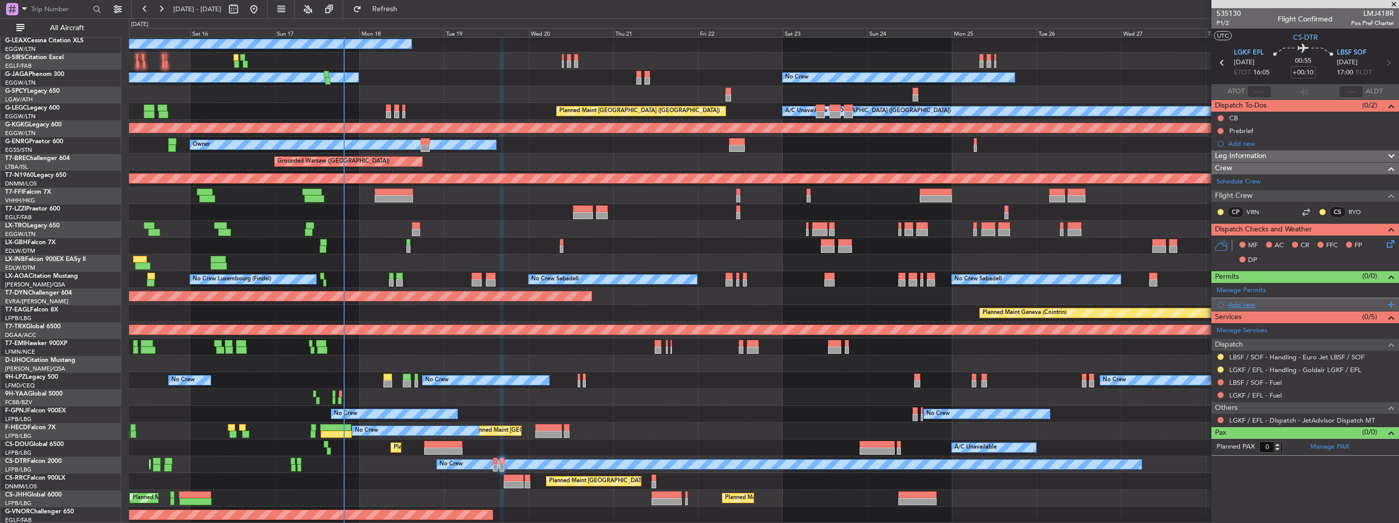
click at [1238, 301] on div "Add new" at bounding box center [1307, 304] width 157 height 9
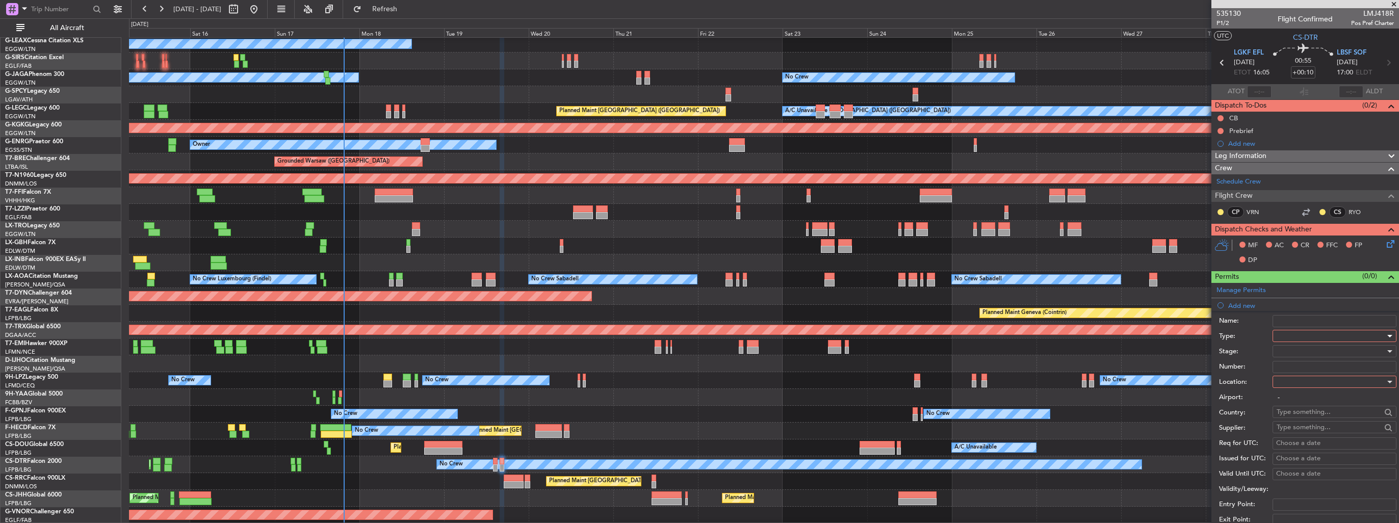
click at [1299, 333] on div at bounding box center [1331, 335] width 109 height 15
click at [1331, 429] on span "Slot" at bounding box center [1331, 432] width 107 height 15
click at [1317, 380] on div at bounding box center [1331, 381] width 109 height 15
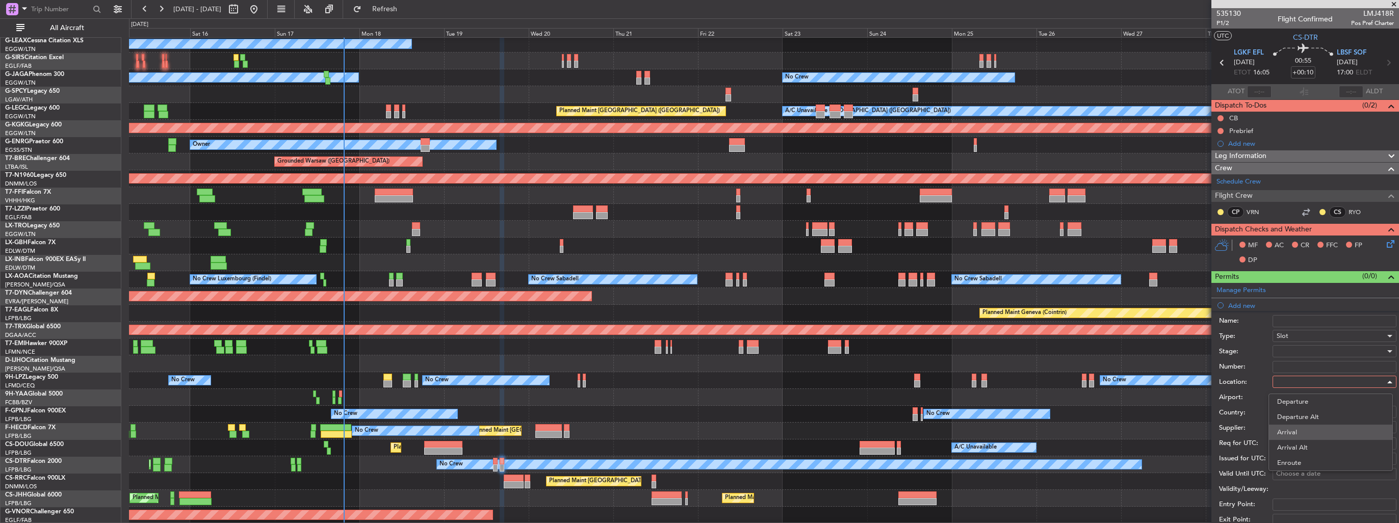
click at [1318, 431] on span "Arrival" at bounding box center [1331, 432] width 107 height 15
type input "LBSF / SOF"
click at [1318, 347] on div at bounding box center [1331, 351] width 109 height 15
click at [1321, 417] on span "Requested" at bounding box center [1331, 417] width 107 height 15
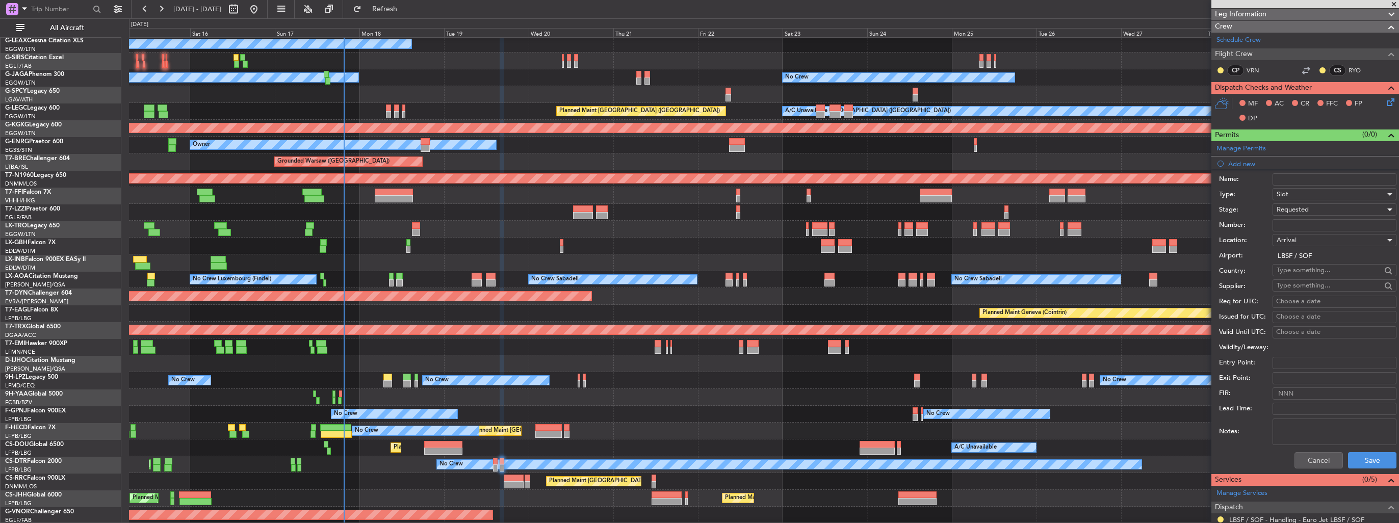
scroll to position [204, 0]
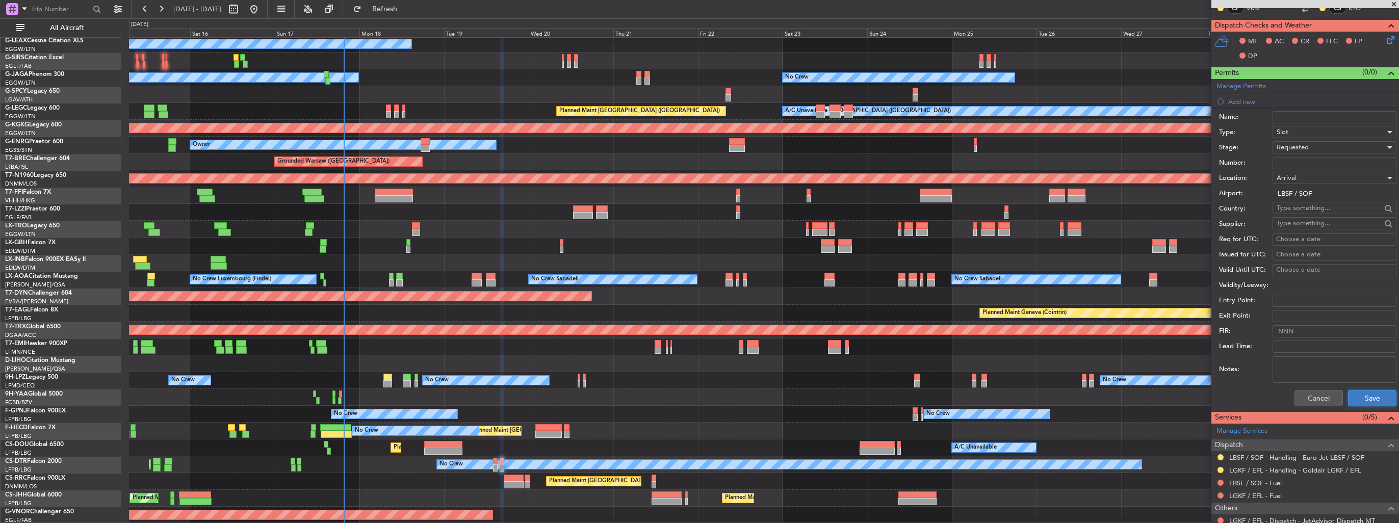
click at [1352, 393] on button "Save" at bounding box center [1372, 398] width 48 height 16
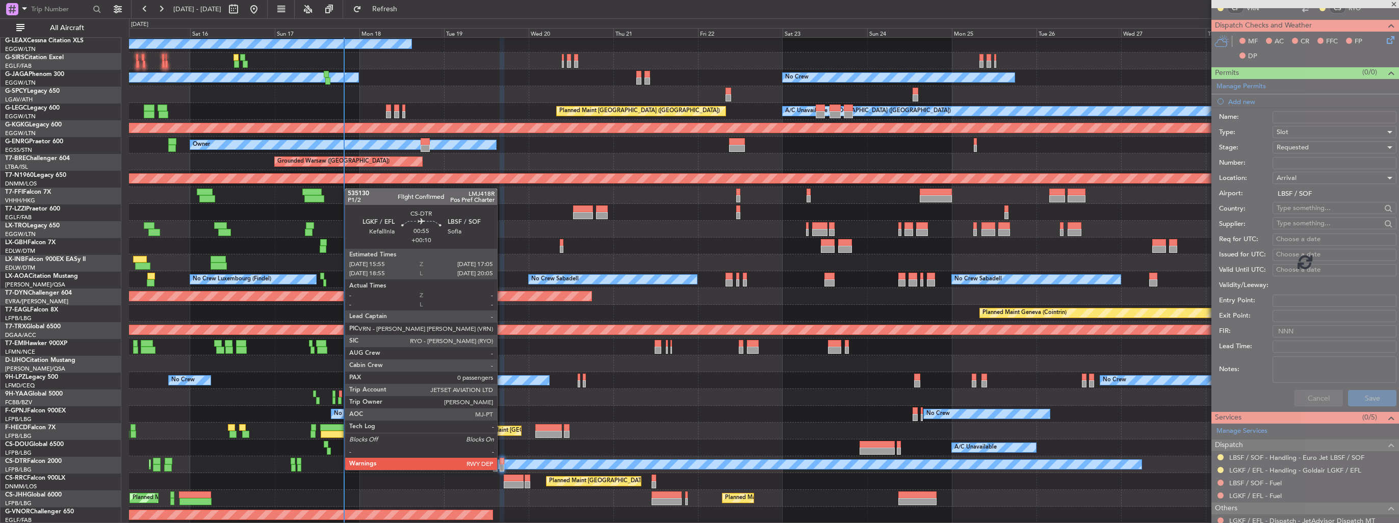
scroll to position [0, 0]
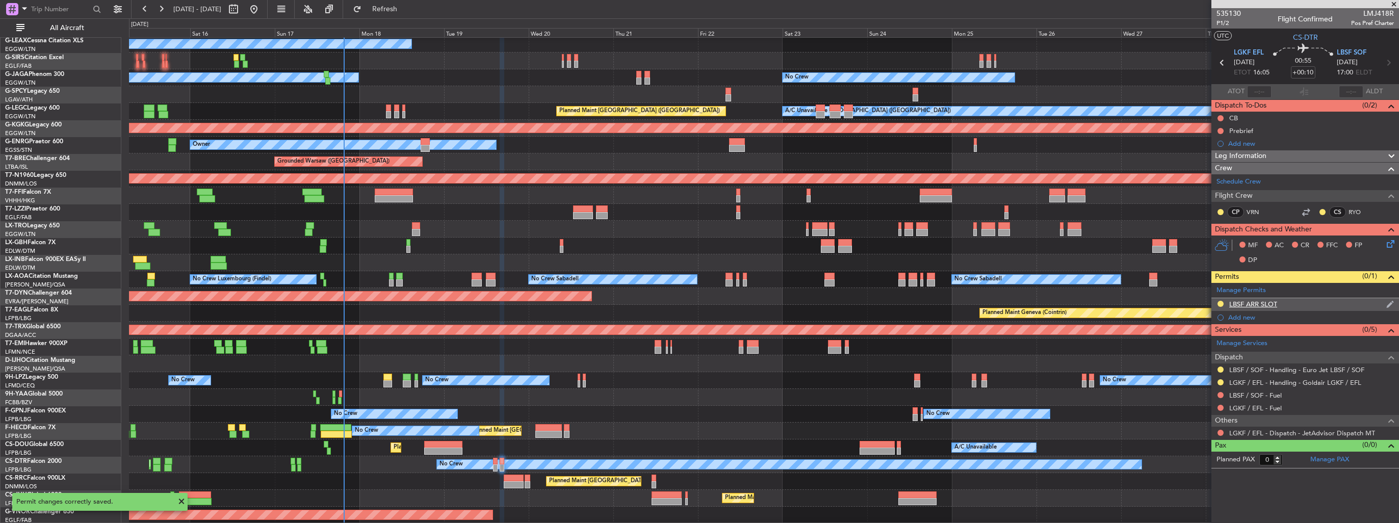
click at [1389, 304] on img at bounding box center [1391, 304] width 8 height 9
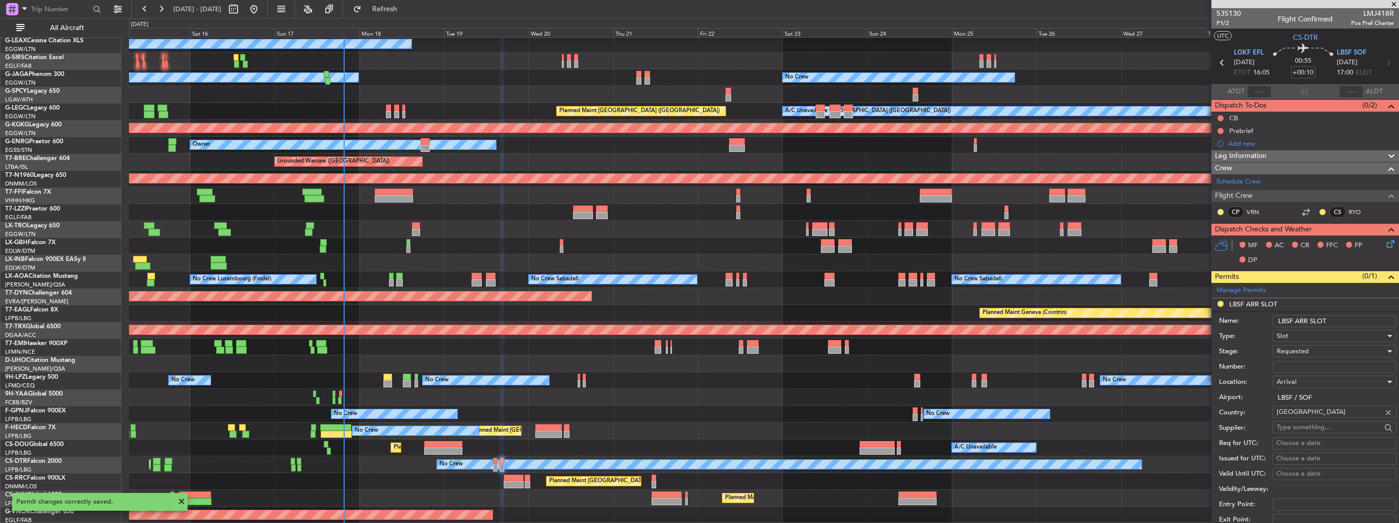
click at [1368, 315] on input "LBSF ARR SLOT" at bounding box center [1335, 321] width 124 height 12
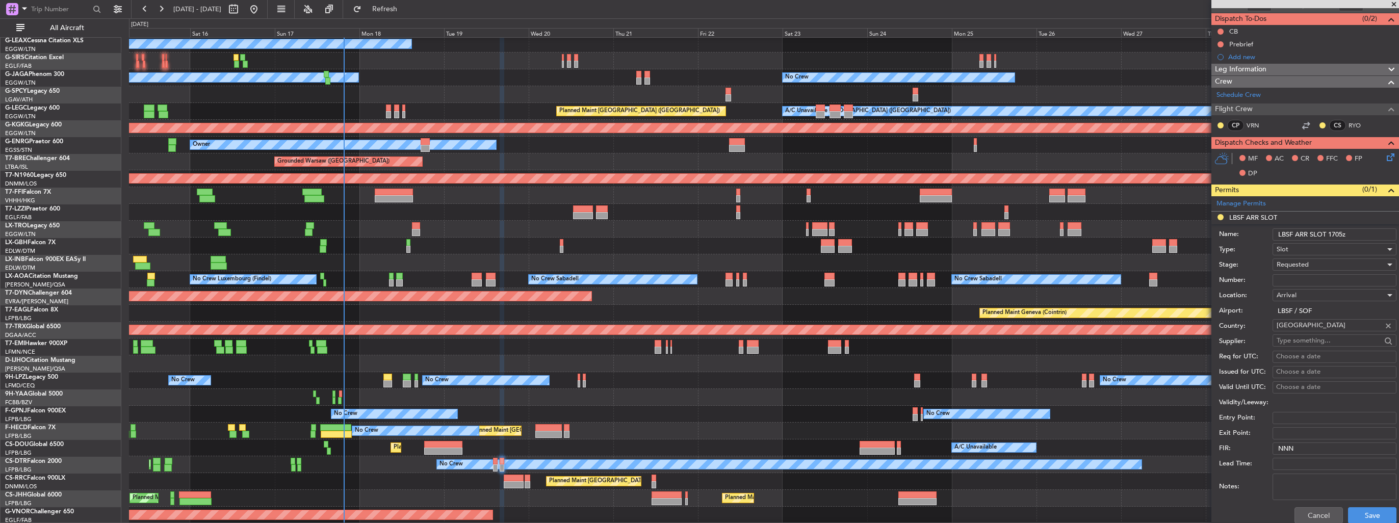
scroll to position [102, 0]
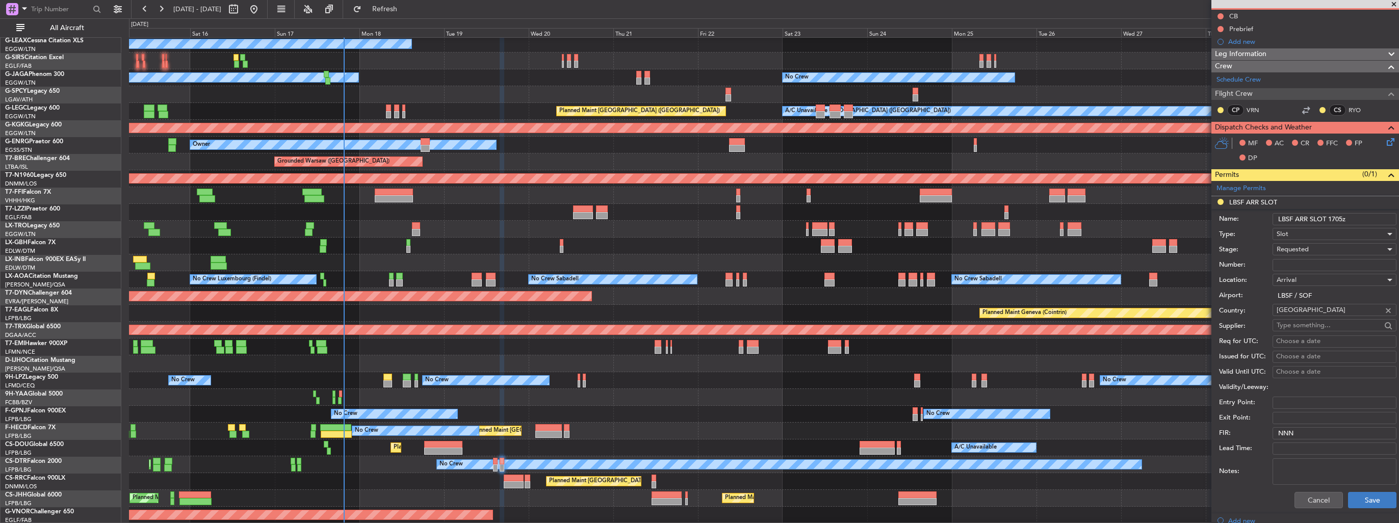
type input "LBSF ARR SLOT 1705z"
click at [1374, 498] on button "Save" at bounding box center [1372, 500] width 48 height 16
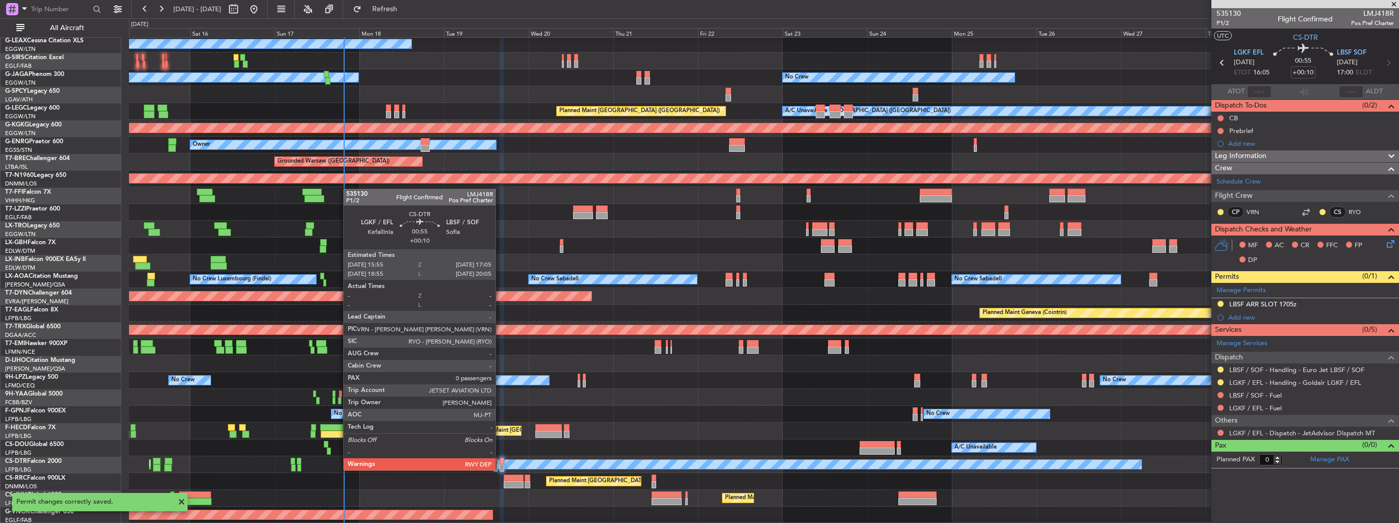
scroll to position [0, 0]
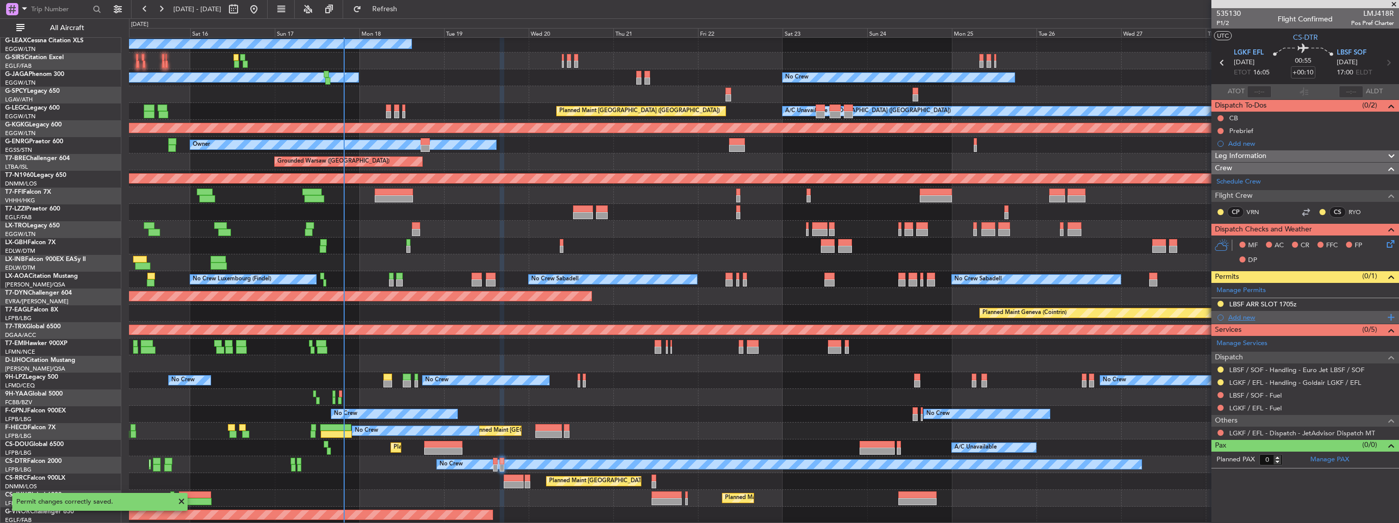
click at [1258, 315] on div "Add new" at bounding box center [1307, 317] width 157 height 9
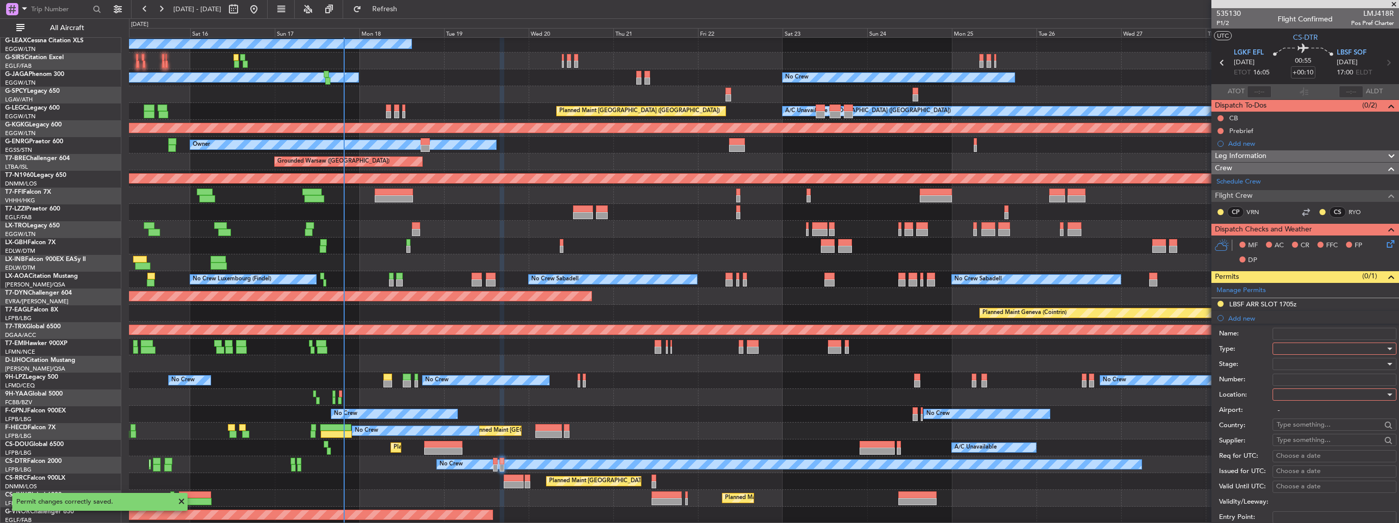
click at [1300, 346] on div at bounding box center [1331, 348] width 109 height 15
click at [1325, 444] on span "Slot" at bounding box center [1331, 444] width 107 height 15
click at [1329, 395] on div at bounding box center [1331, 394] width 109 height 15
click at [1327, 412] on span "Departure" at bounding box center [1331, 414] width 107 height 15
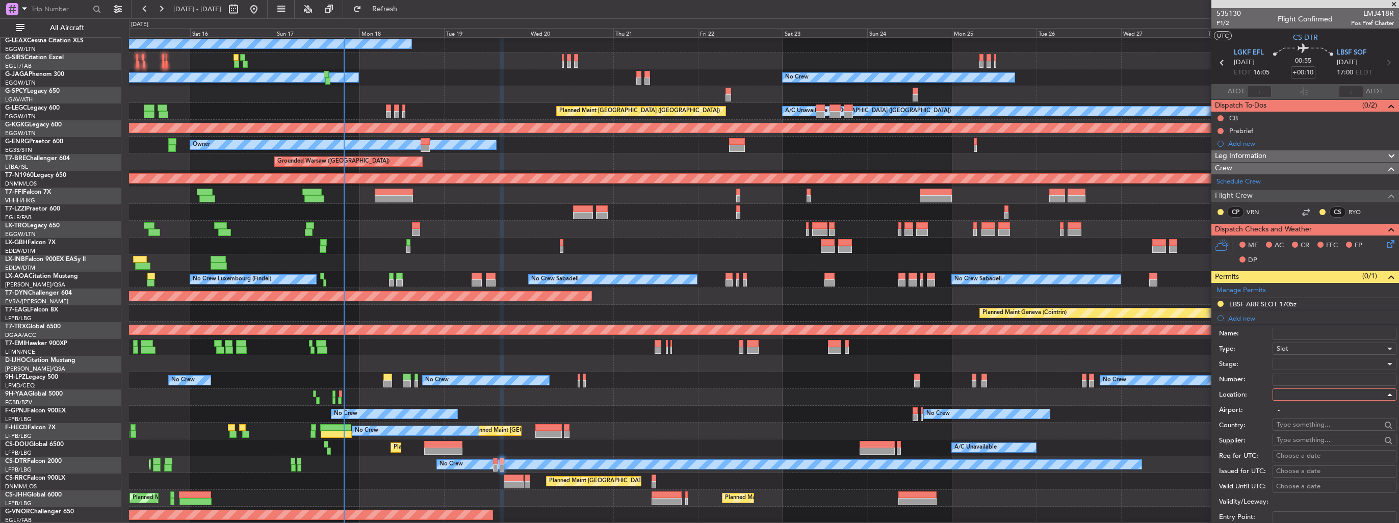
type input "LGKF / EFL"
click at [1321, 367] on div at bounding box center [1331, 363] width 109 height 15
click at [1322, 423] on span "Requested" at bounding box center [1331, 429] width 107 height 15
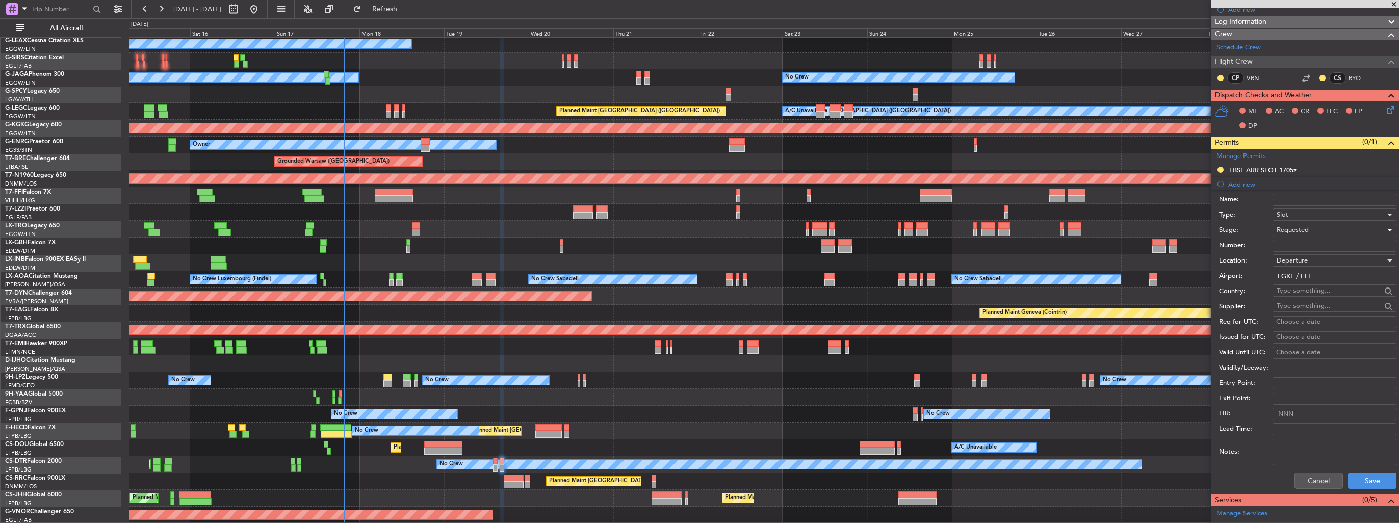
scroll to position [204, 0]
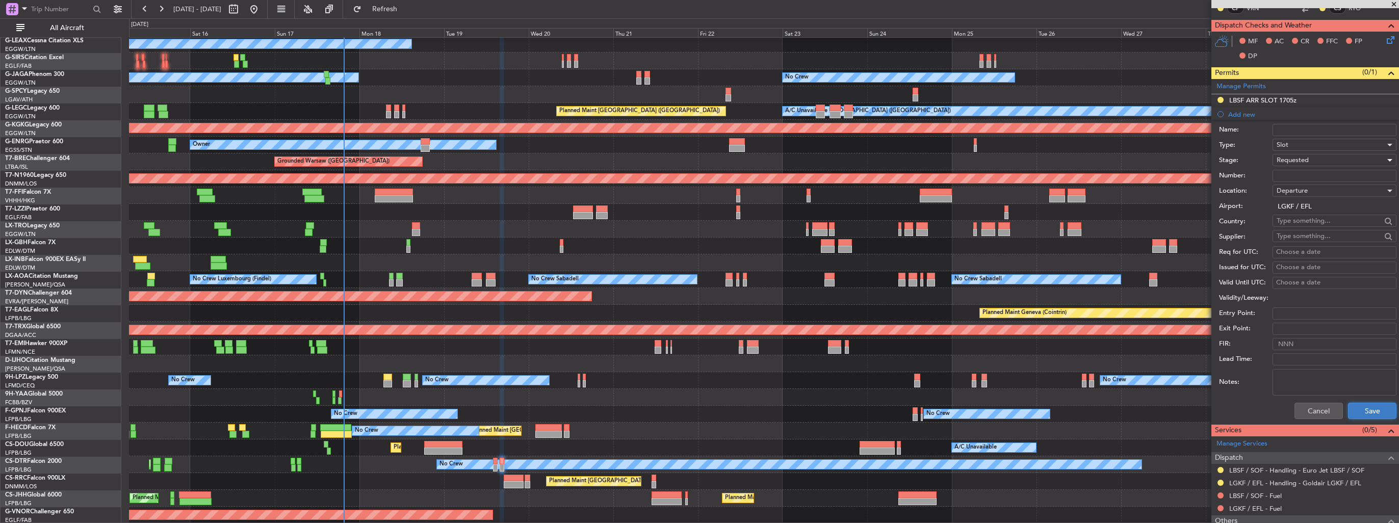
click at [1361, 412] on button "Save" at bounding box center [1372, 411] width 48 height 16
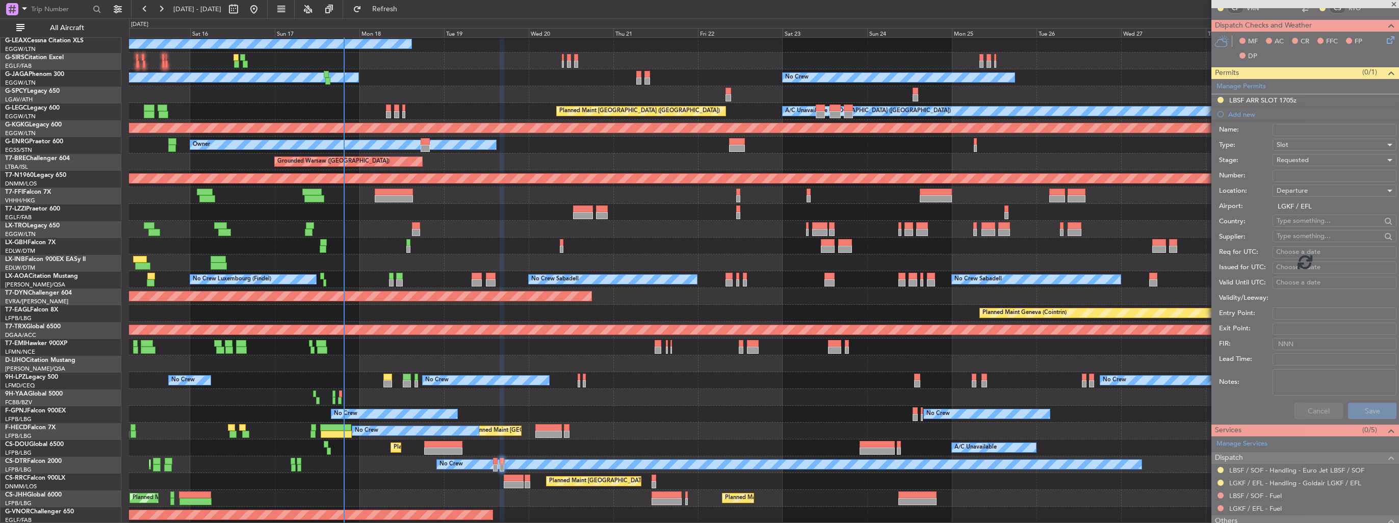
scroll to position [0, 0]
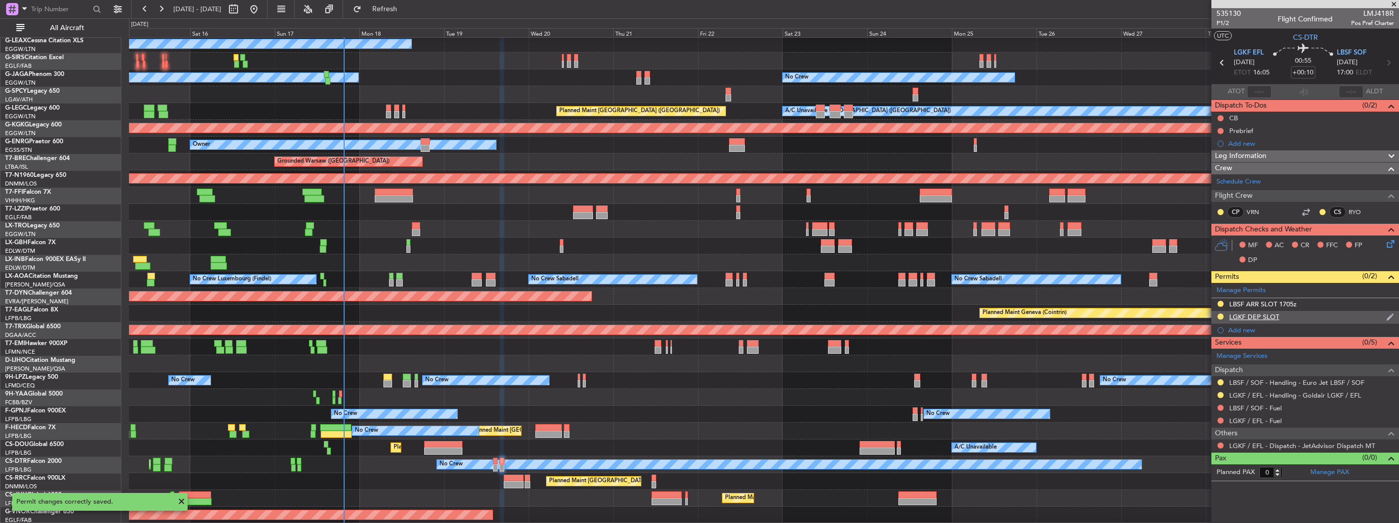
click at [1393, 313] on img at bounding box center [1391, 317] width 8 height 9
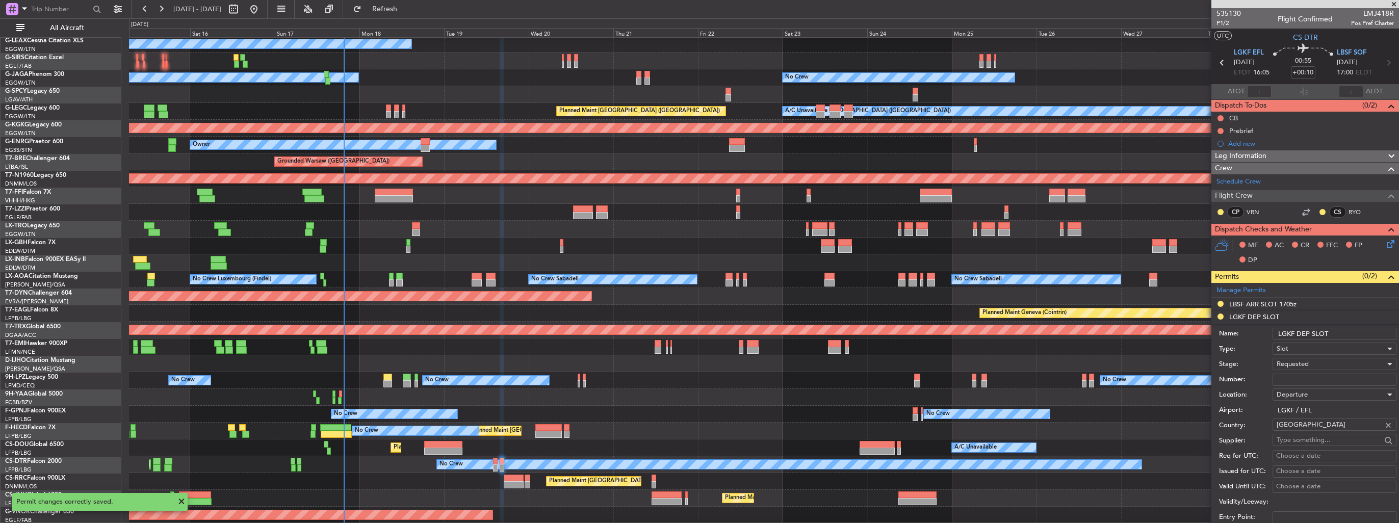
click at [1360, 335] on input "LGKF DEP SLOT" at bounding box center [1335, 334] width 124 height 12
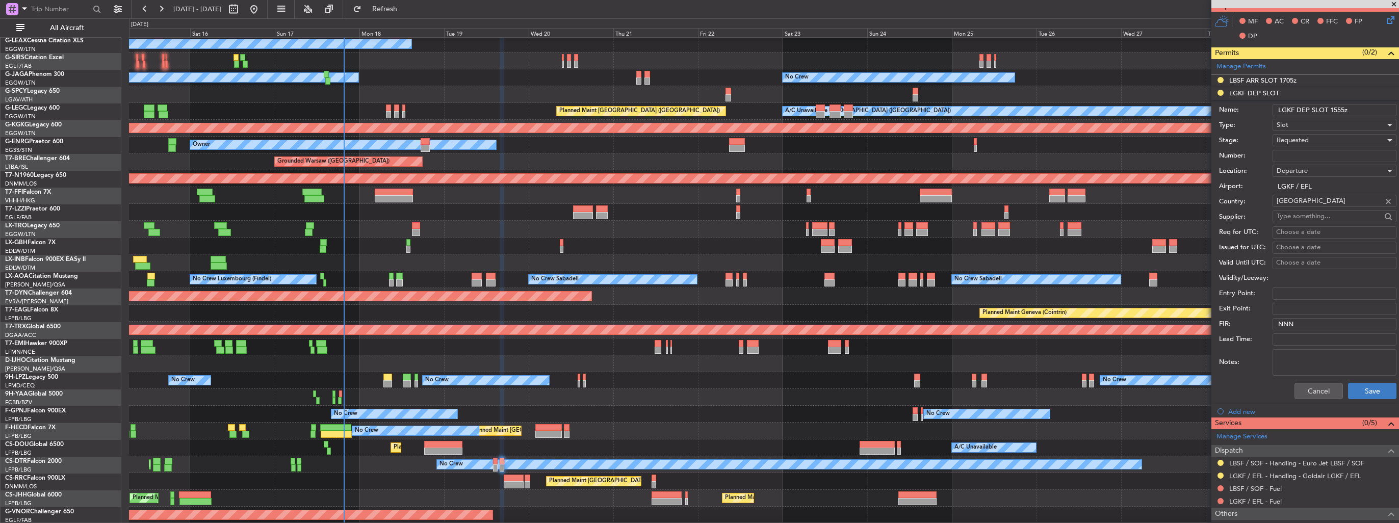
scroll to position [261, 0]
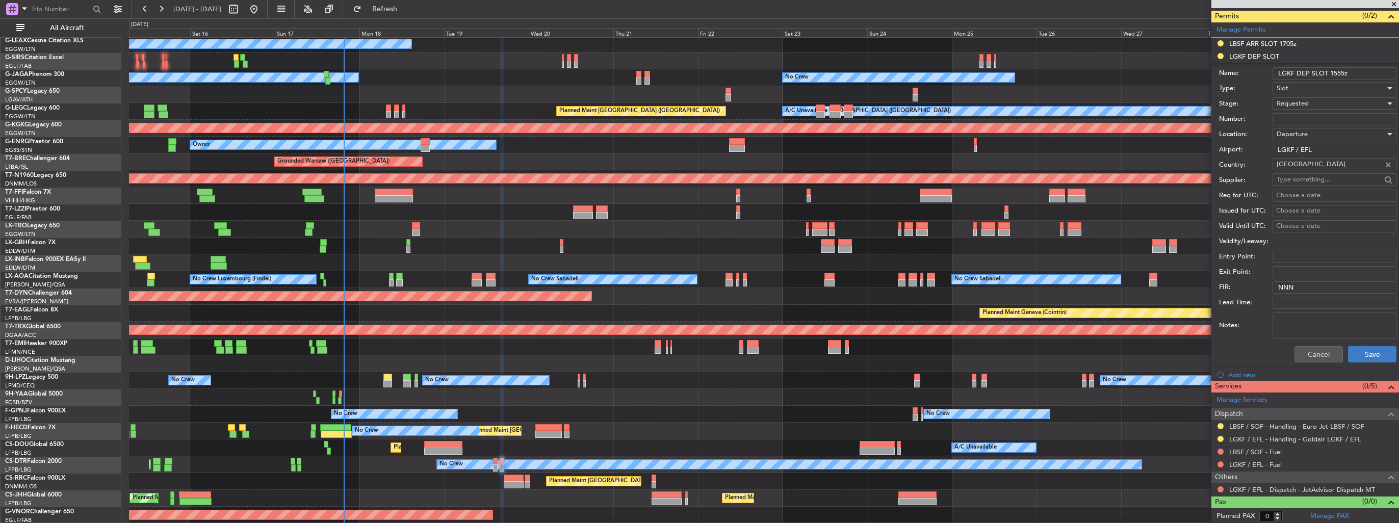
type input "LGKF DEP SLOT 1555z"
click at [1363, 347] on button "Save" at bounding box center [1372, 354] width 48 height 16
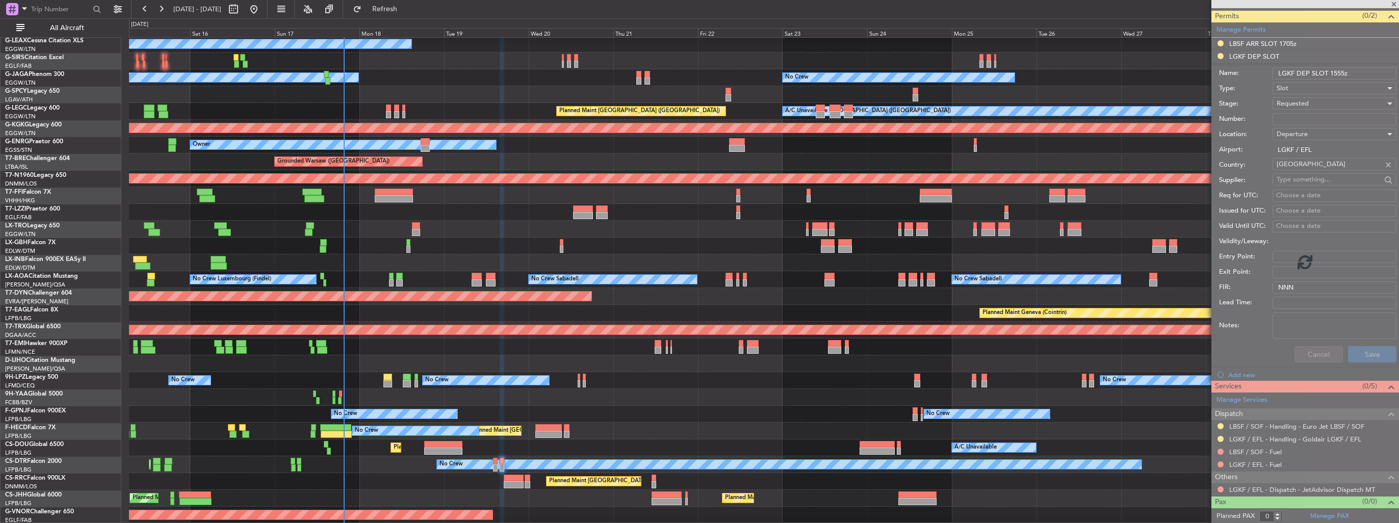
scroll to position [0, 0]
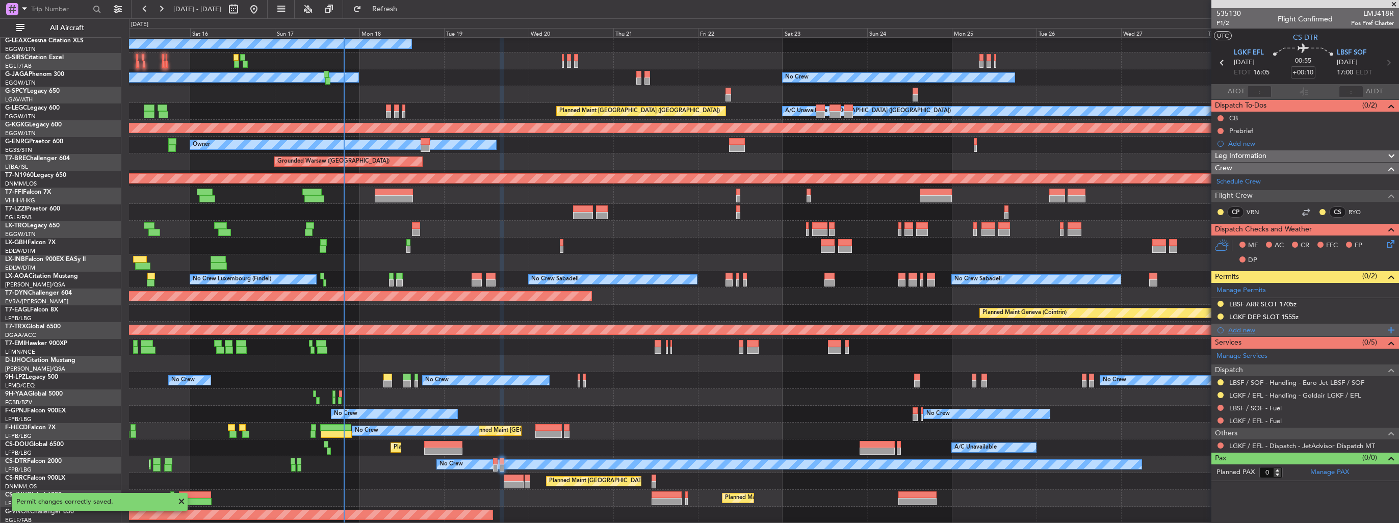
click at [1242, 331] on div "Add new" at bounding box center [1307, 330] width 157 height 9
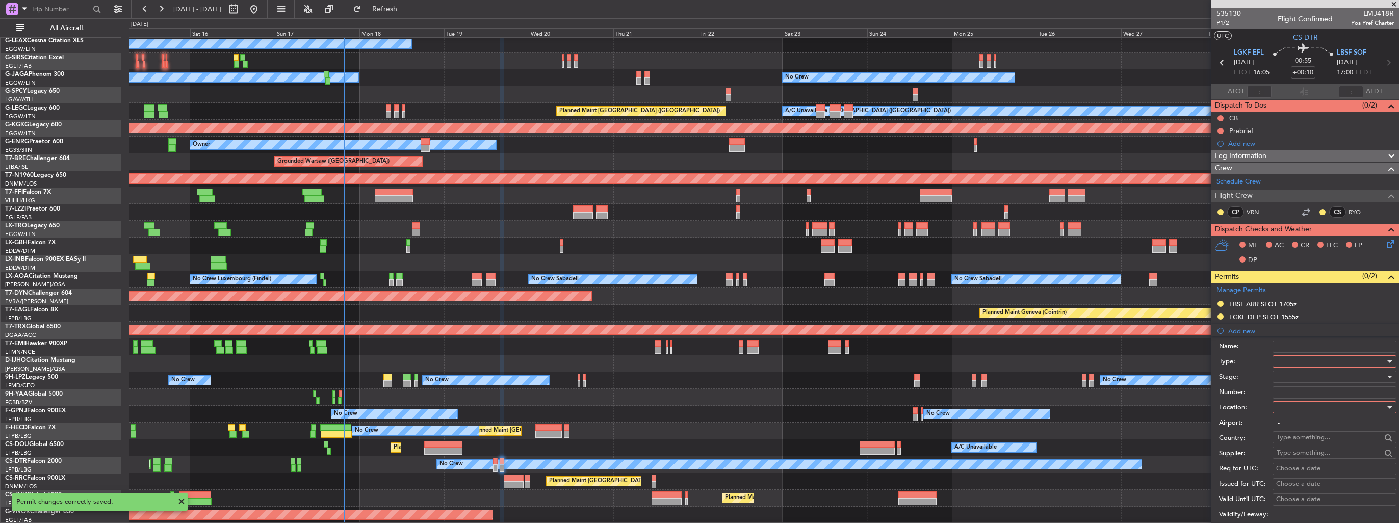
click at [1287, 357] on div at bounding box center [1331, 361] width 109 height 15
click at [1305, 411] on span "PPR" at bounding box center [1331, 411] width 107 height 15
click at [1315, 404] on div at bounding box center [1331, 407] width 109 height 15
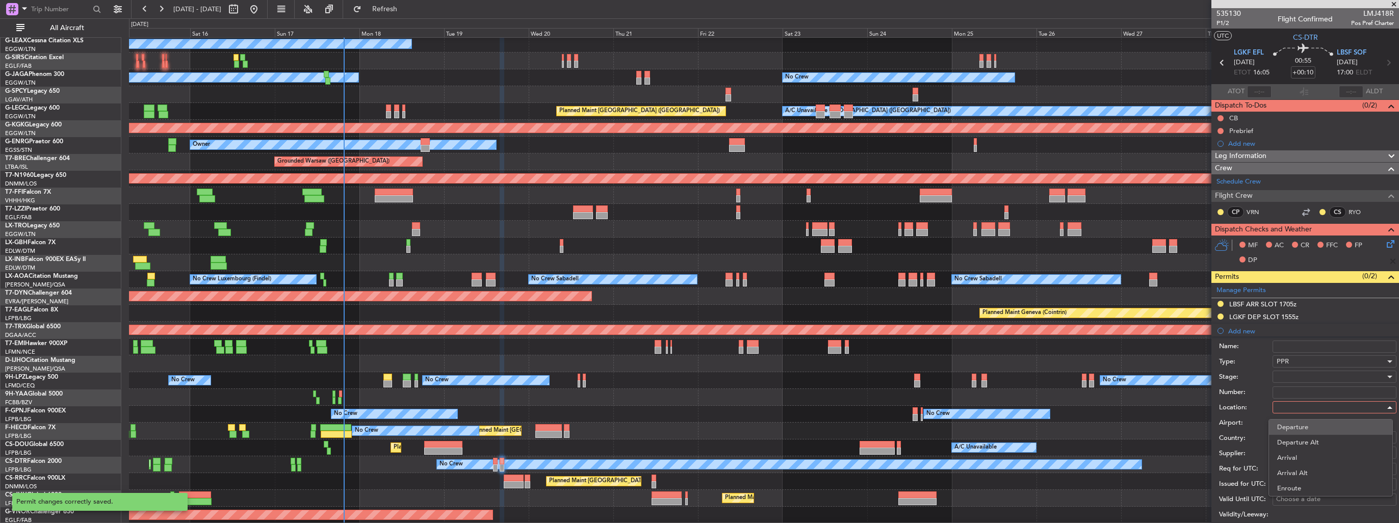
click at [1316, 422] on span "Departure" at bounding box center [1331, 427] width 107 height 15
type input "LGKF / EFL"
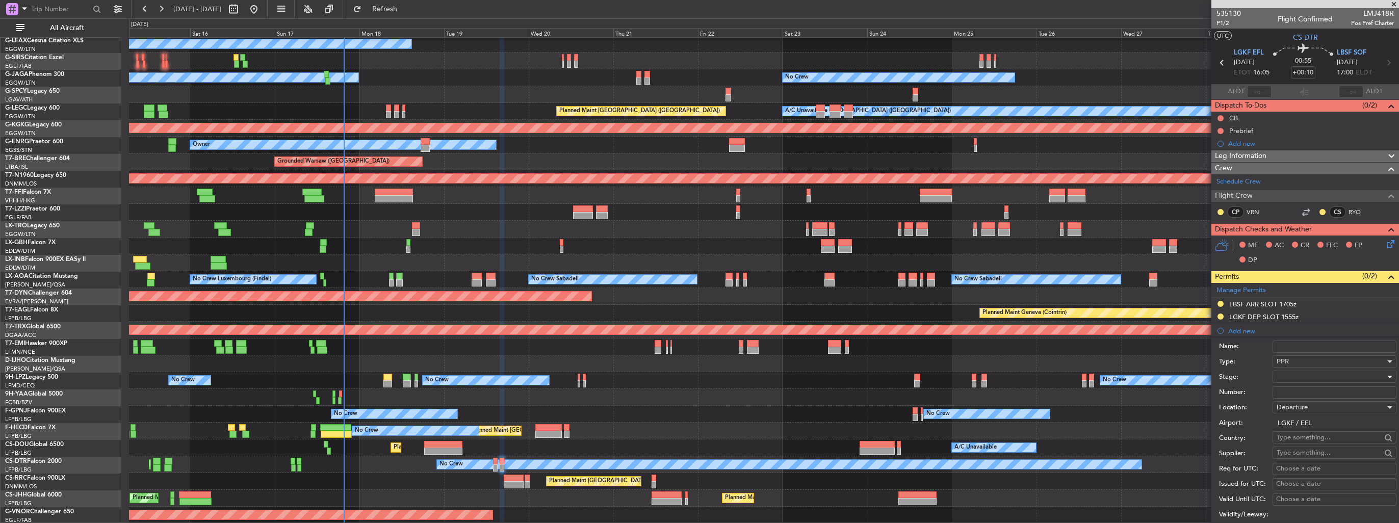
click at [1314, 380] on div at bounding box center [1331, 376] width 109 height 15
click at [1314, 439] on span "Requested" at bounding box center [1331, 442] width 107 height 15
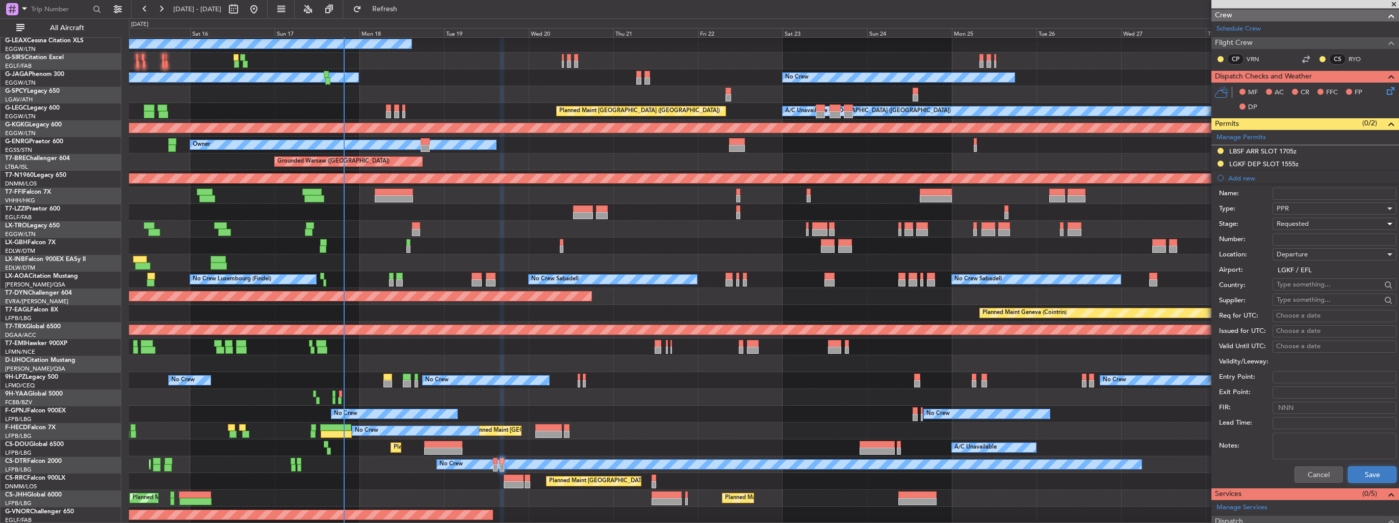
click at [1359, 474] on button "Save" at bounding box center [1372, 475] width 48 height 16
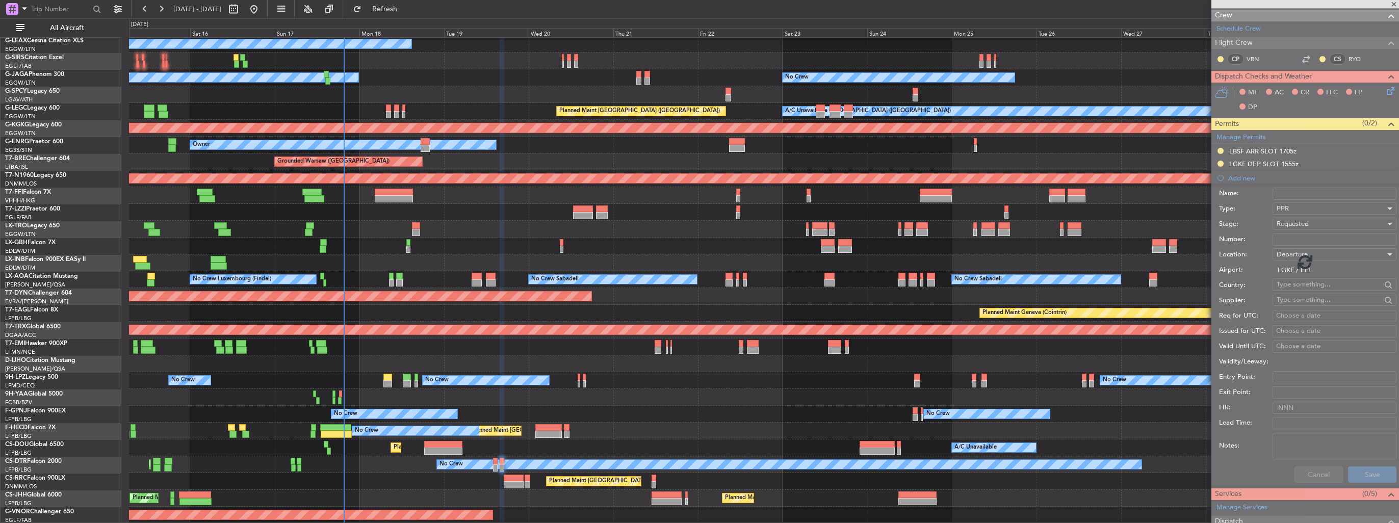
scroll to position [0, 0]
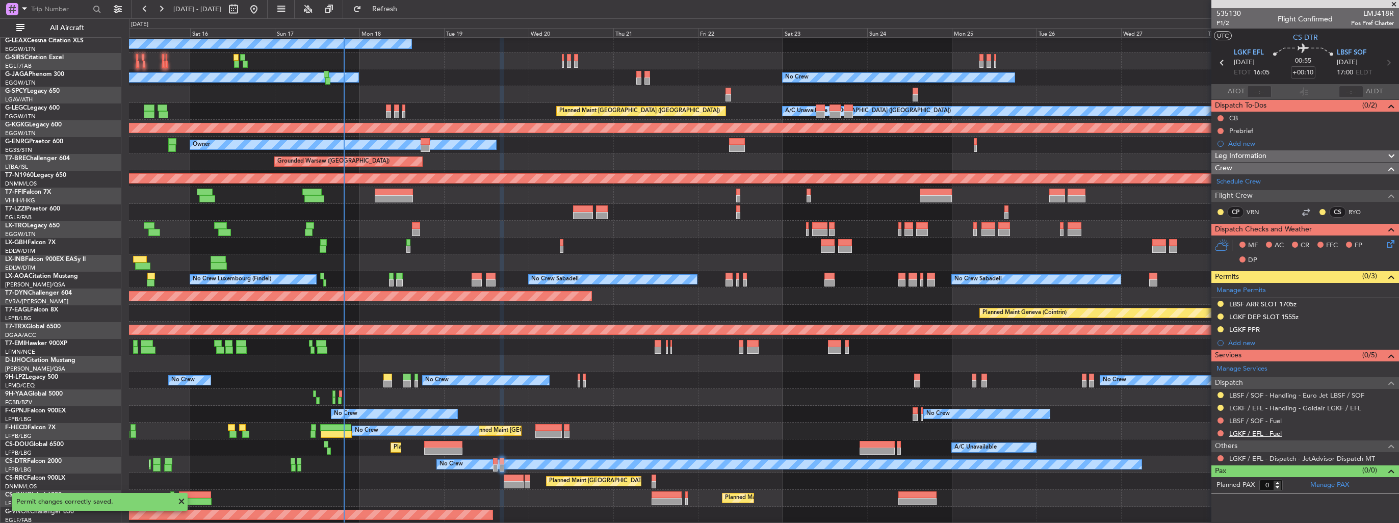
click at [1261, 435] on link "LGKF / EFL - Fuel" at bounding box center [1256, 433] width 53 height 9
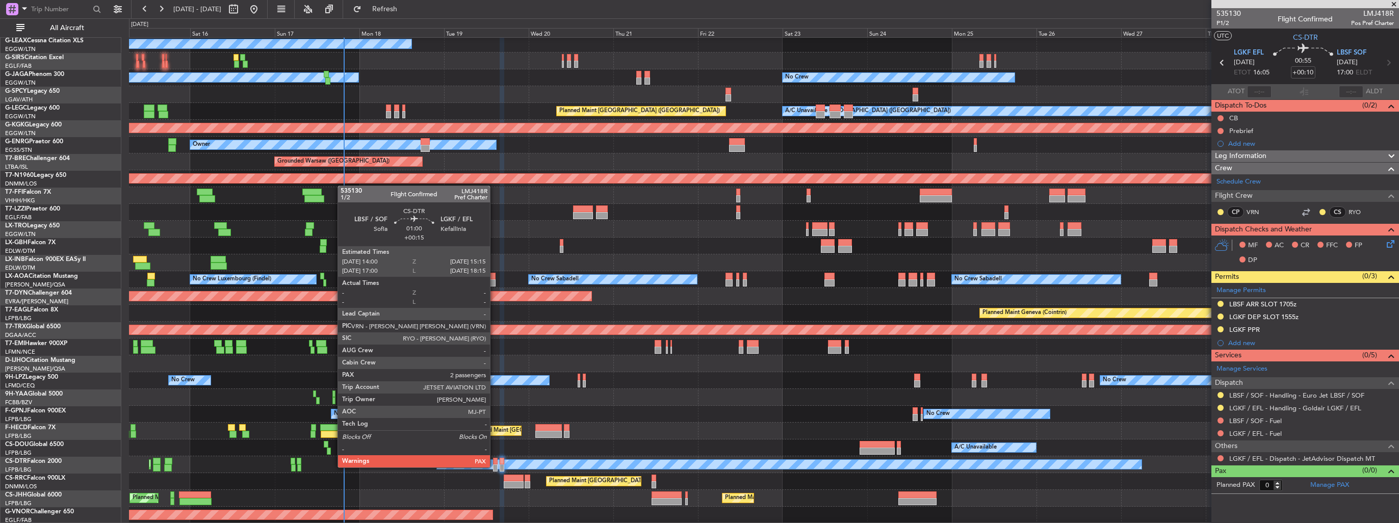
click at [495, 467] on div at bounding box center [495, 468] width 5 height 7
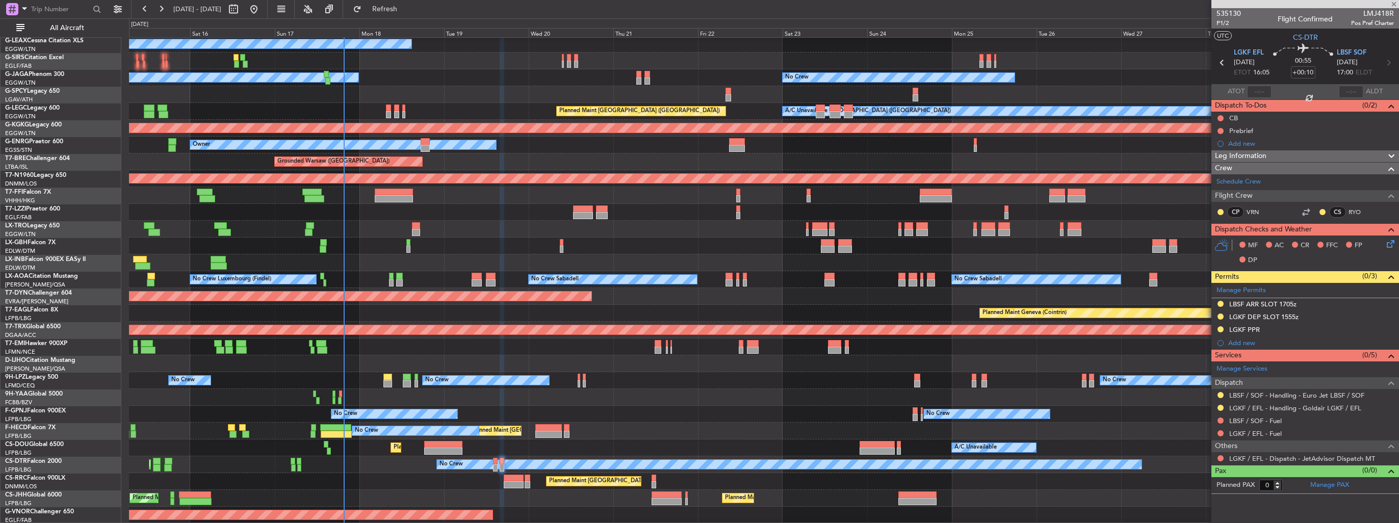
type input "+00:15"
type input "3"
click at [1218, 24] on span "1/2" at bounding box center [1229, 23] width 24 height 9
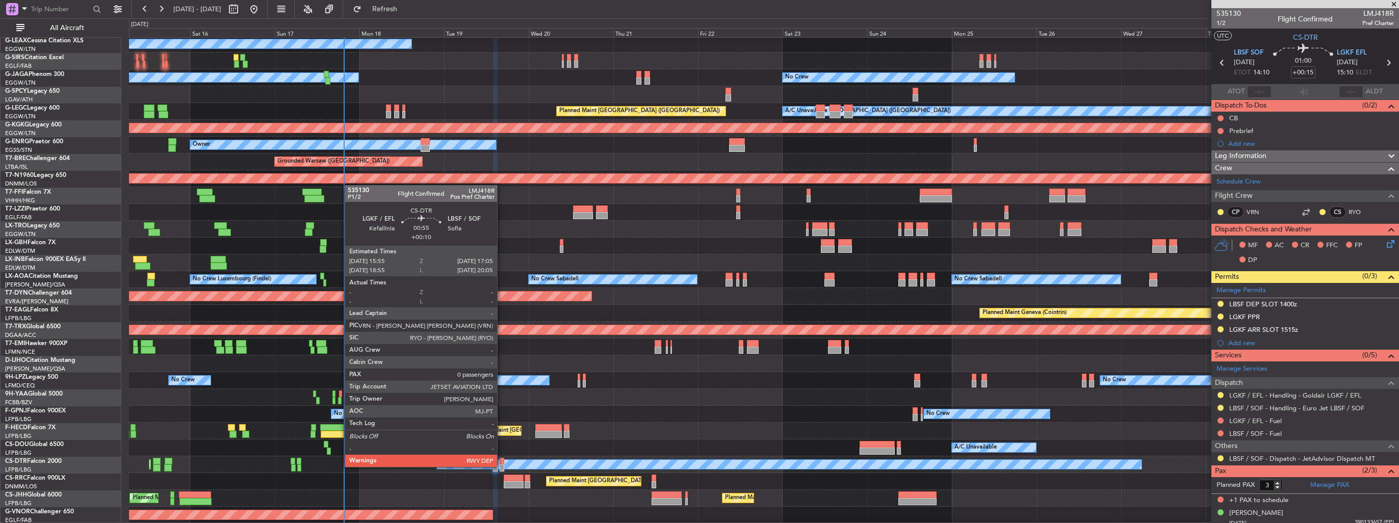
click at [502, 466] on div at bounding box center [502, 468] width 5 height 7
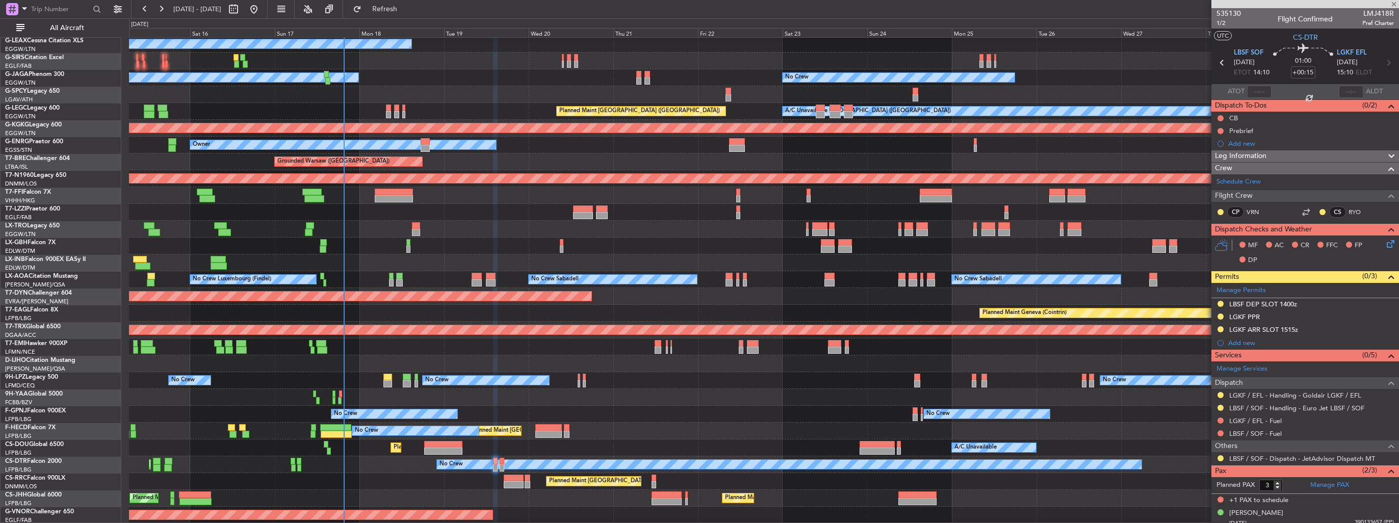
type input "+00:10"
type input "0"
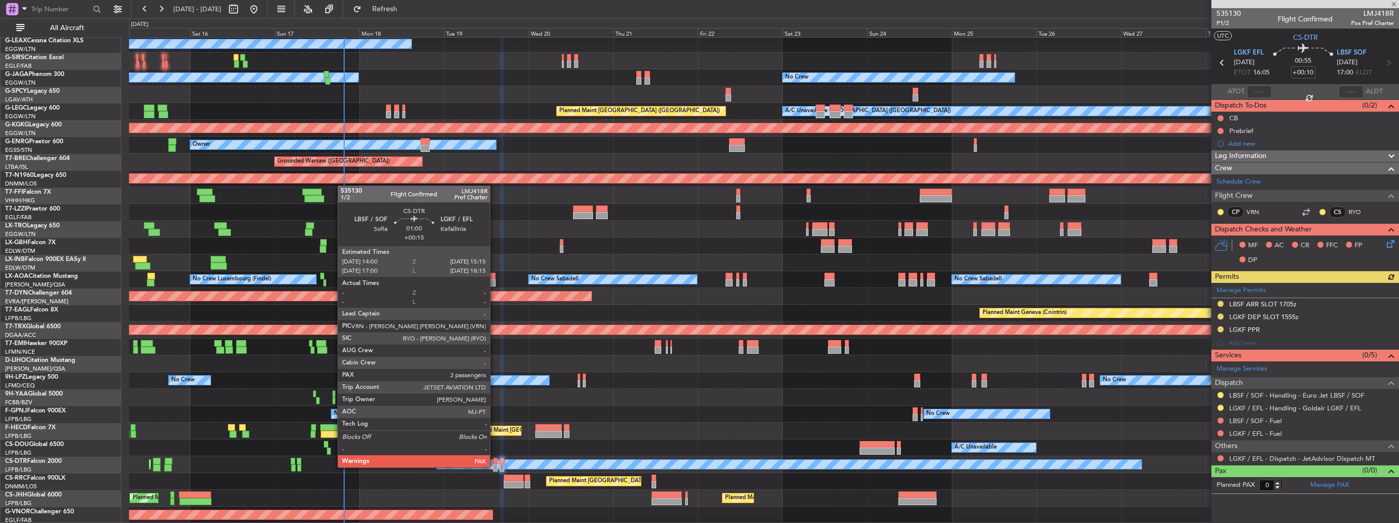
click at [495, 467] on div at bounding box center [495, 468] width 5 height 7
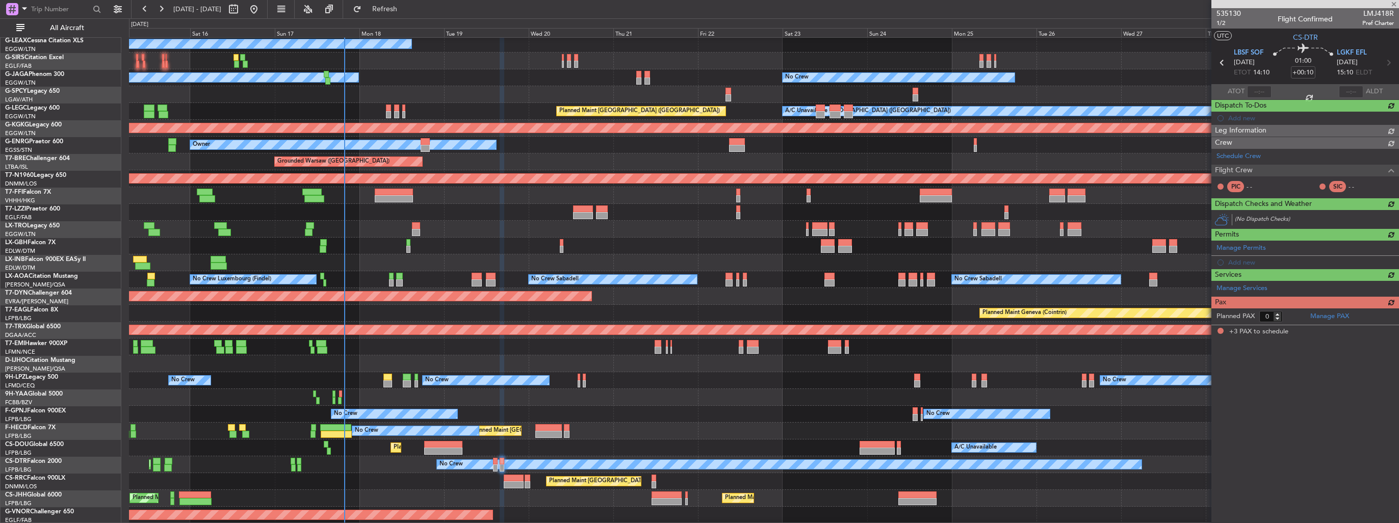
type input "+00:15"
type input "3"
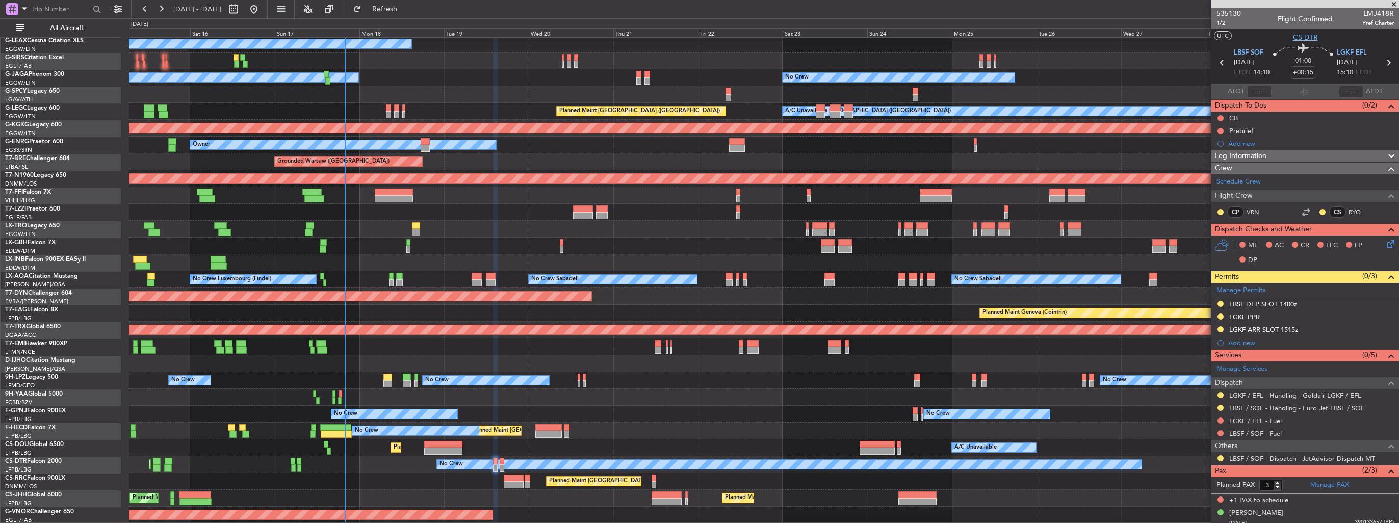
click at [1313, 39] on span "CS-DTR" at bounding box center [1305, 37] width 25 height 11
click at [1385, 243] on icon at bounding box center [1389, 242] width 8 height 8
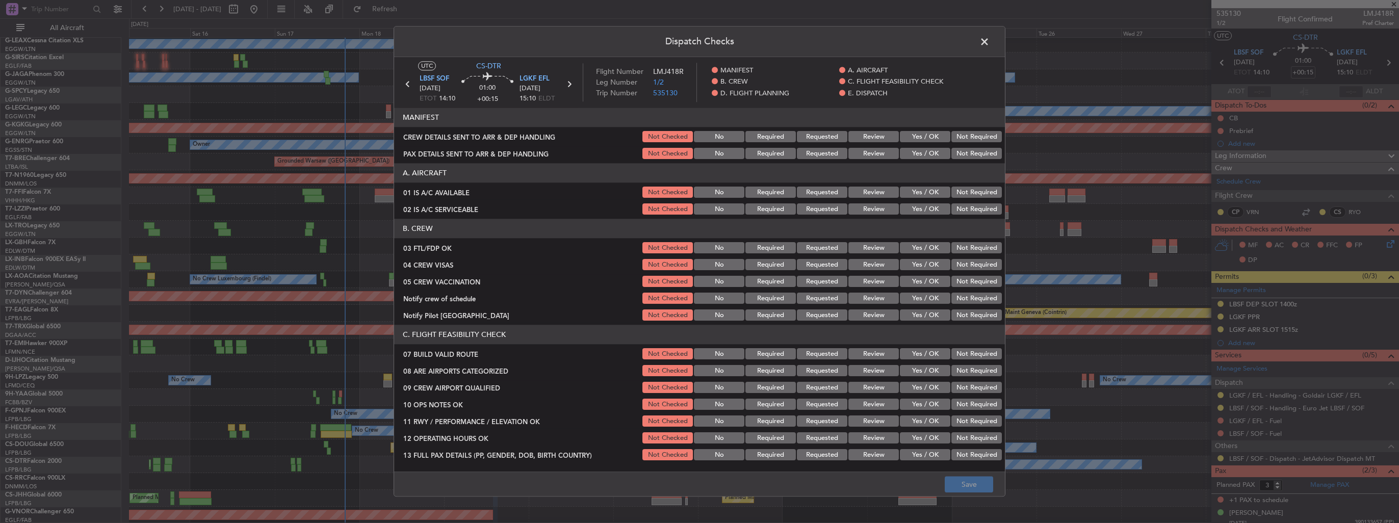
click at [909, 140] on button "Yes / OK" at bounding box center [925, 137] width 50 height 11
click at [911, 151] on button "Yes / OK" at bounding box center [925, 153] width 50 height 11
click at [976, 482] on button "Save" at bounding box center [969, 485] width 48 height 16
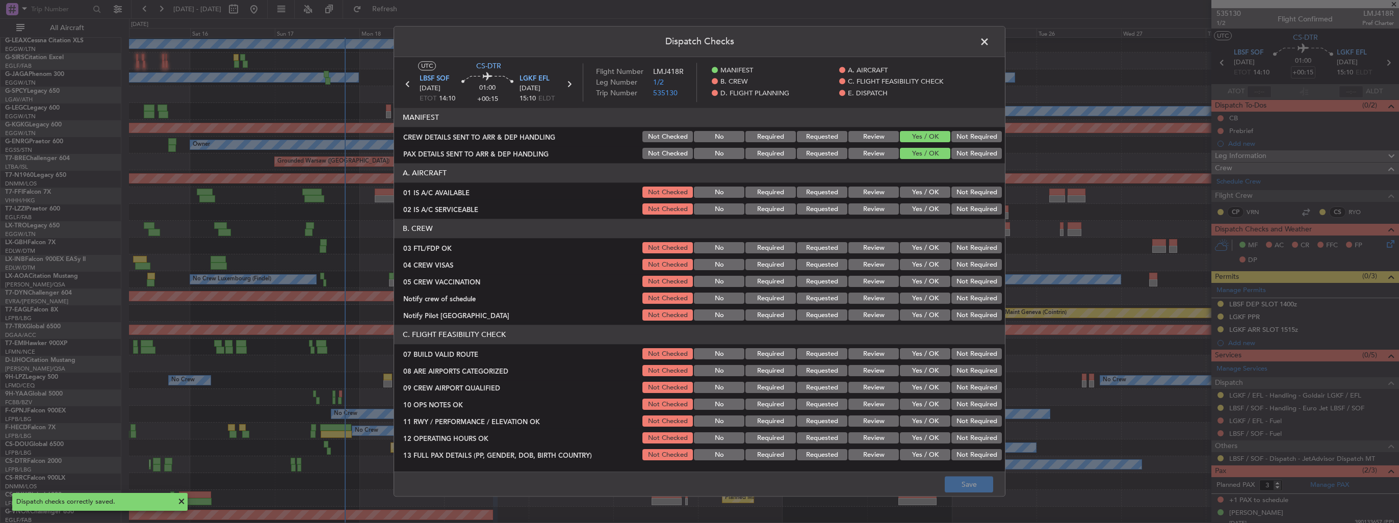
click at [990, 41] on span at bounding box center [990, 44] width 0 height 20
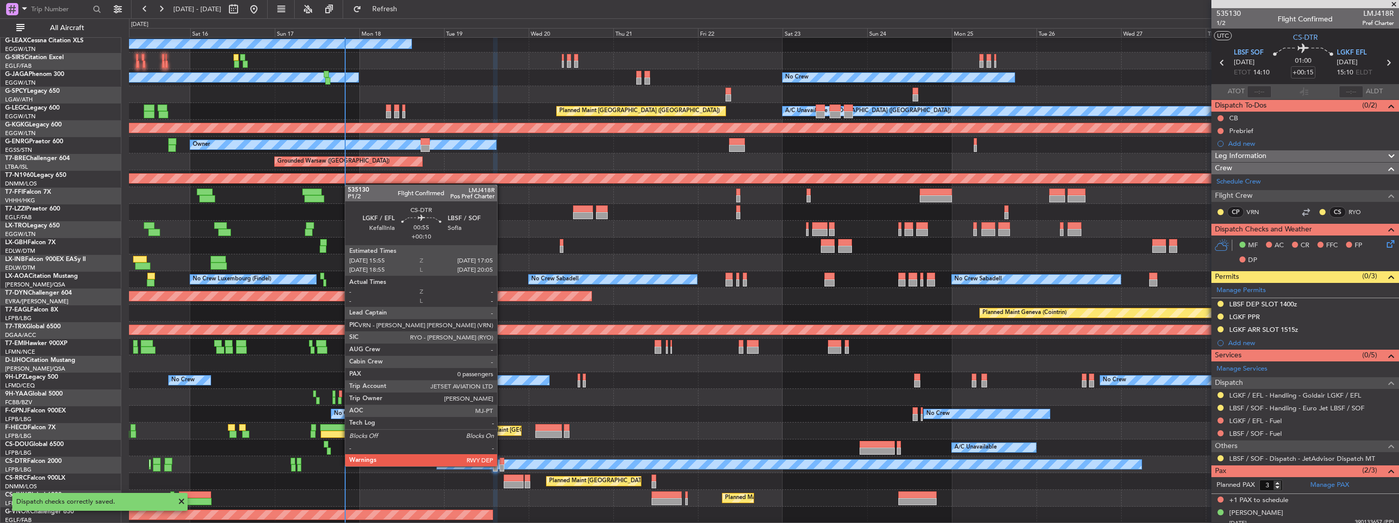
click at [502, 466] on div at bounding box center [502, 468] width 5 height 7
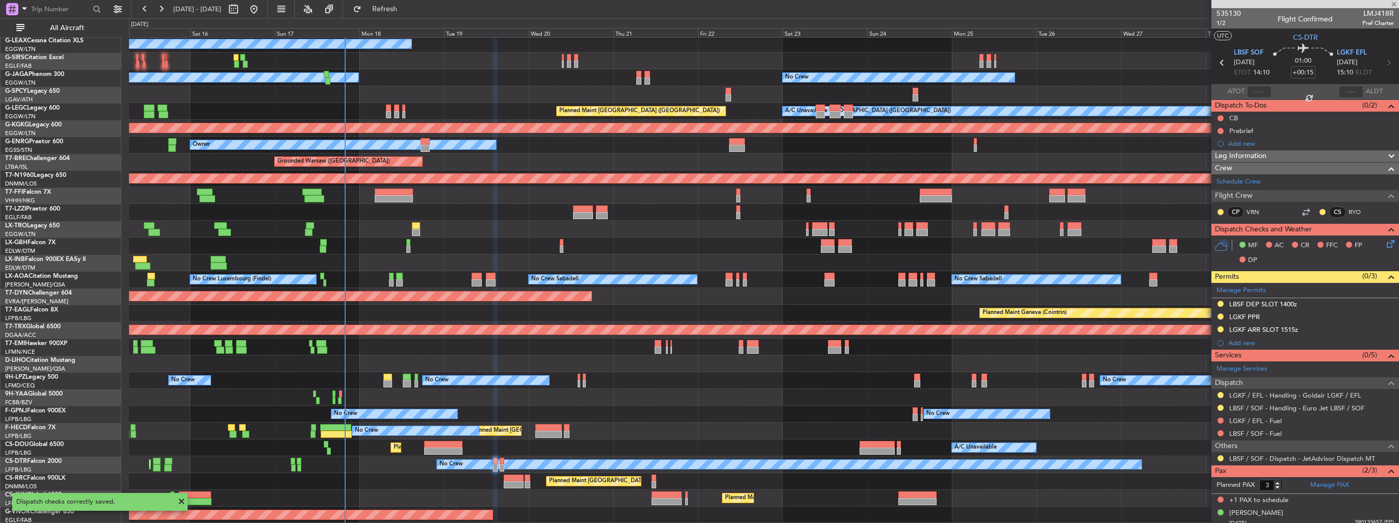
type input "+00:10"
type input "0"
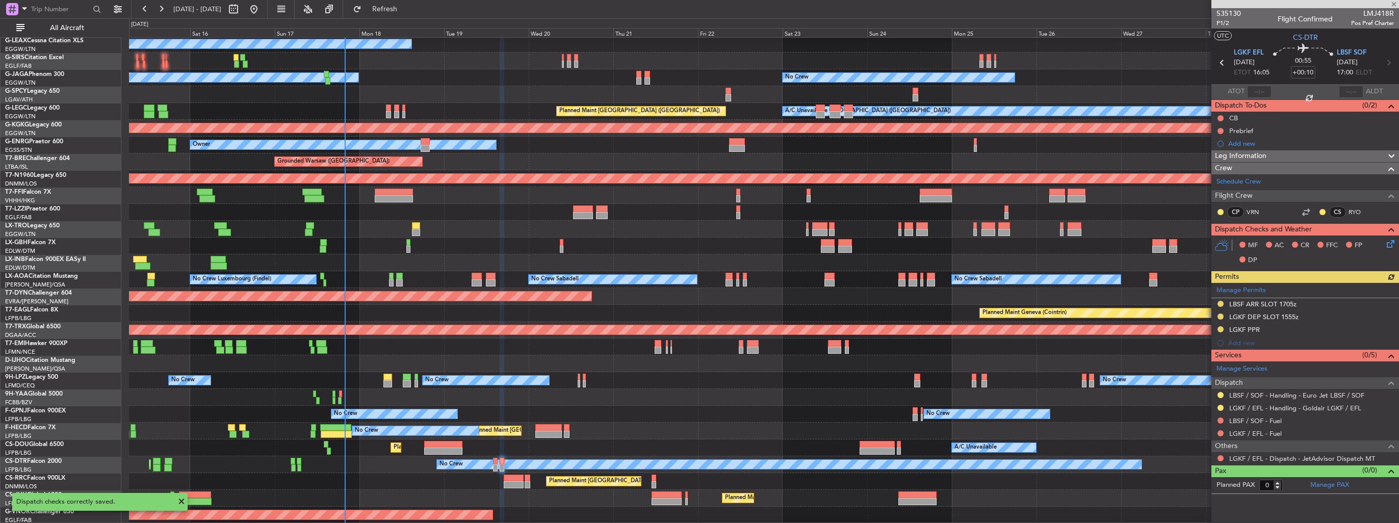
click at [1393, 240] on icon at bounding box center [1389, 242] width 8 height 8
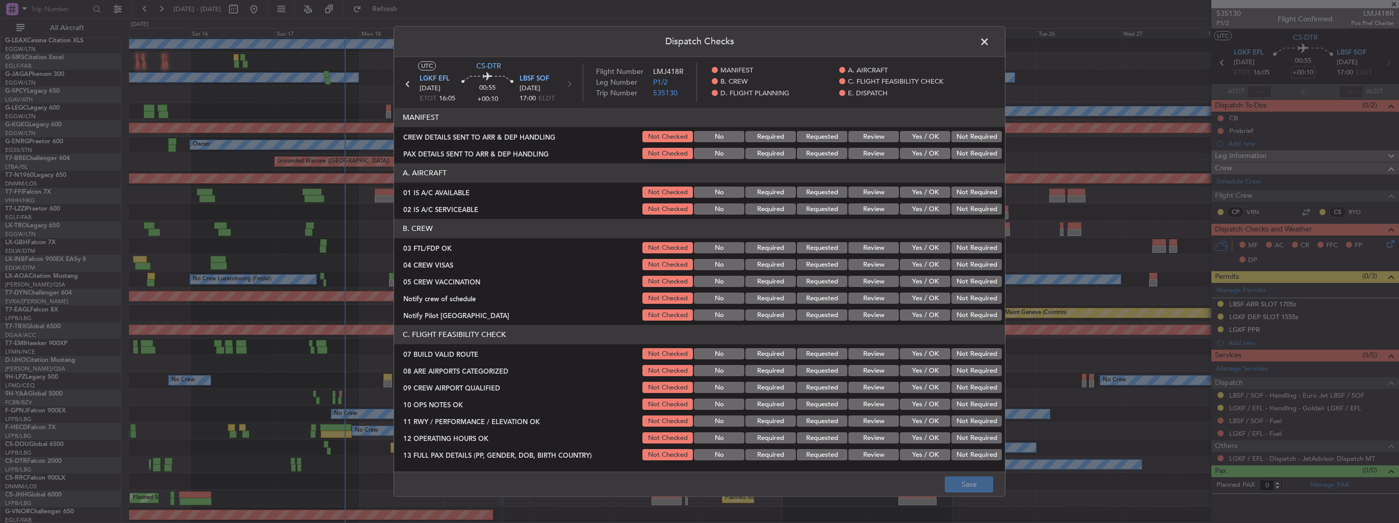
click at [920, 137] on button "Yes / OK" at bounding box center [925, 137] width 50 height 11
click at [920, 148] on button "Yes / OK" at bounding box center [925, 153] width 50 height 11
click at [968, 482] on button "Save" at bounding box center [969, 485] width 48 height 16
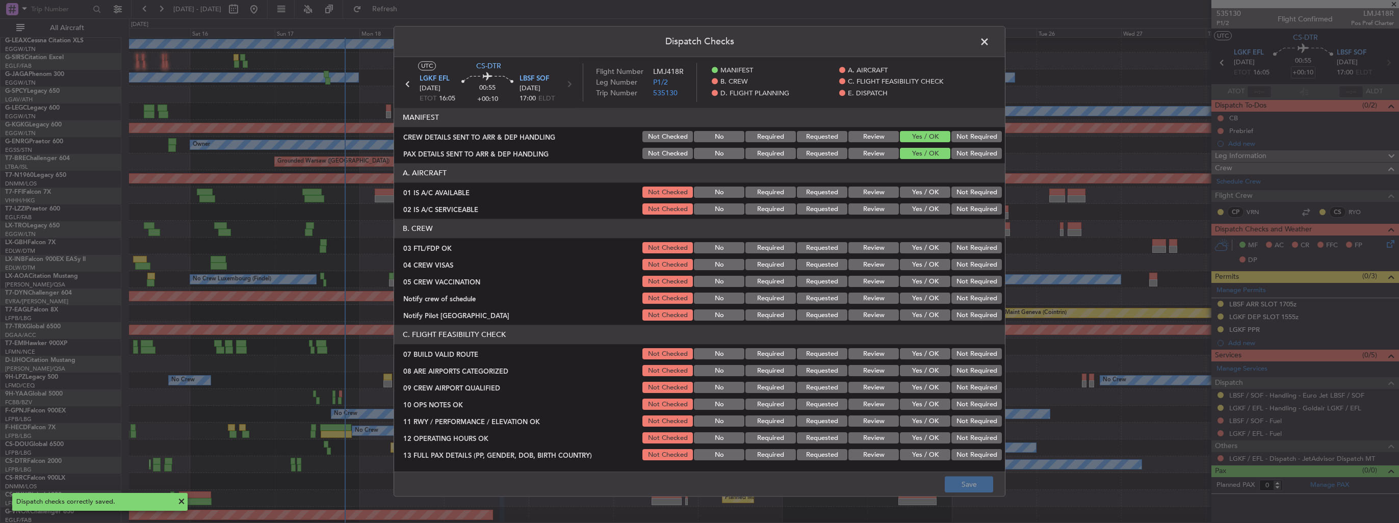
click at [990, 43] on span at bounding box center [990, 44] width 0 height 20
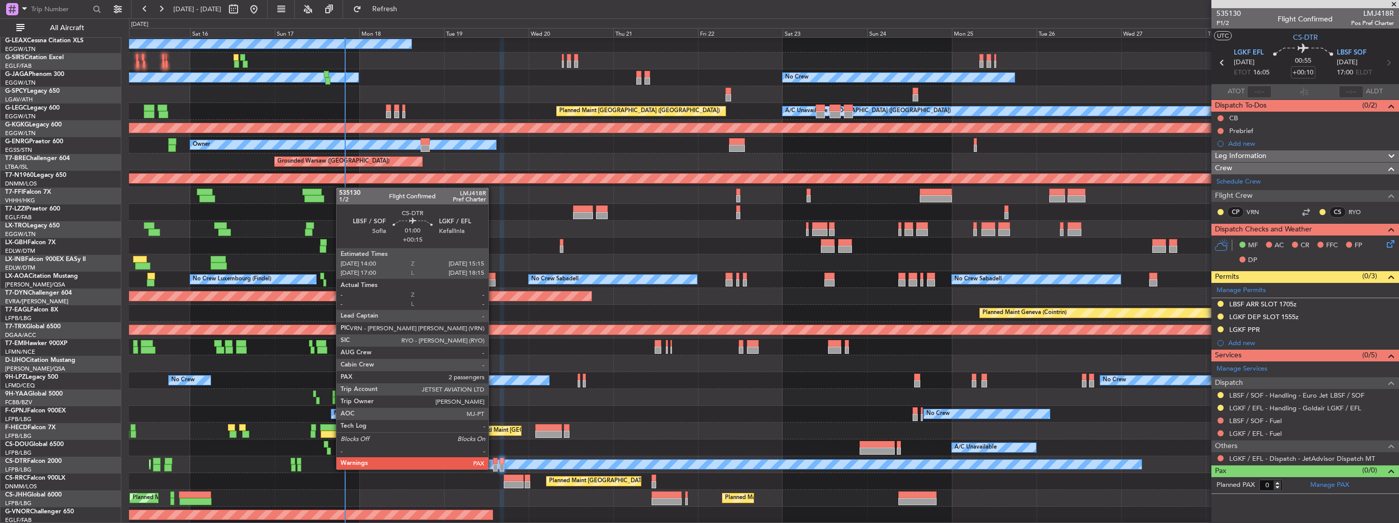
click at [493, 469] on div at bounding box center [495, 468] width 5 height 7
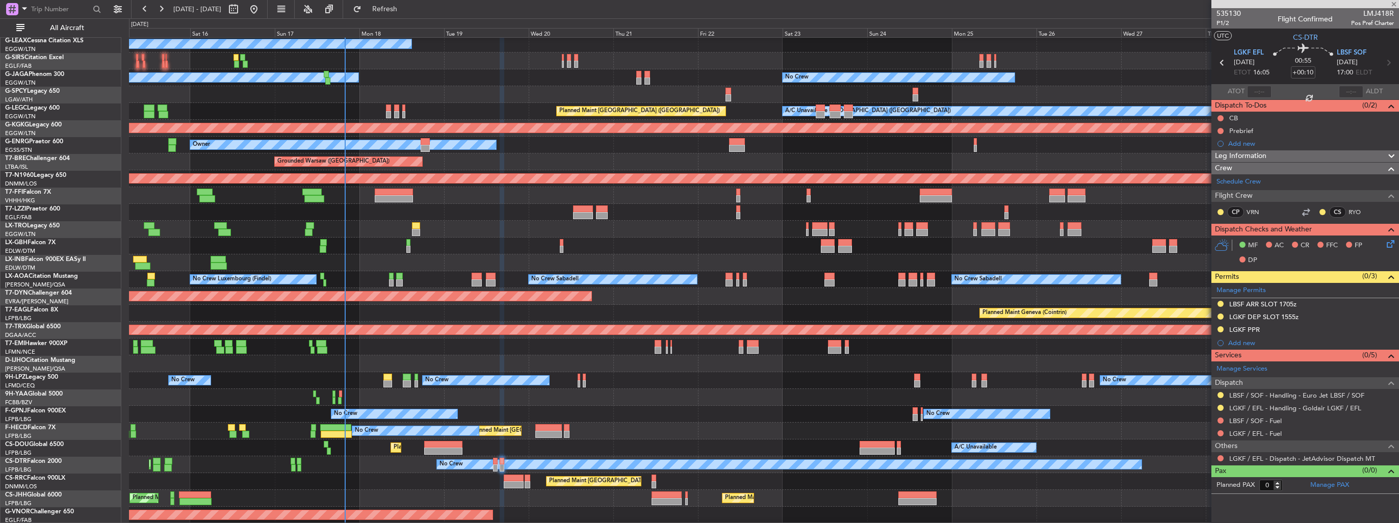
type input "+00:15"
type input "3"
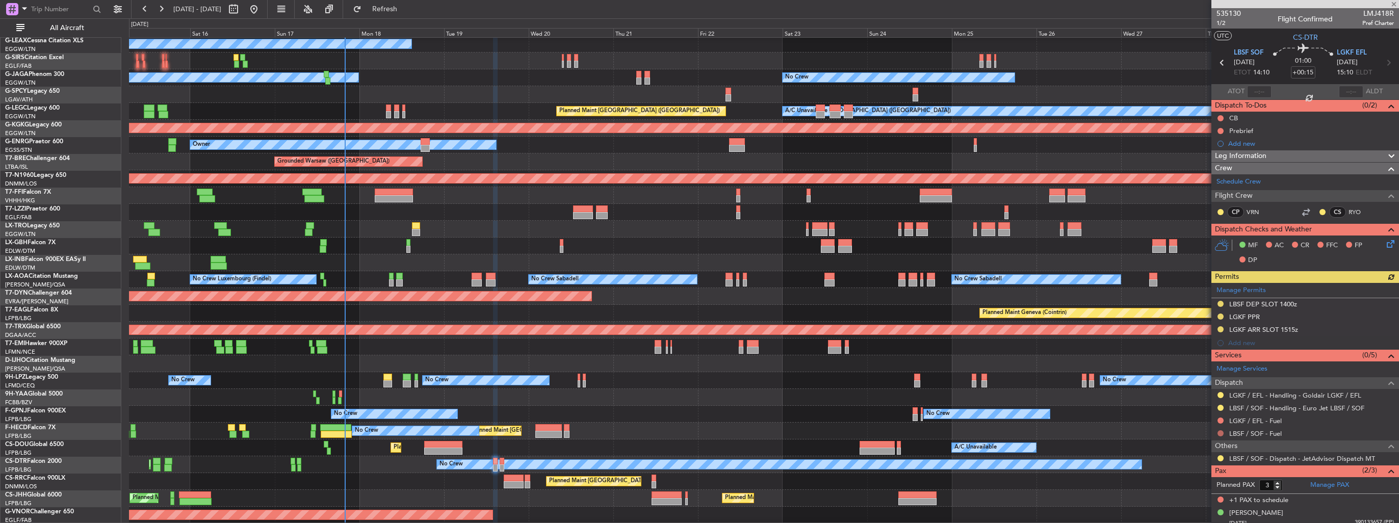
click at [1222, 432] on button at bounding box center [1221, 433] width 6 height 6
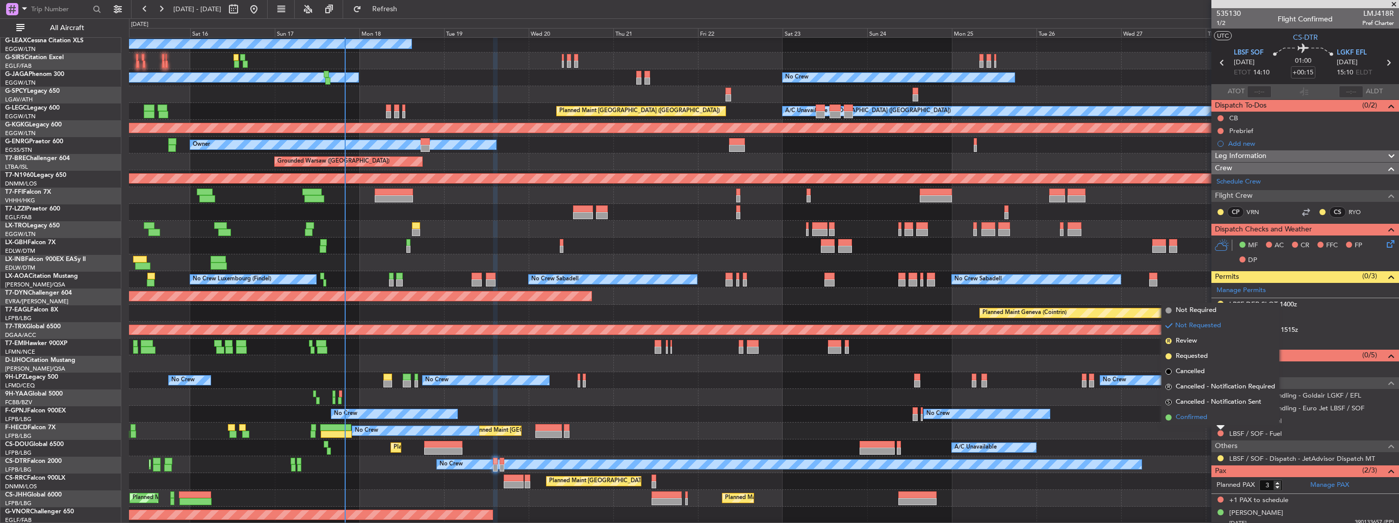
click at [1202, 417] on span "Confirmed" at bounding box center [1192, 418] width 32 height 10
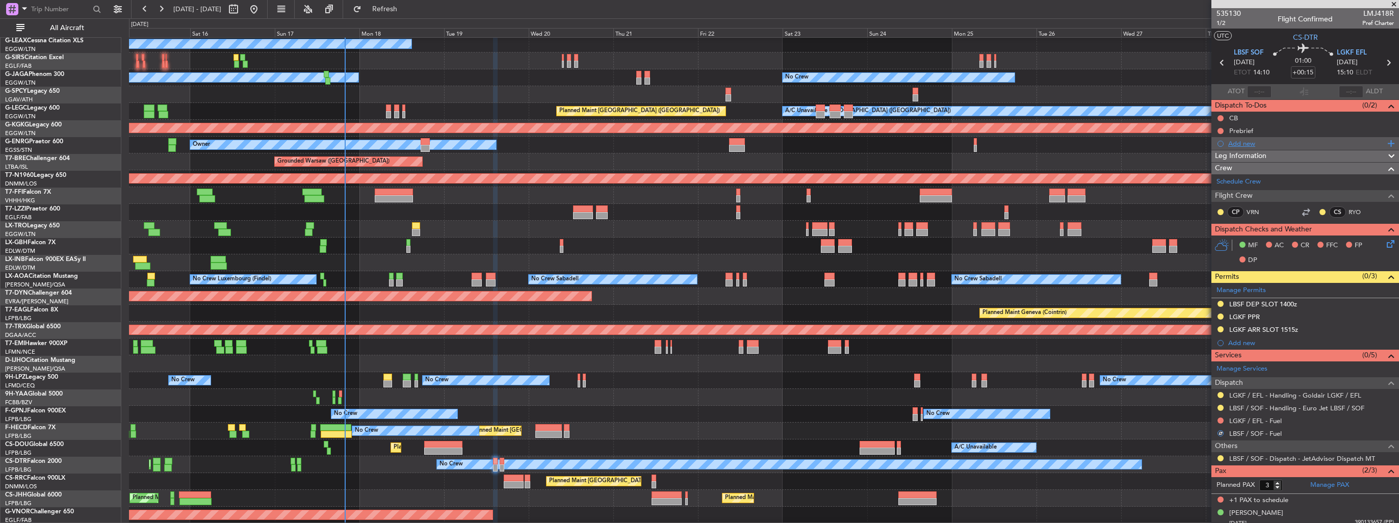
click at [1231, 144] on div "Add new" at bounding box center [1307, 143] width 157 height 9
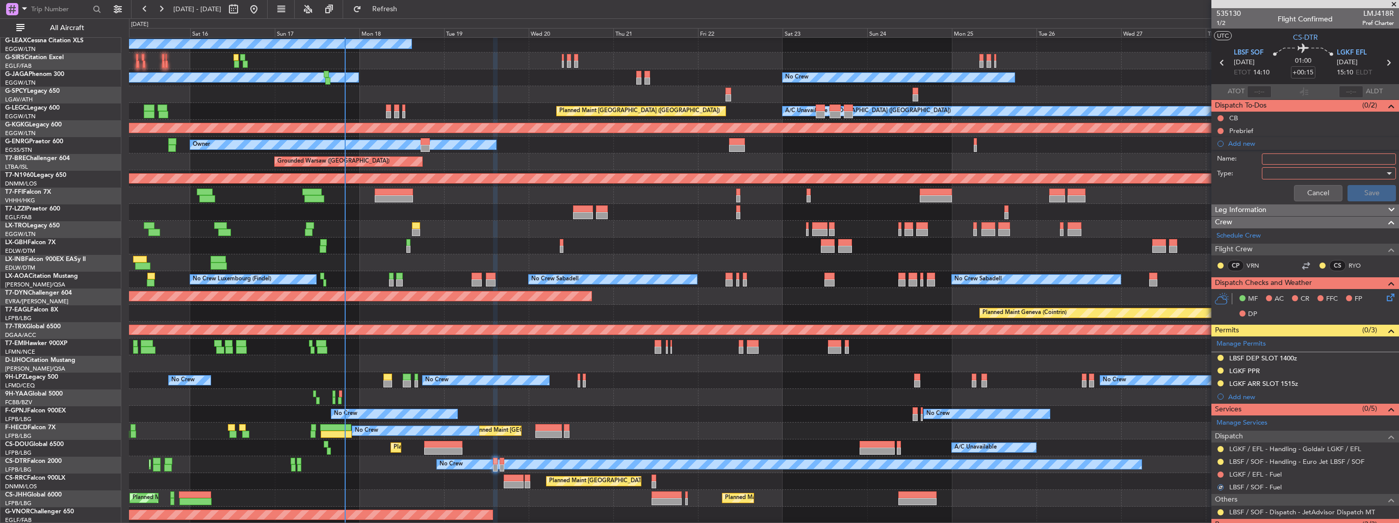
click at [1286, 154] on input "Name:" at bounding box center [1329, 159] width 134 height 11
type input "FUEL IN LBSF VIA HANDLER"
click at [1290, 174] on div at bounding box center [1325, 173] width 119 height 15
click at [1289, 192] on span "Generic" at bounding box center [1324, 193] width 119 height 15
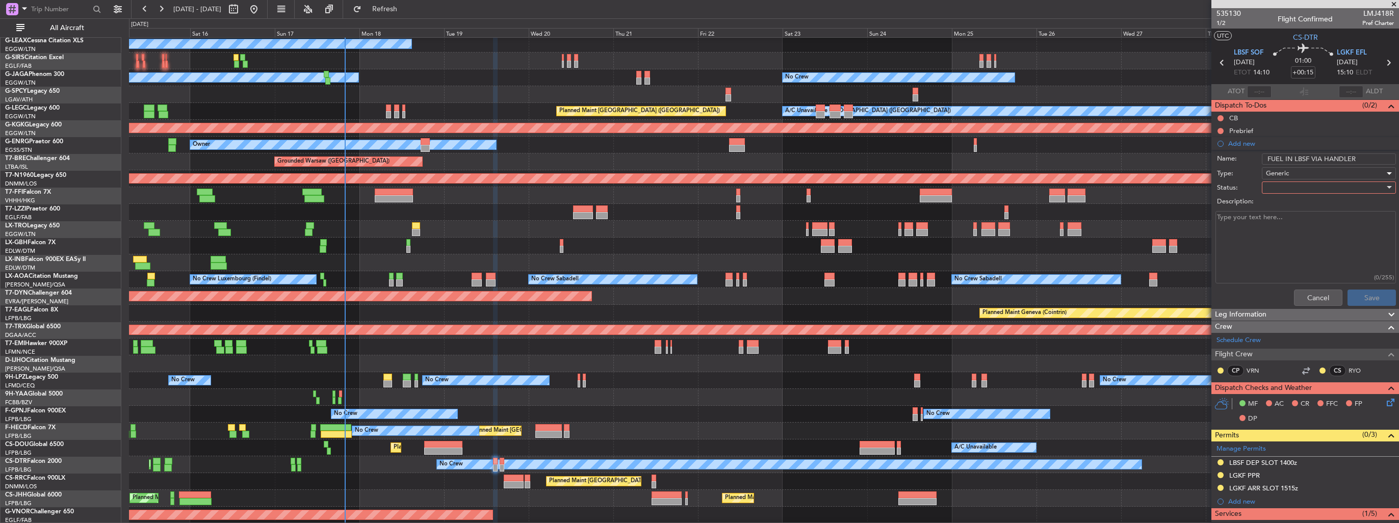
click at [1290, 190] on div at bounding box center [1325, 187] width 119 height 15
click at [1291, 239] on span "Completed" at bounding box center [1324, 238] width 119 height 15
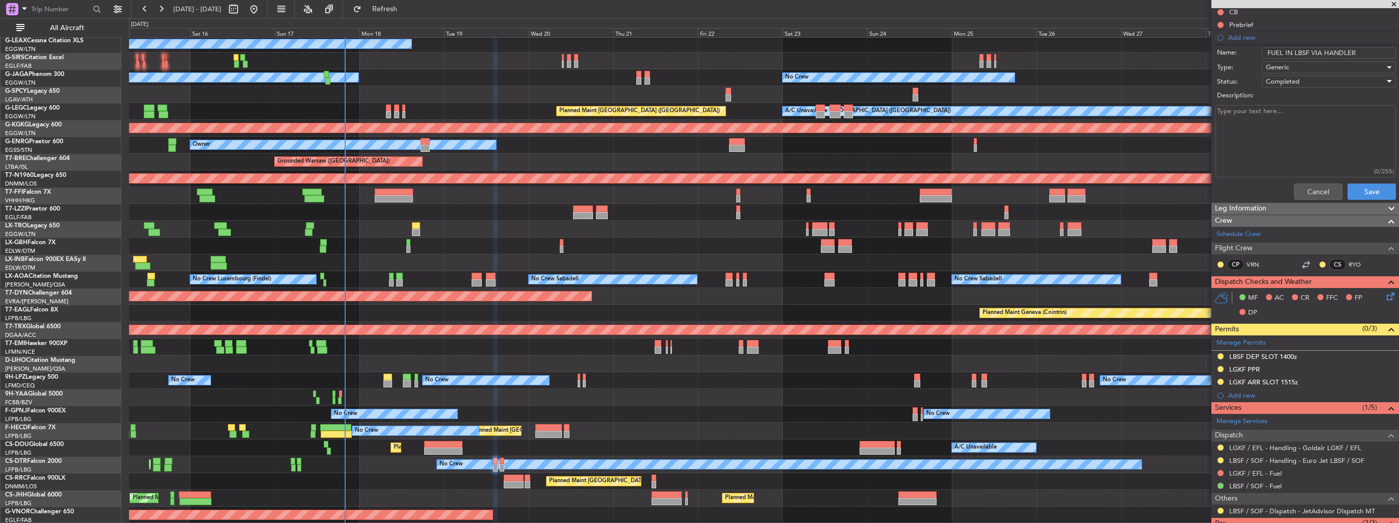
scroll to position [153, 0]
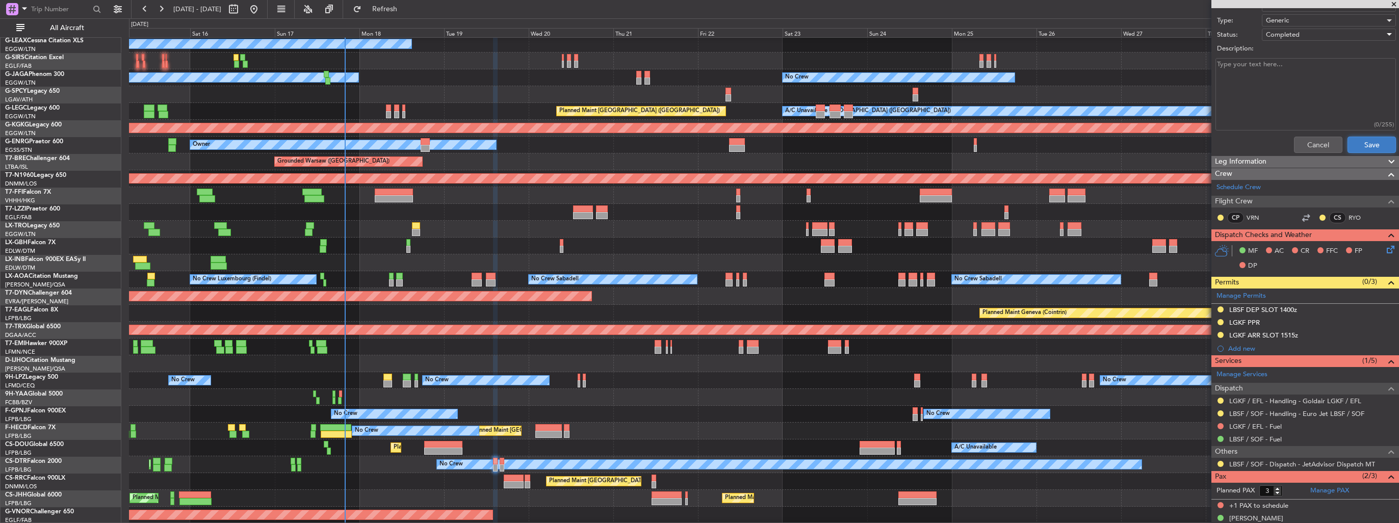
click at [1366, 138] on button "Save" at bounding box center [1372, 145] width 48 height 16
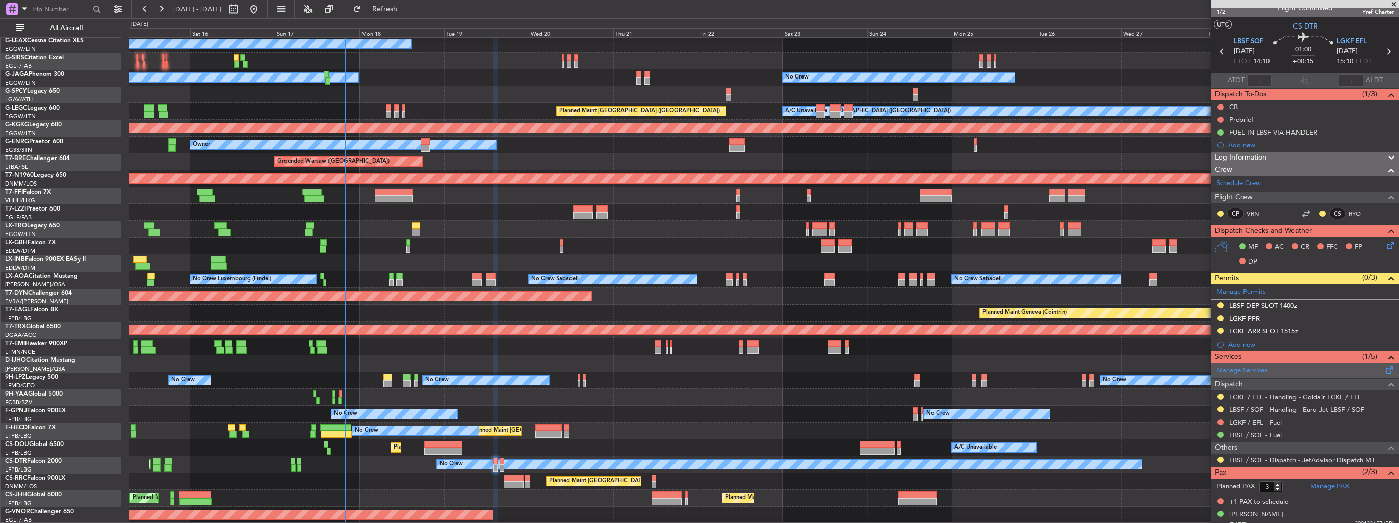
scroll to position [0, 0]
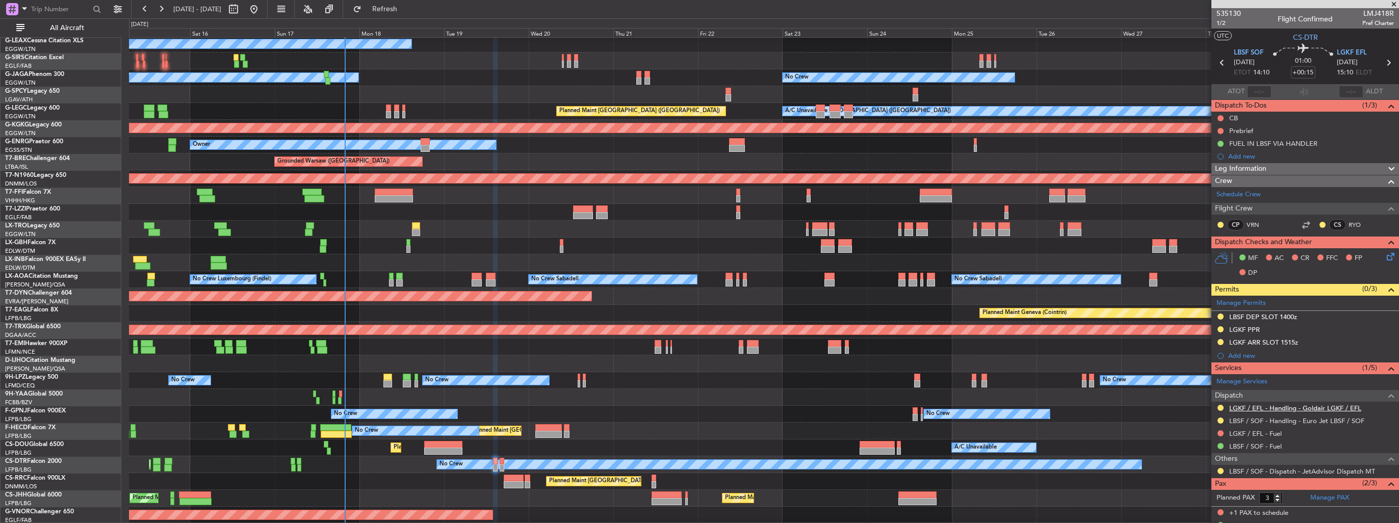
click at [1274, 407] on link "LGKF / EFL - Handling - Goldair LGKF / EFL" at bounding box center [1296, 408] width 132 height 9
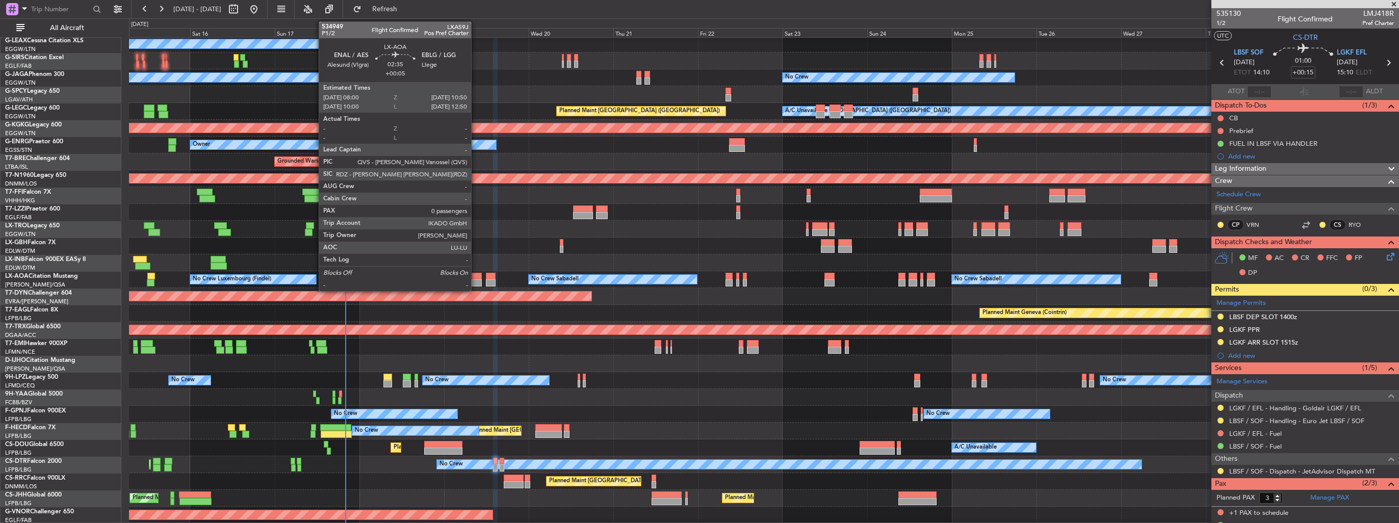
click at [476, 279] on div at bounding box center [477, 282] width 10 height 7
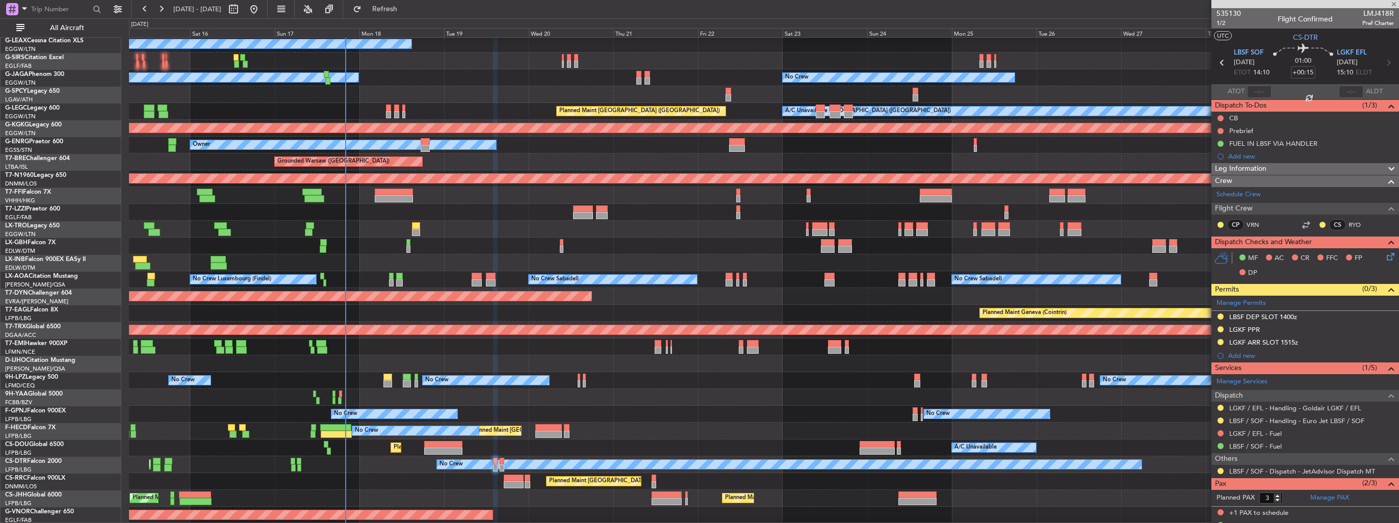
type input "+00:05"
type input "0"
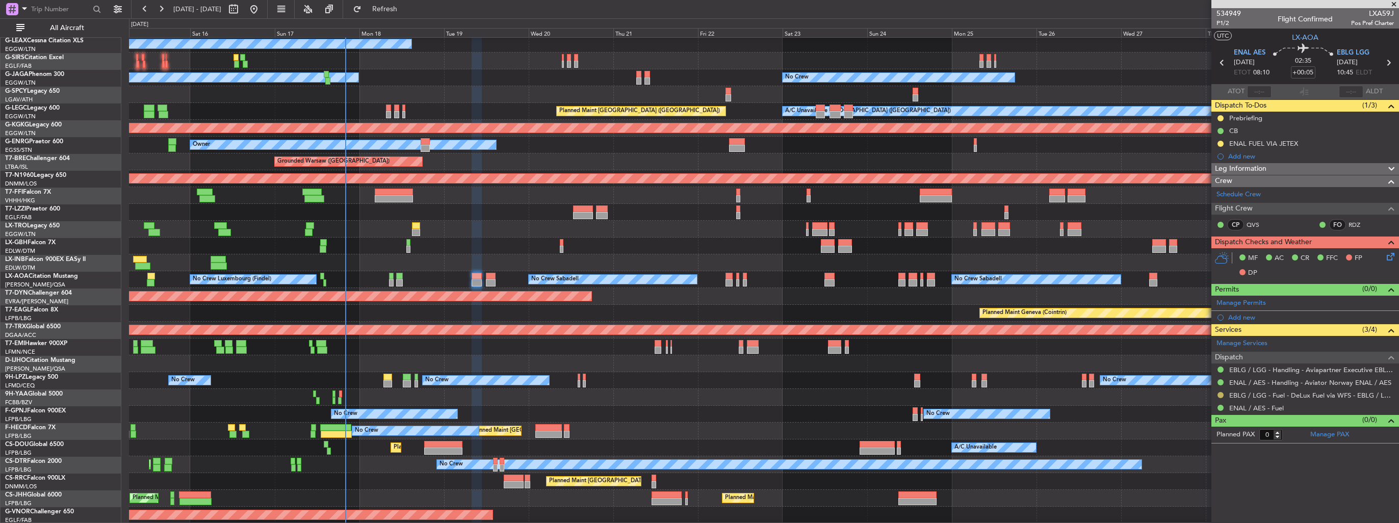
click at [1221, 393] on button at bounding box center [1221, 395] width 6 height 6
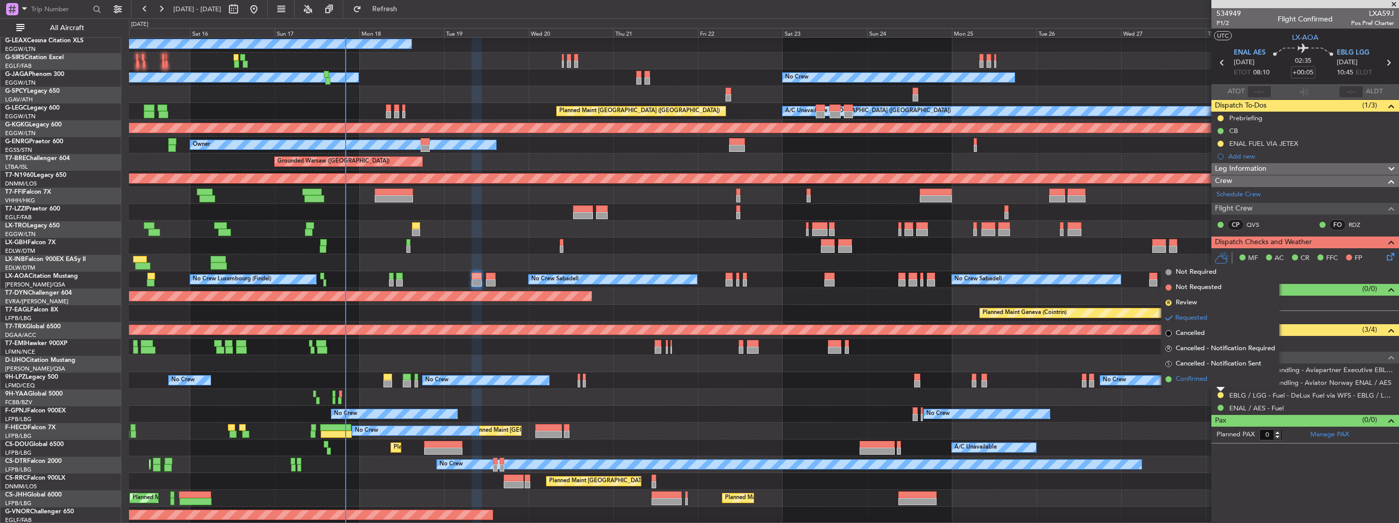
click at [1199, 385] on li "Confirmed" at bounding box center [1221, 379] width 118 height 15
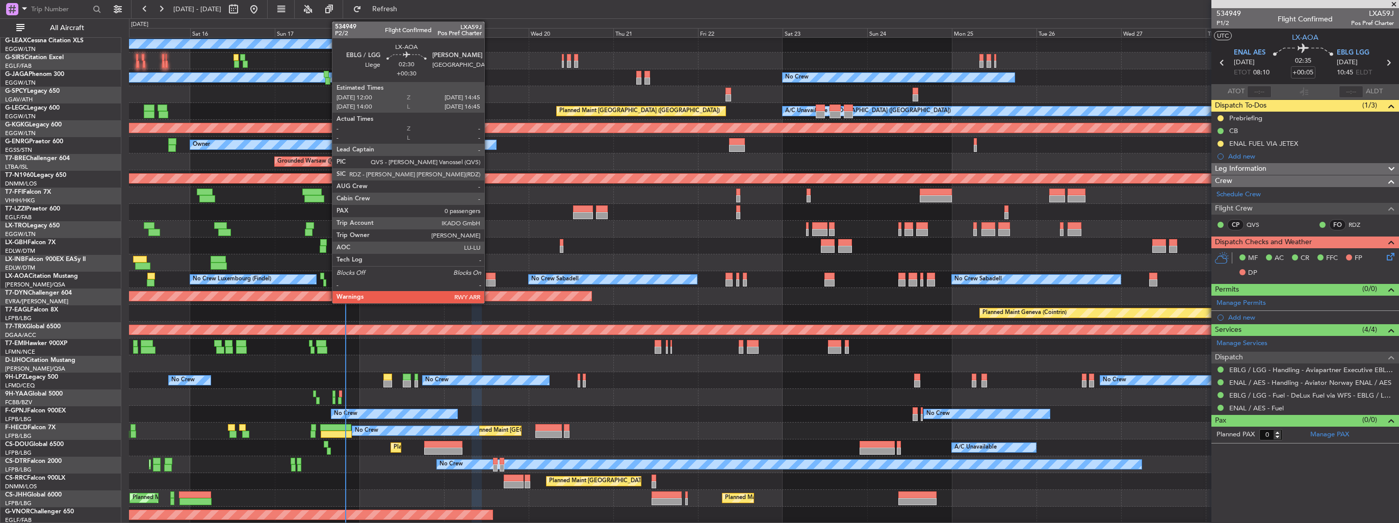
click at [489, 280] on div at bounding box center [491, 282] width 10 height 7
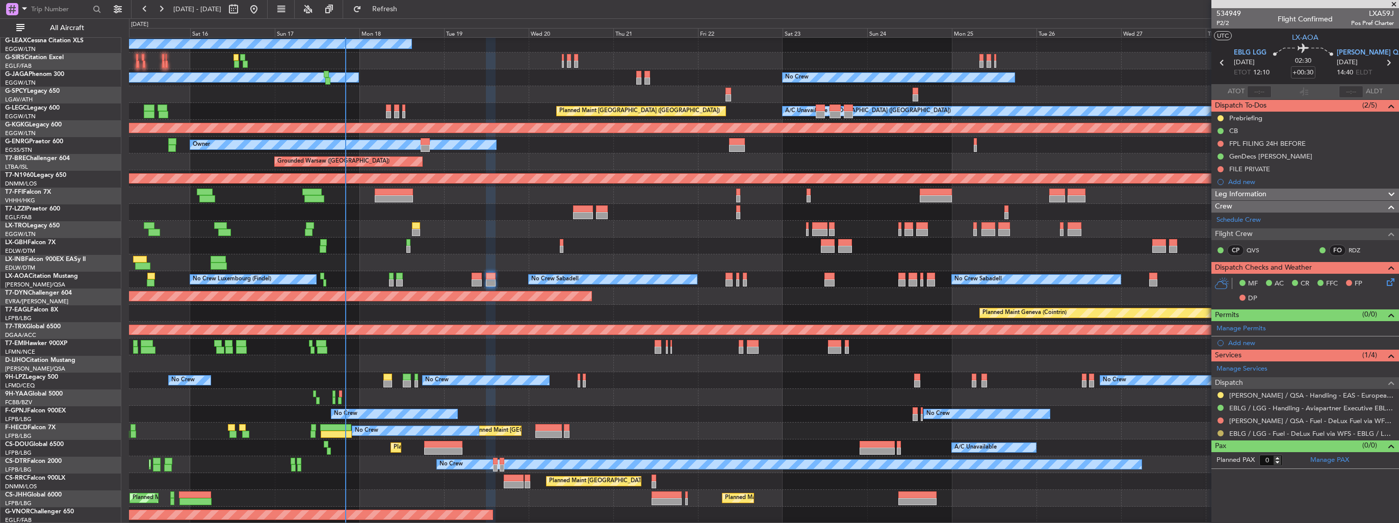
click at [1222, 433] on button at bounding box center [1221, 433] width 6 height 6
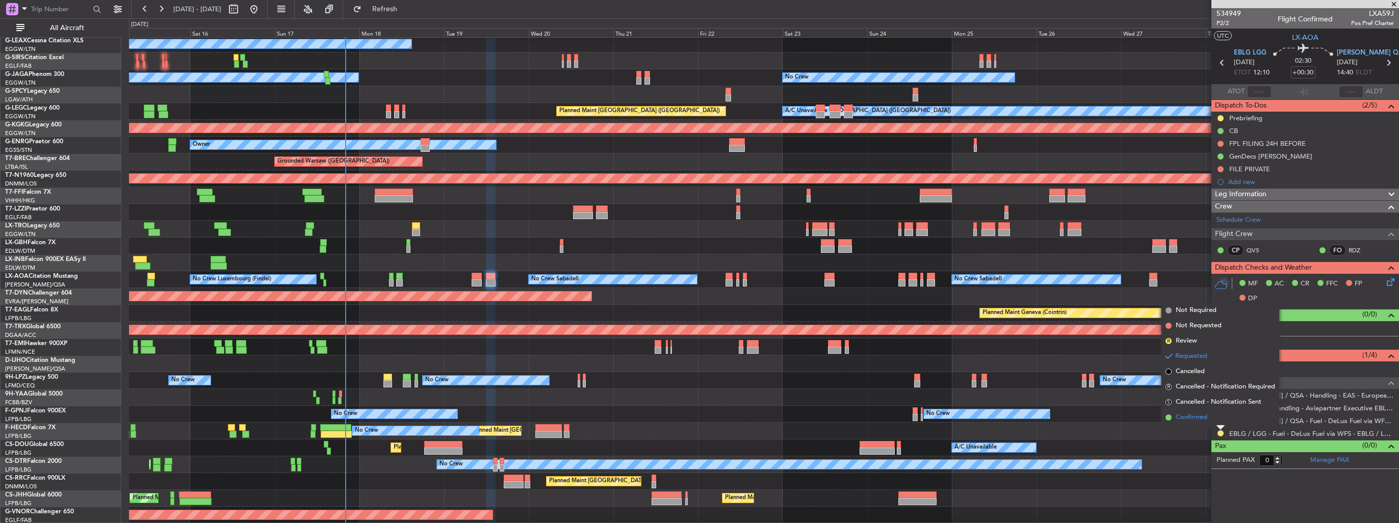
click at [1212, 422] on li "Confirmed" at bounding box center [1221, 417] width 118 height 15
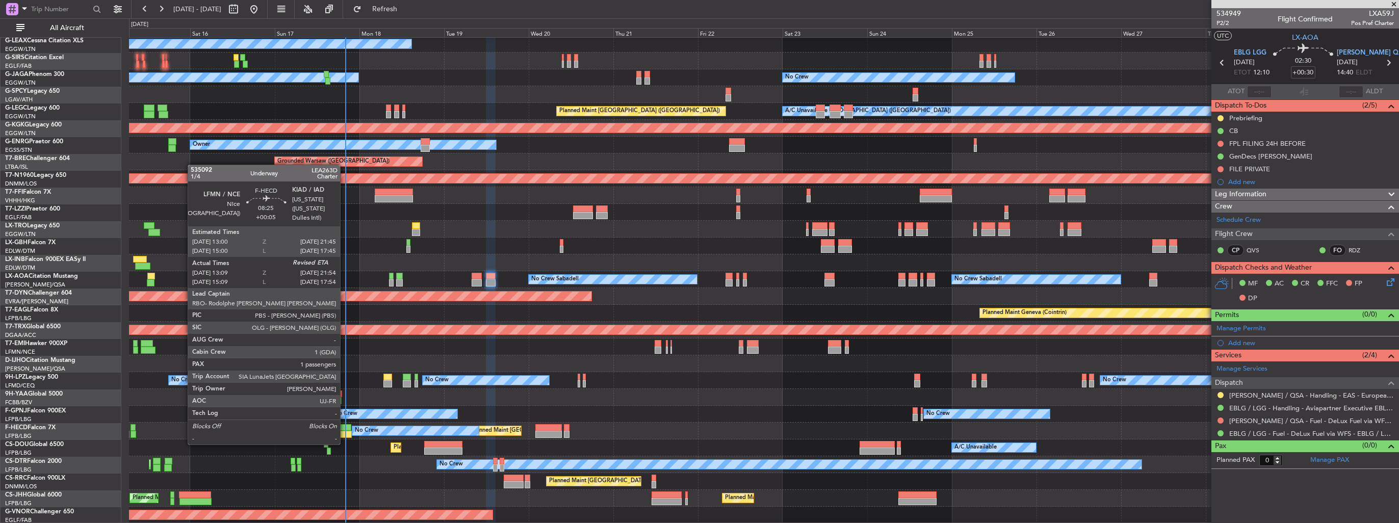
click at [345, 435] on div at bounding box center [336, 434] width 31 height 7
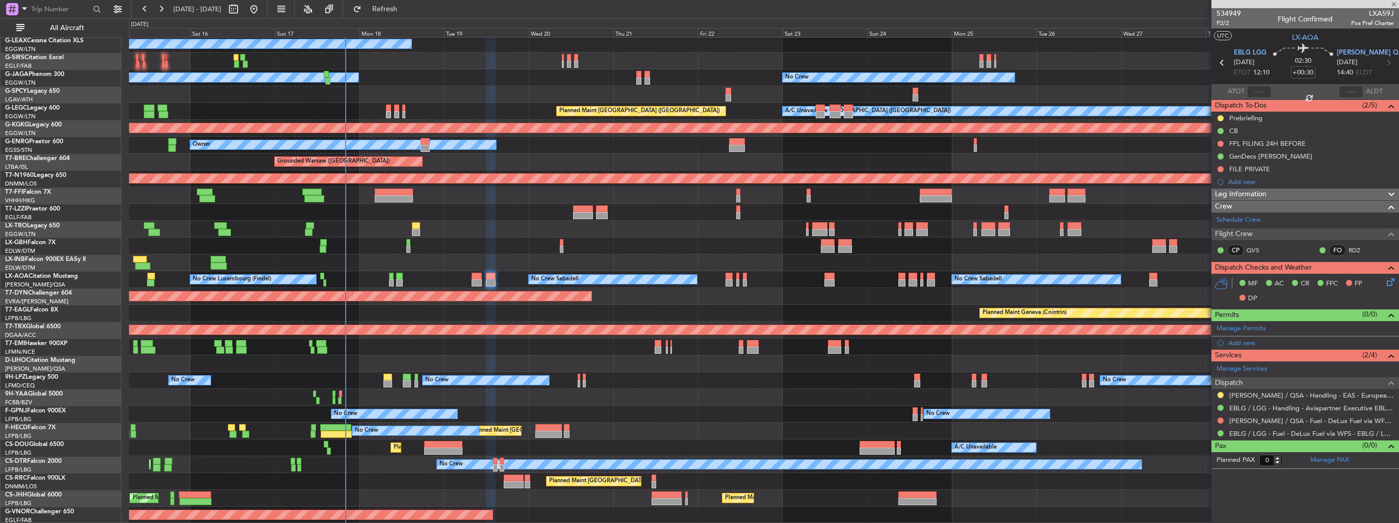
type input "+00:05"
type input "13:24"
type input "1"
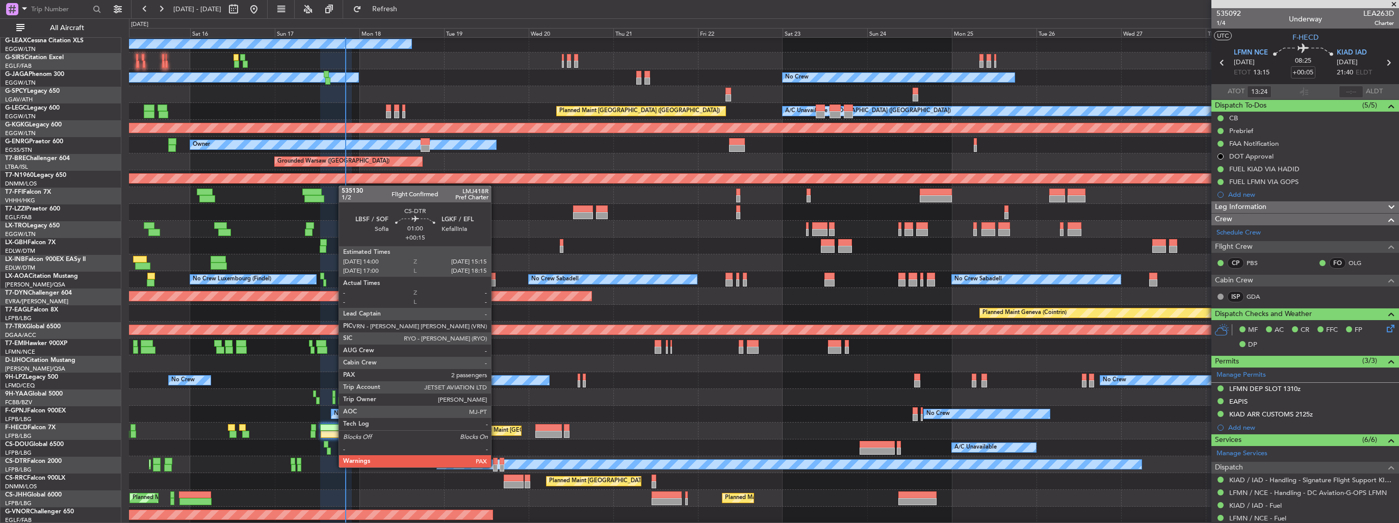
click at [496, 467] on div at bounding box center [495, 468] width 5 height 7
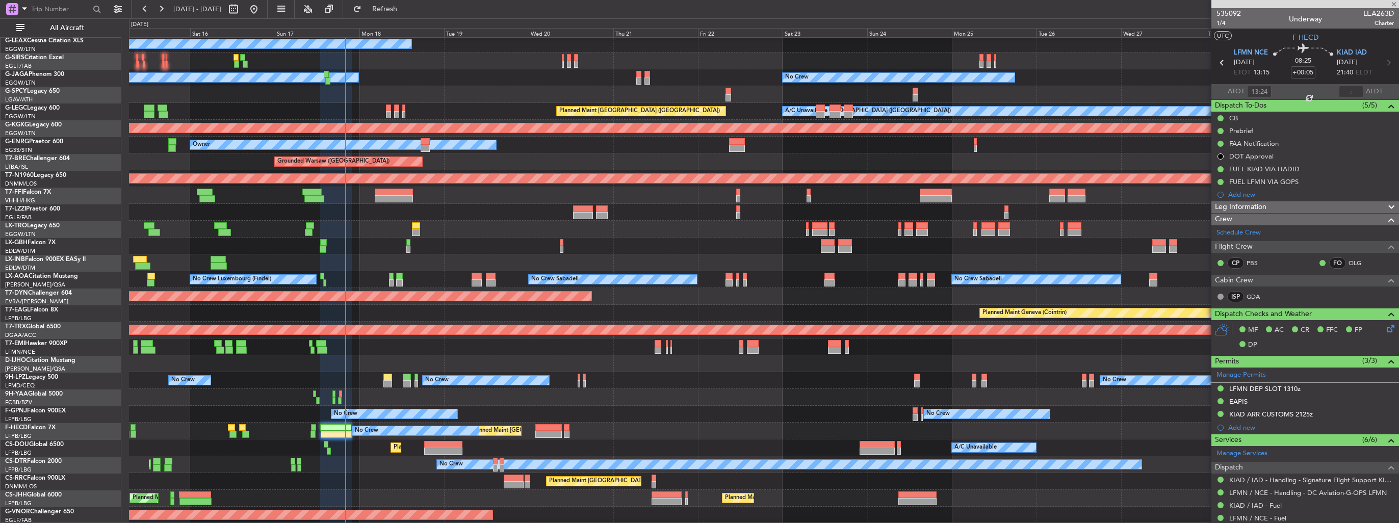
type input "+00:15"
type input "3"
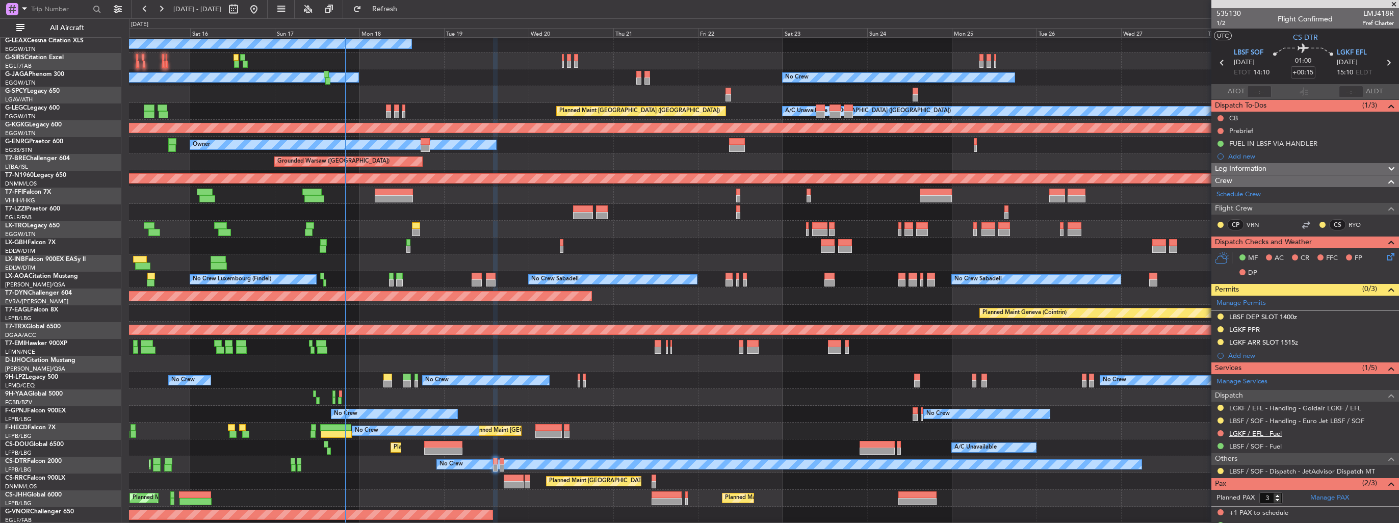
click at [1253, 437] on mat-tooltip-component "LGKF / EFL - Fuel" at bounding box center [1255, 450] width 63 height 27
click at [1260, 434] on link "LGKF / EFL - Fuel" at bounding box center [1256, 433] width 53 height 9
click at [1220, 433] on button at bounding box center [1221, 433] width 6 height 6
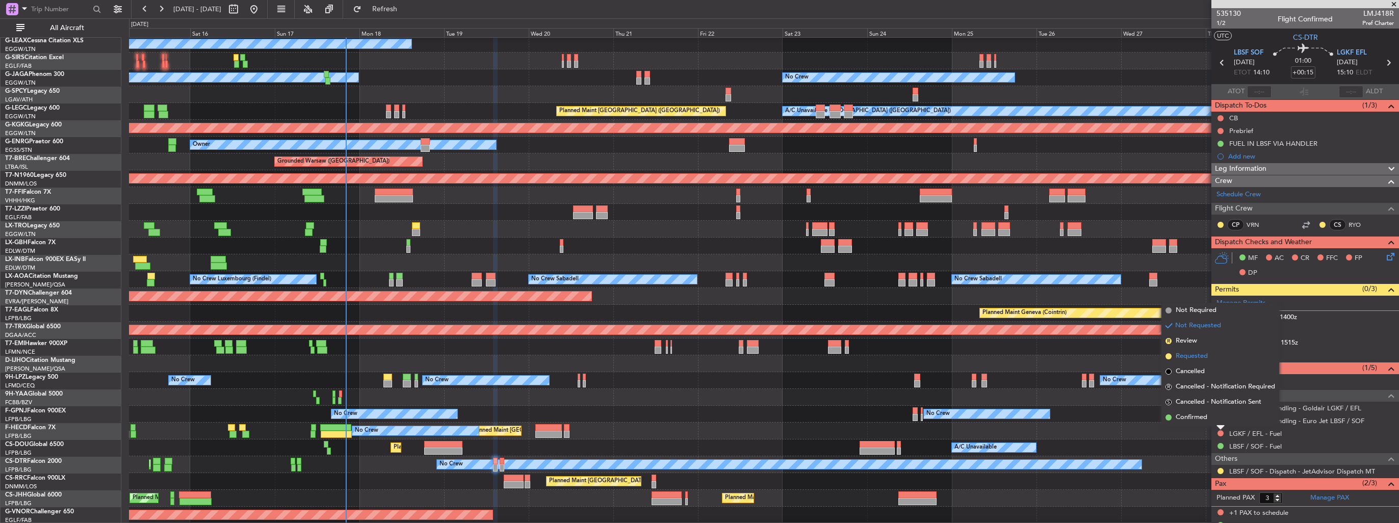
click at [1184, 359] on span "Requested" at bounding box center [1192, 356] width 32 height 10
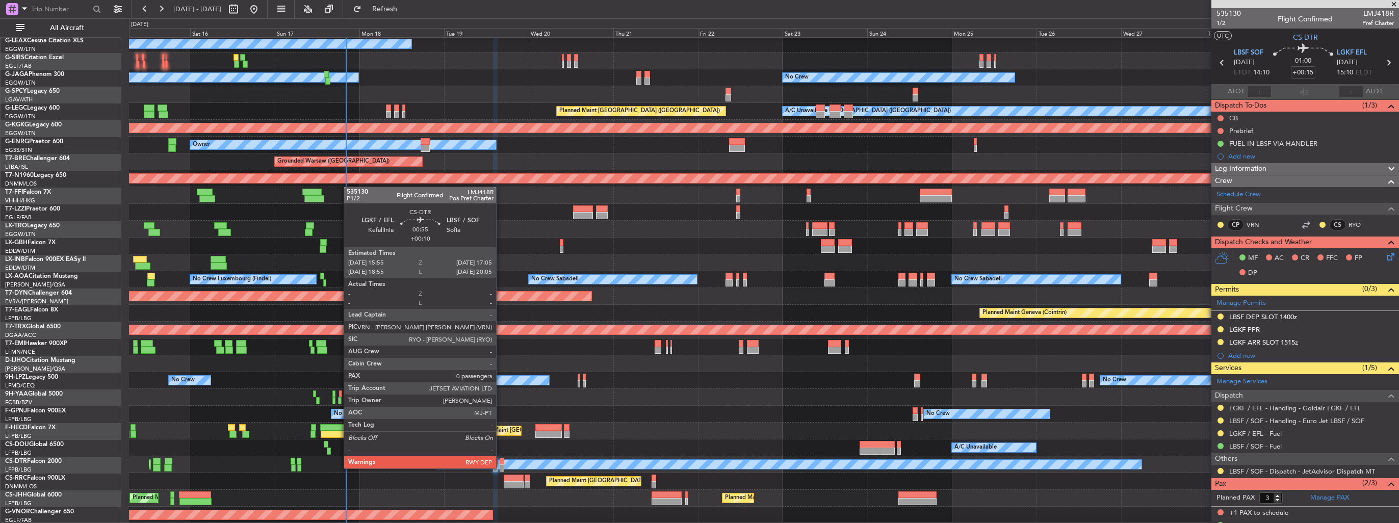
click at [501, 468] on div at bounding box center [502, 468] width 5 height 7
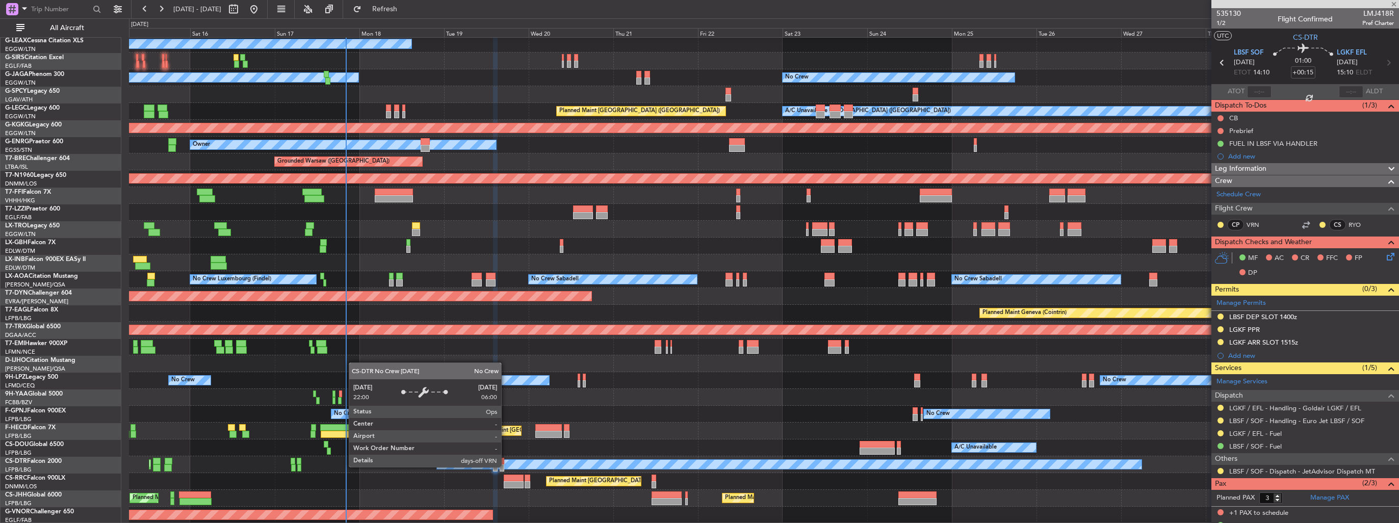
type input "+00:10"
type input "0"
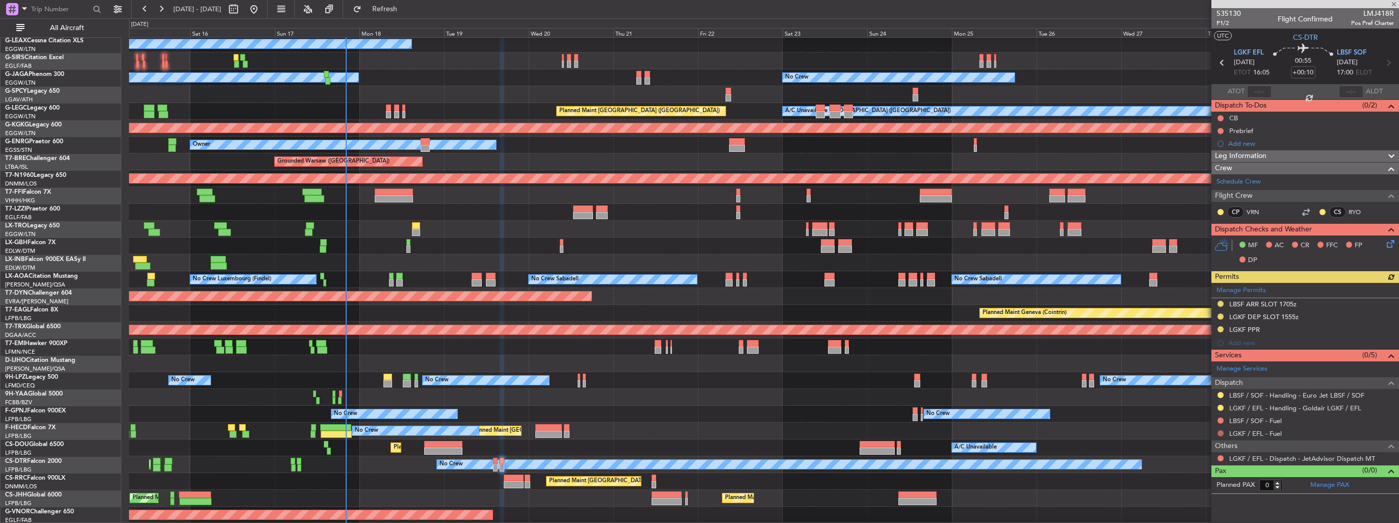
click at [1221, 432] on button at bounding box center [1221, 433] width 6 height 6
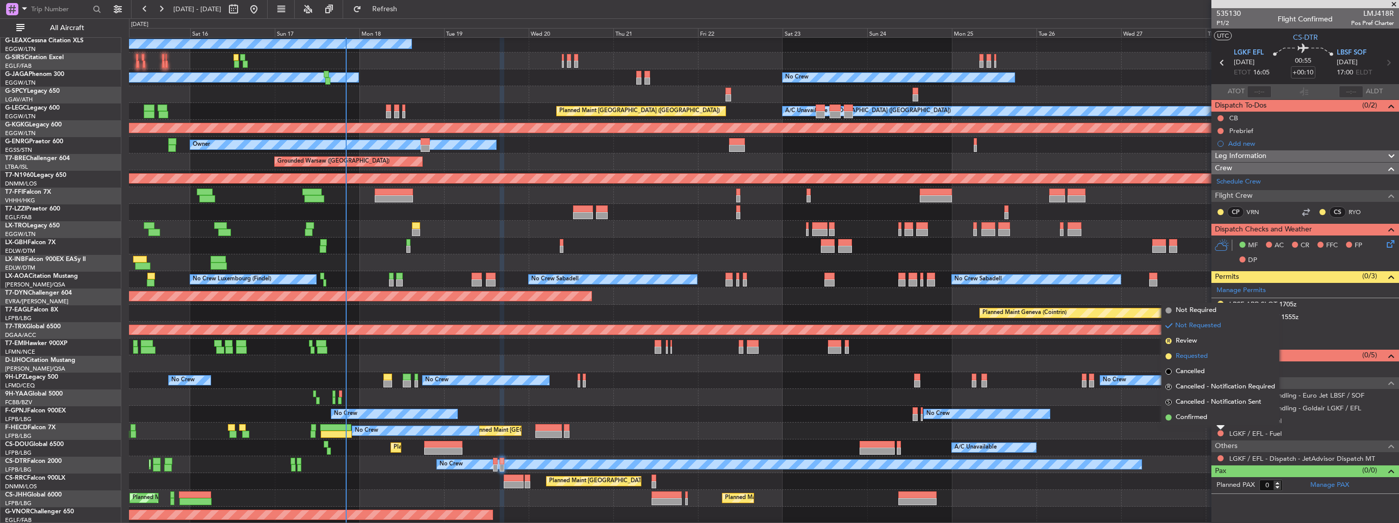
click at [1187, 358] on span "Requested" at bounding box center [1192, 356] width 32 height 10
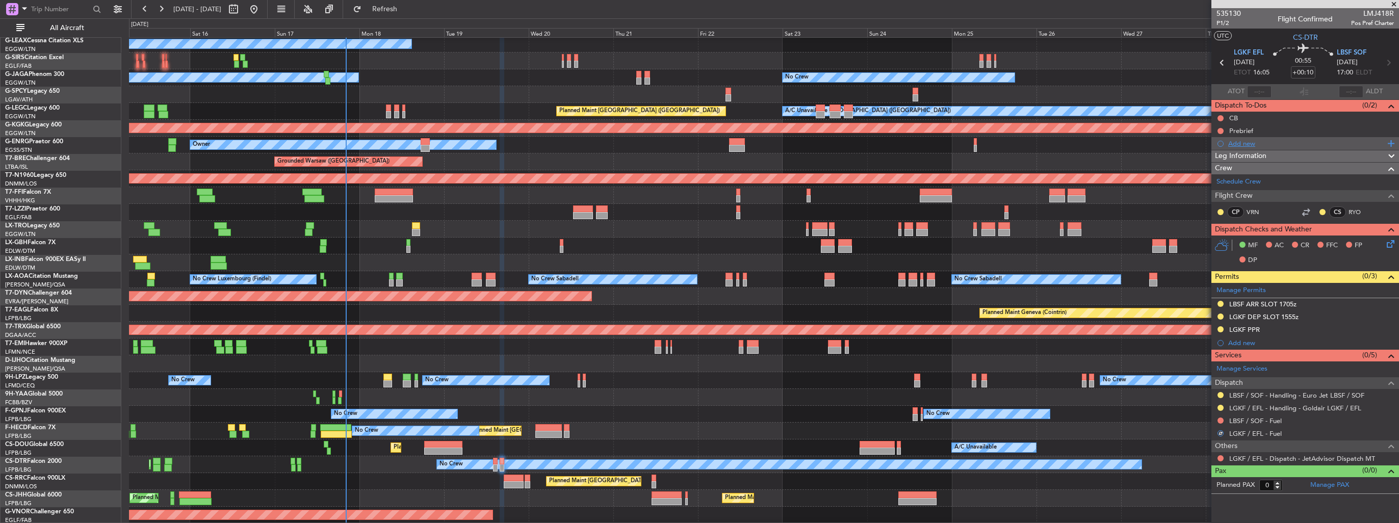
click at [1240, 144] on div "Add new" at bounding box center [1307, 143] width 157 height 9
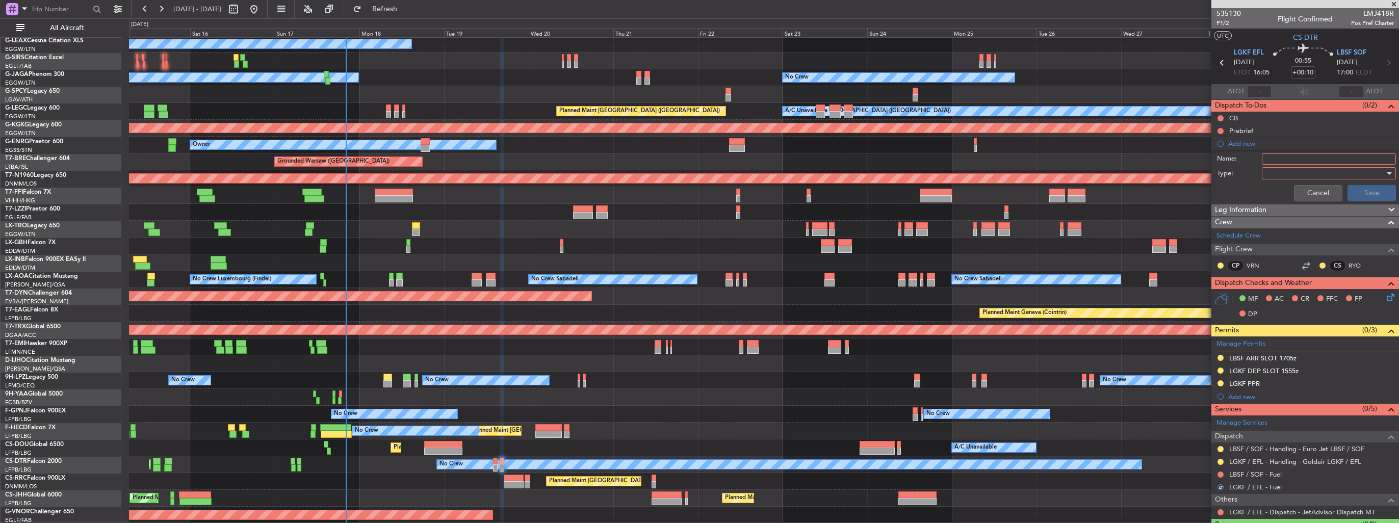
click at [1269, 162] on input "Name:" at bounding box center [1329, 159] width 134 height 11
type input "FUEL IN LGKF VIA HADID"
click at [1271, 170] on div at bounding box center [1325, 173] width 119 height 15
click at [1272, 190] on span "Generic" at bounding box center [1324, 193] width 119 height 15
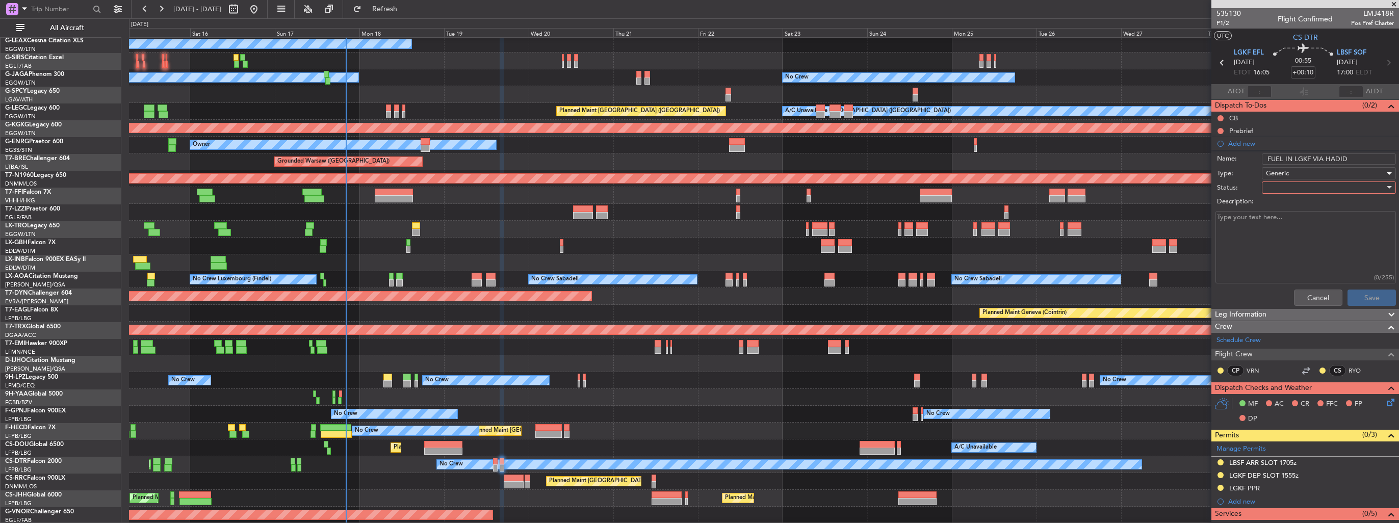
click at [1272, 190] on div at bounding box center [1325, 187] width 119 height 15
click at [1280, 222] on span "In Progress" at bounding box center [1324, 222] width 119 height 15
click at [1356, 288] on div "Cancel Save" at bounding box center [1303, 298] width 192 height 24
click at [1358, 297] on button "Save" at bounding box center [1372, 298] width 48 height 16
